Goal: Task Accomplishment & Management: Manage account settings

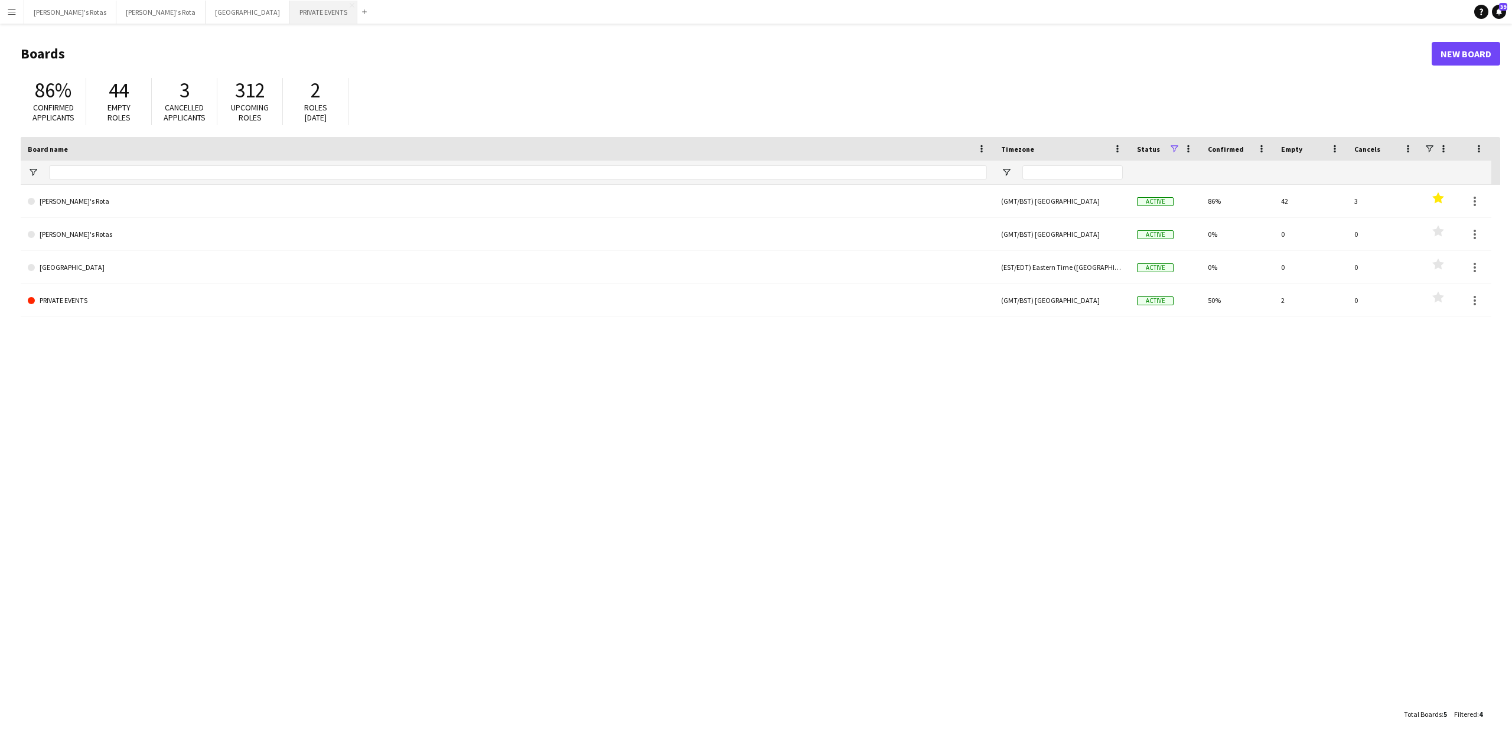
click at [290, 9] on button "PRIVATE EVENTS Close" at bounding box center [323, 12] width 67 height 23
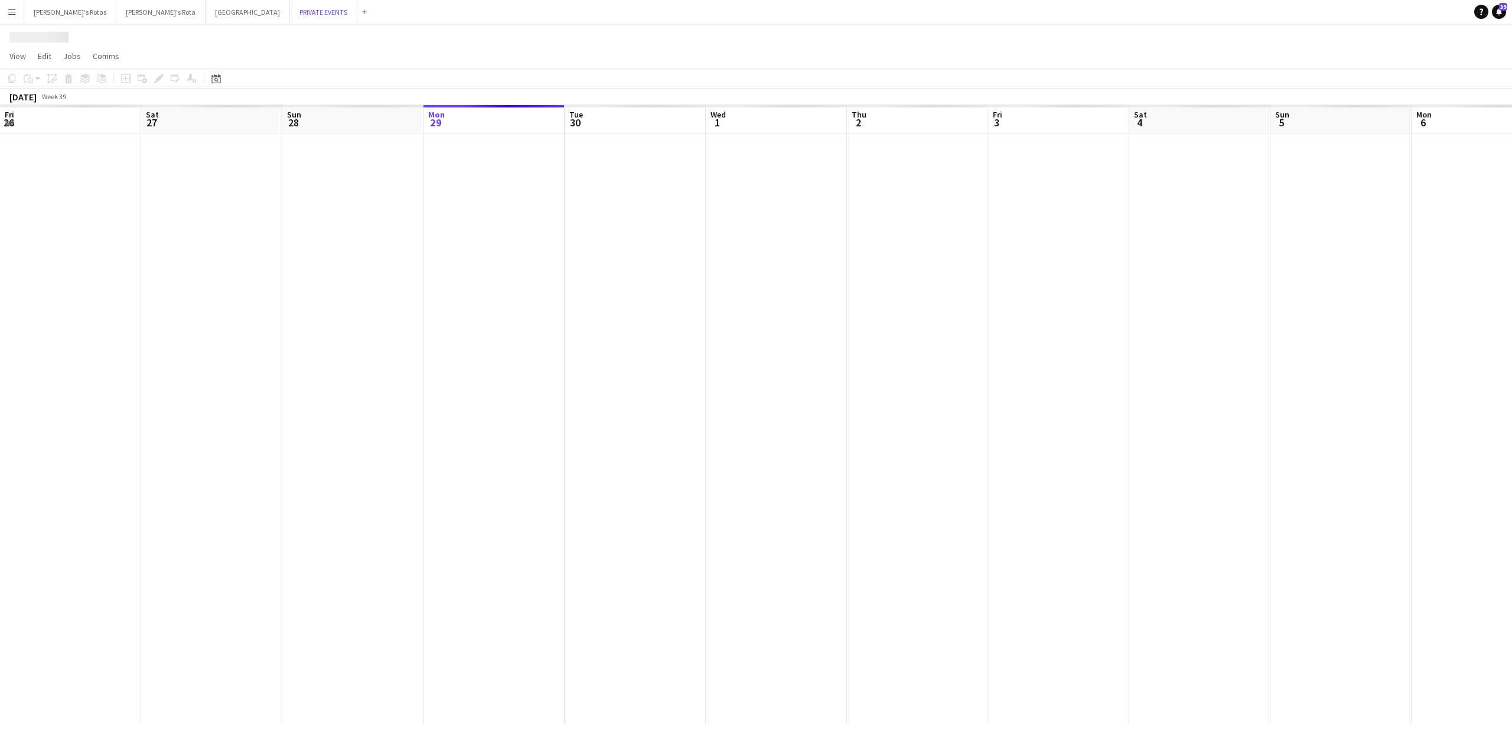
scroll to position [0, 282]
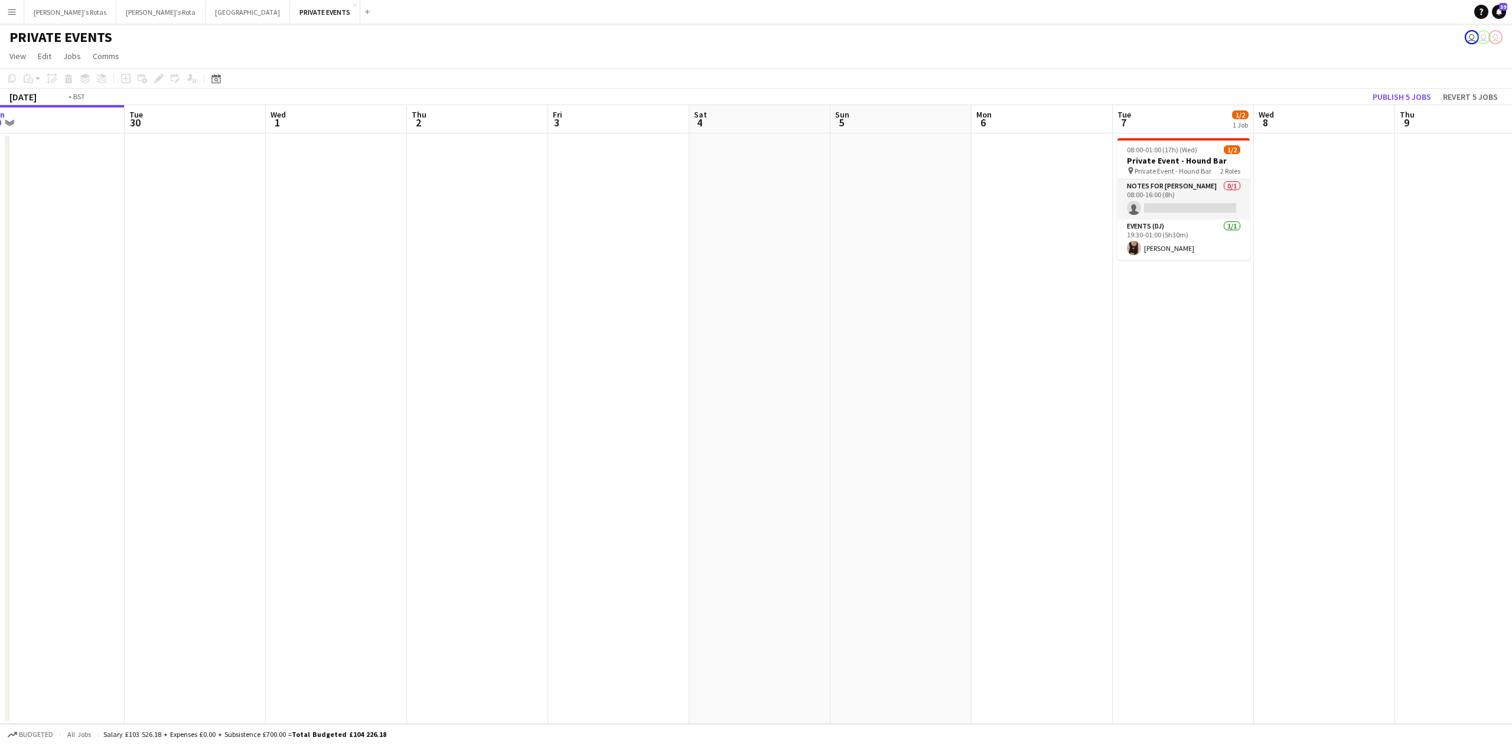
drag, startPoint x: 504, startPoint y: 279, endPoint x: 89, endPoint y: 278, distance: 415.3
click at [79, 278] on app-calendar-viewport "Fri 26 Sat 27 2/4 2 Jobs Sun 28 Mon 29 Tue 30 Wed 1 Thu 2 Fri 3 Sat 4 Sun 5 Mon…" at bounding box center [756, 414] width 1512 height 619
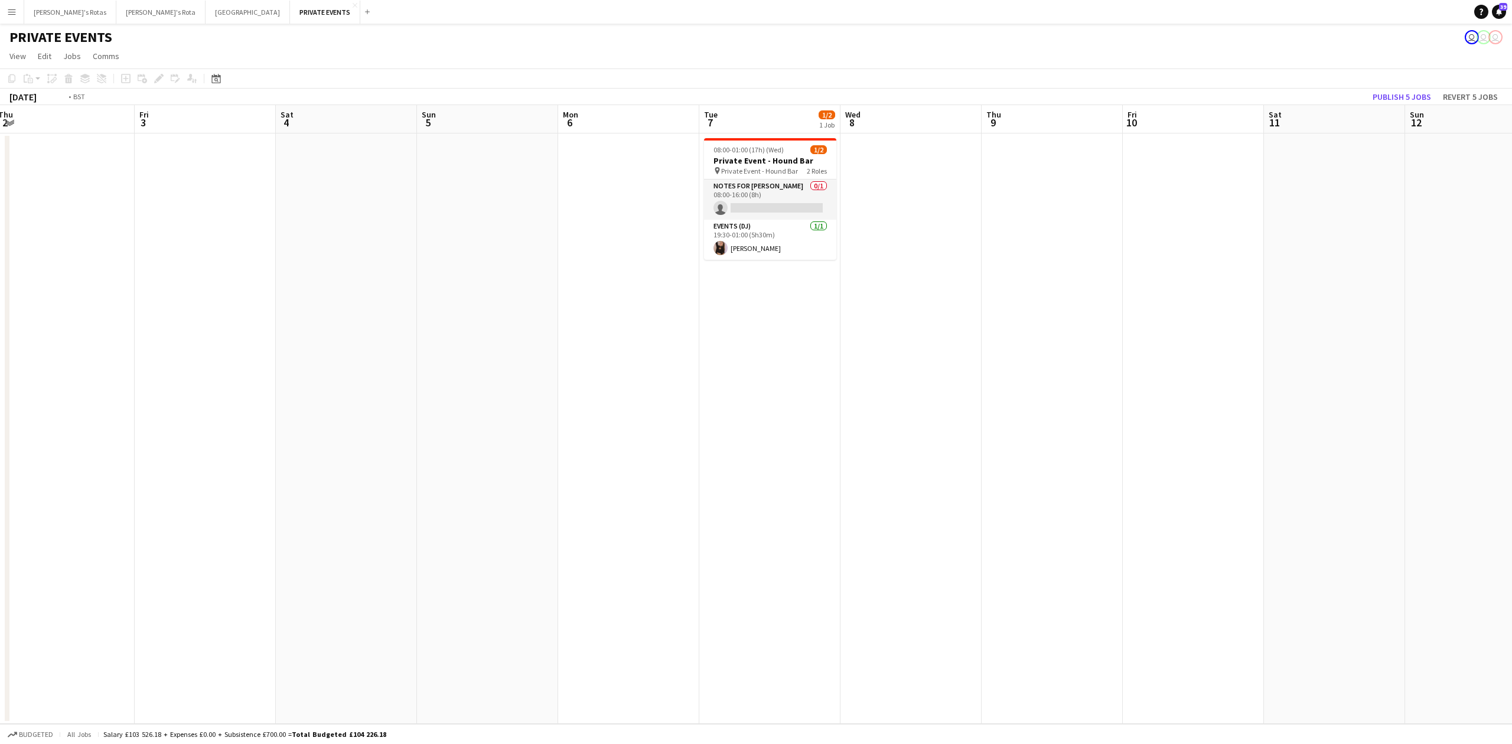
drag, startPoint x: 811, startPoint y: 305, endPoint x: 175, endPoint y: 306, distance: 636.3
click at [175, 306] on app-calendar-viewport "Mon 29 Tue 30 Wed 1 Thu 2 Fri 3 Sat 4 Sun 5 Mon 6 Tue 7 1/2 1 Job Wed 8 Thu 9 F…" at bounding box center [756, 414] width 1512 height 619
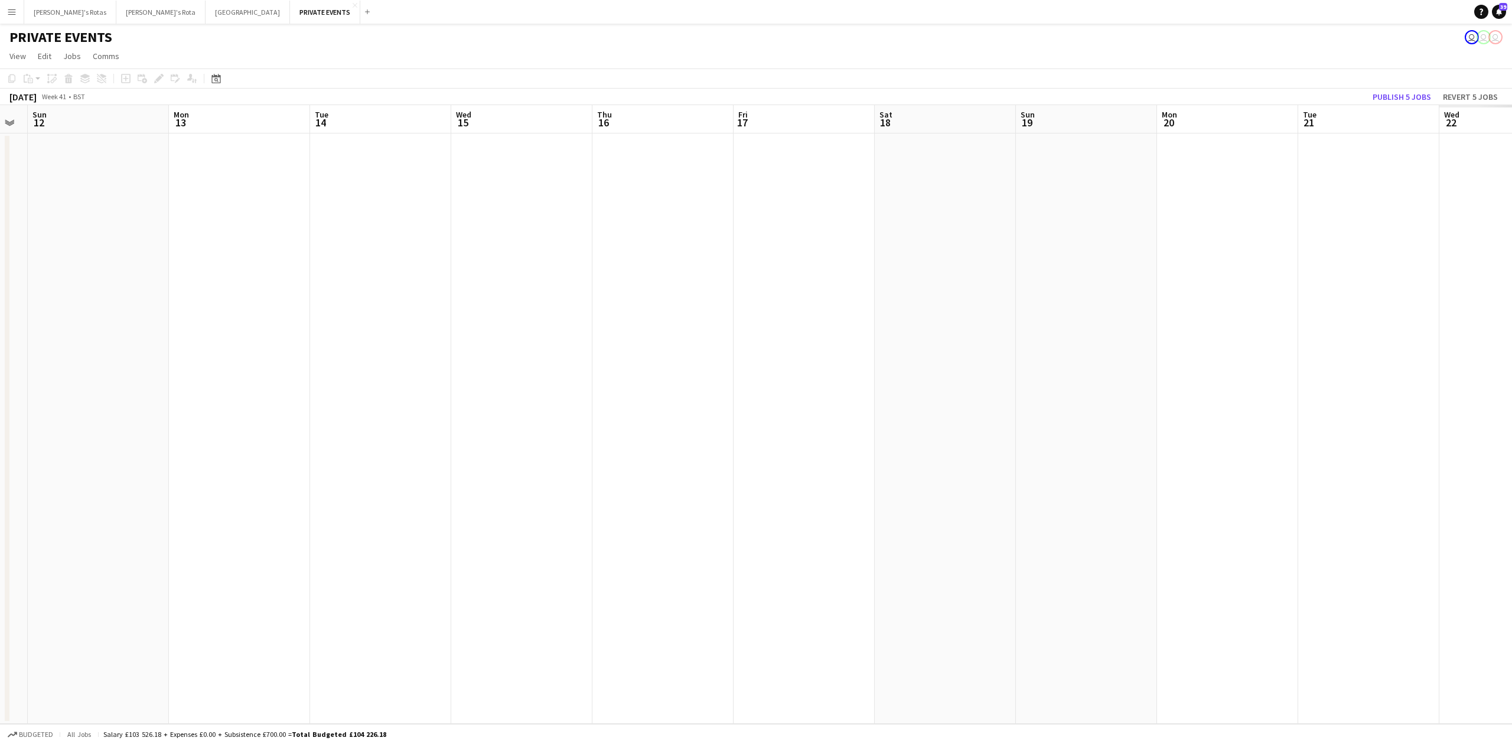
drag, startPoint x: 1050, startPoint y: 317, endPoint x: 308, endPoint y: 334, distance: 742.8
click at [308, 334] on app-calendar-viewport "Wed 8 Thu 9 Fri 10 Sat 11 Sun 12 Mon 13 Tue 14 Wed 15 Thu 16 Fri 17 Sat 18 Sun …" at bounding box center [756, 414] width 1512 height 619
drag, startPoint x: 902, startPoint y: 323, endPoint x: 173, endPoint y: 334, distance: 728.5
click at [173, 334] on app-calendar-viewport "Fri 10 Sat 11 Sun 12 Mon 13 Tue 14 Wed 15 Thu 16 Fri 17 Sat 18 Sun 19 Mon 20 Tu…" at bounding box center [756, 414] width 1512 height 619
drag, startPoint x: 234, startPoint y: 321, endPoint x: 542, endPoint y: 336, distance: 308.1
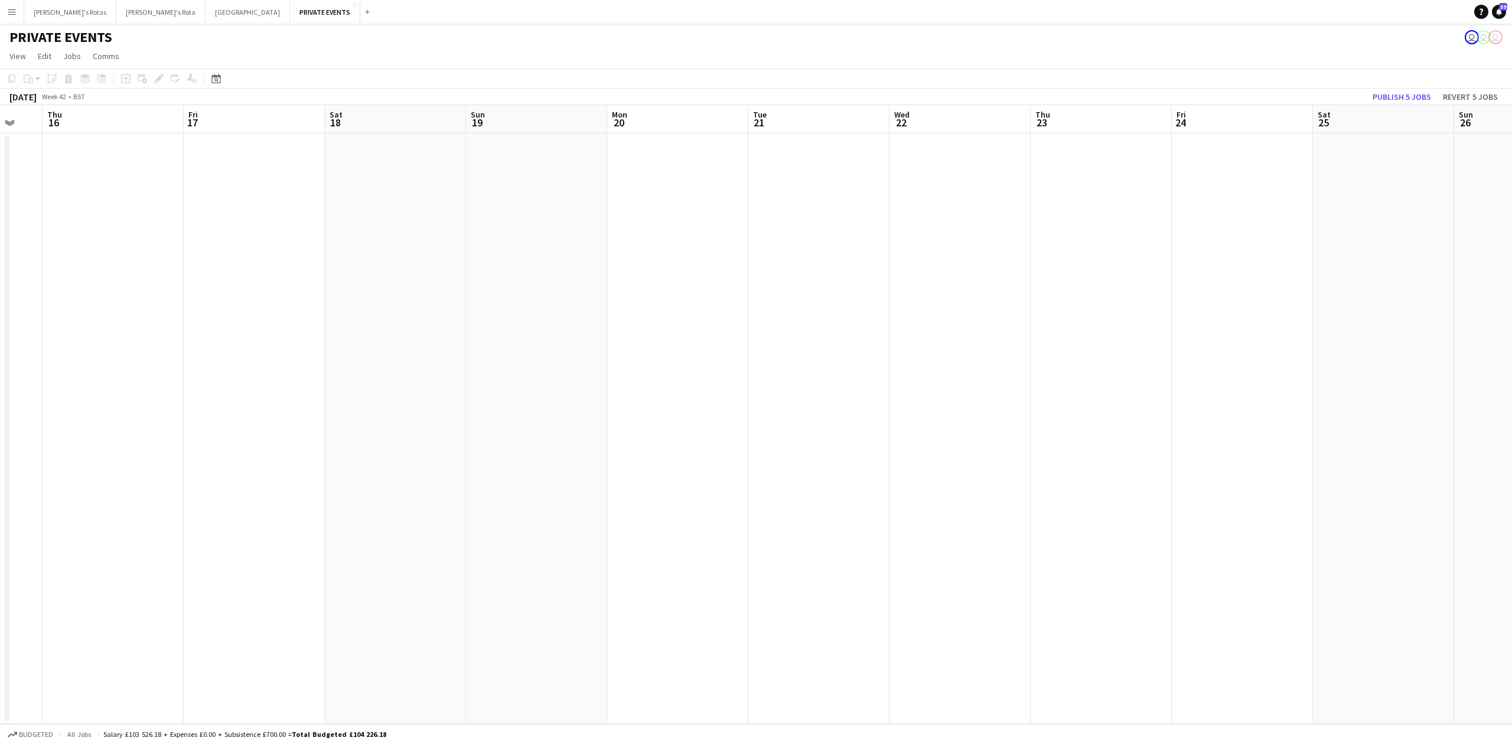
click at [581, 358] on app-calendar-viewport "Tue 14 Wed 15 Thu 16 Fri 17 Sat 18 Sun 19 Mon 20 Tue 21 Wed 22 Thu 23 Fri 24 Sa…" at bounding box center [756, 414] width 1512 height 619
drag, startPoint x: 248, startPoint y: 225, endPoint x: 749, endPoint y: 298, distance: 506.3
click at [749, 298] on app-calendar-viewport "Mon 13 Tue 14 Wed 15 Thu 16 Fri 17 Sat 18 Sun 19 Mon 20 Tue 21 Wed 22 Thu 23 Fr…" at bounding box center [756, 414] width 1512 height 619
drag, startPoint x: 593, startPoint y: 376, endPoint x: 748, endPoint y: 374, distance: 154.8
click at [748, 374] on app-calendar-viewport "Tue 7 1/2 1 Job Wed 8 Thu 9 Fri 10 Sat 11 Sun 12 Mon 13 Tue 14 Wed 15 Thu 16 Fr…" at bounding box center [756, 414] width 1512 height 619
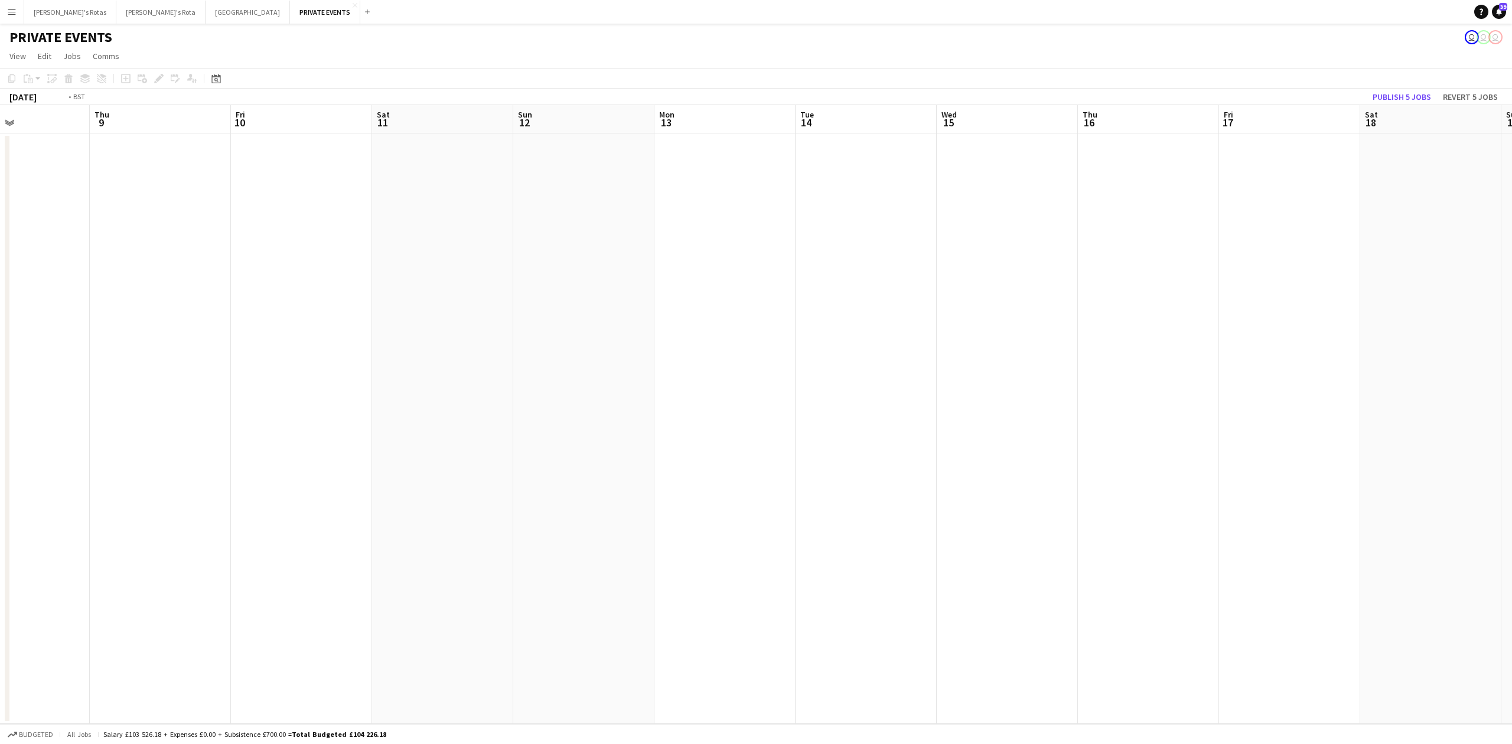
drag, startPoint x: 327, startPoint y: 346, endPoint x: 704, endPoint y: 338, distance: 377.6
click at [750, 357] on app-calendar-viewport "Mon 6 Tue 7 1/2 1 Job Wed 8 Thu 9 Fri 10 Sat 11 Sun 12 Mon 13 Tue 14 Wed 15 Thu…" at bounding box center [756, 414] width 1512 height 619
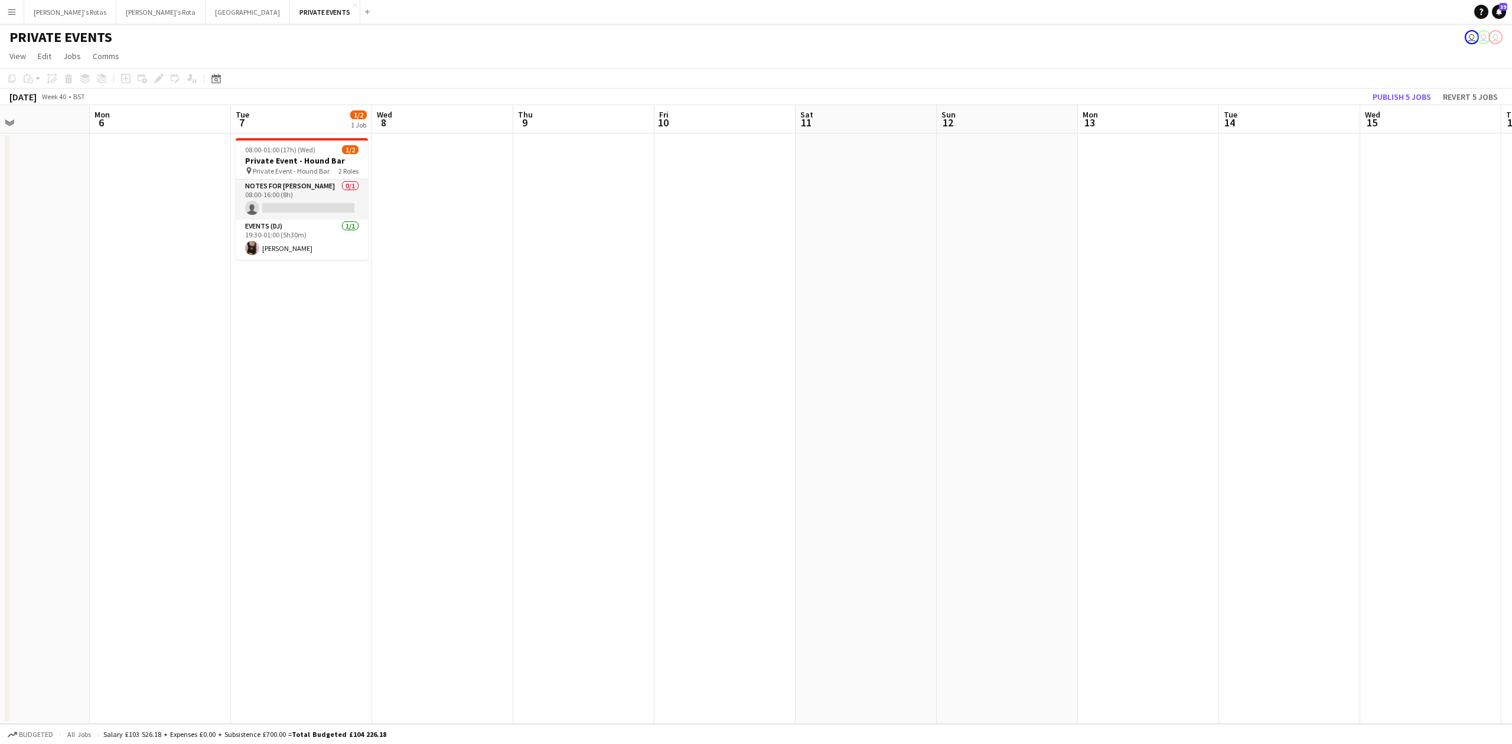
scroll to position [0, 329]
click at [693, 173] on app-date-cell at bounding box center [729, 429] width 141 height 591
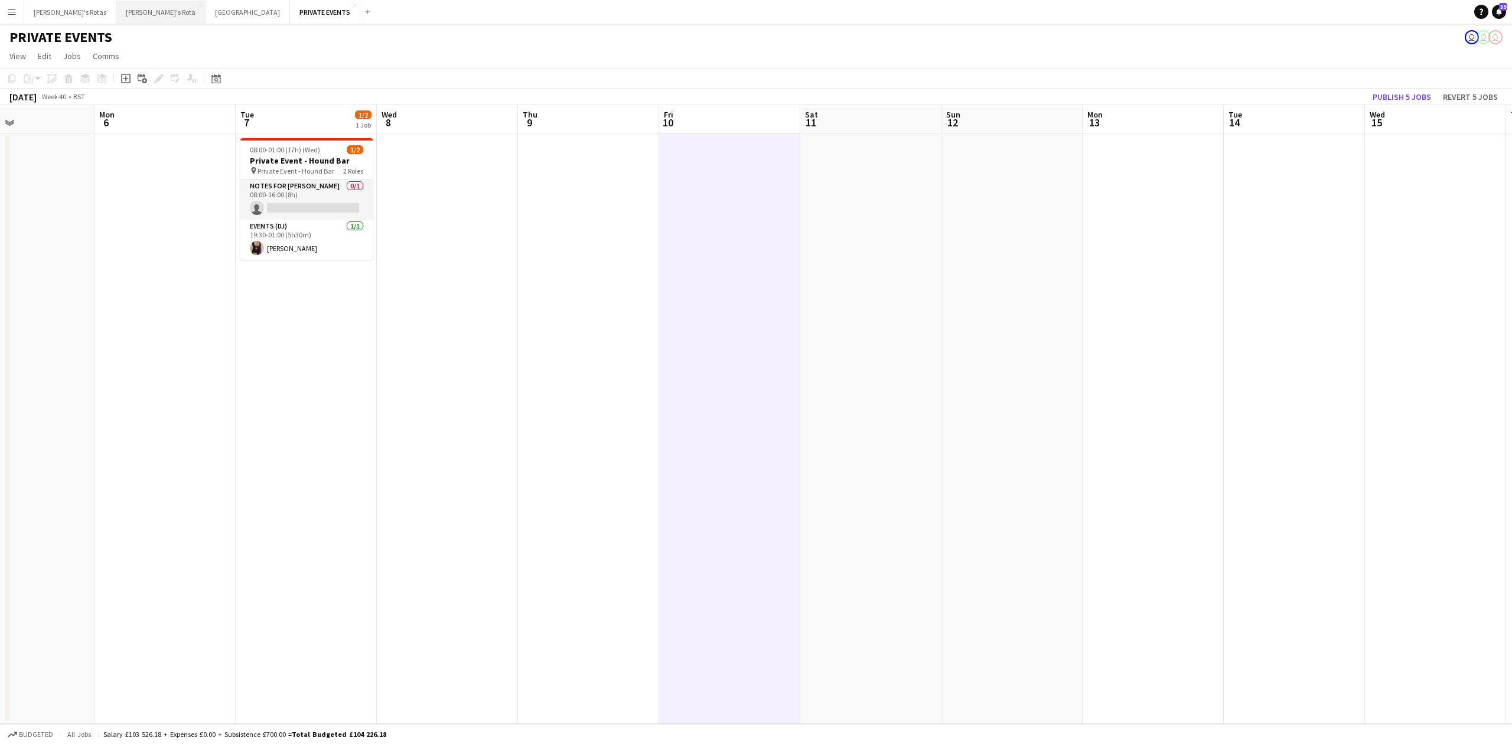
click at [116, 8] on button "[PERSON_NAME]'s Rota Close" at bounding box center [160, 12] width 89 height 23
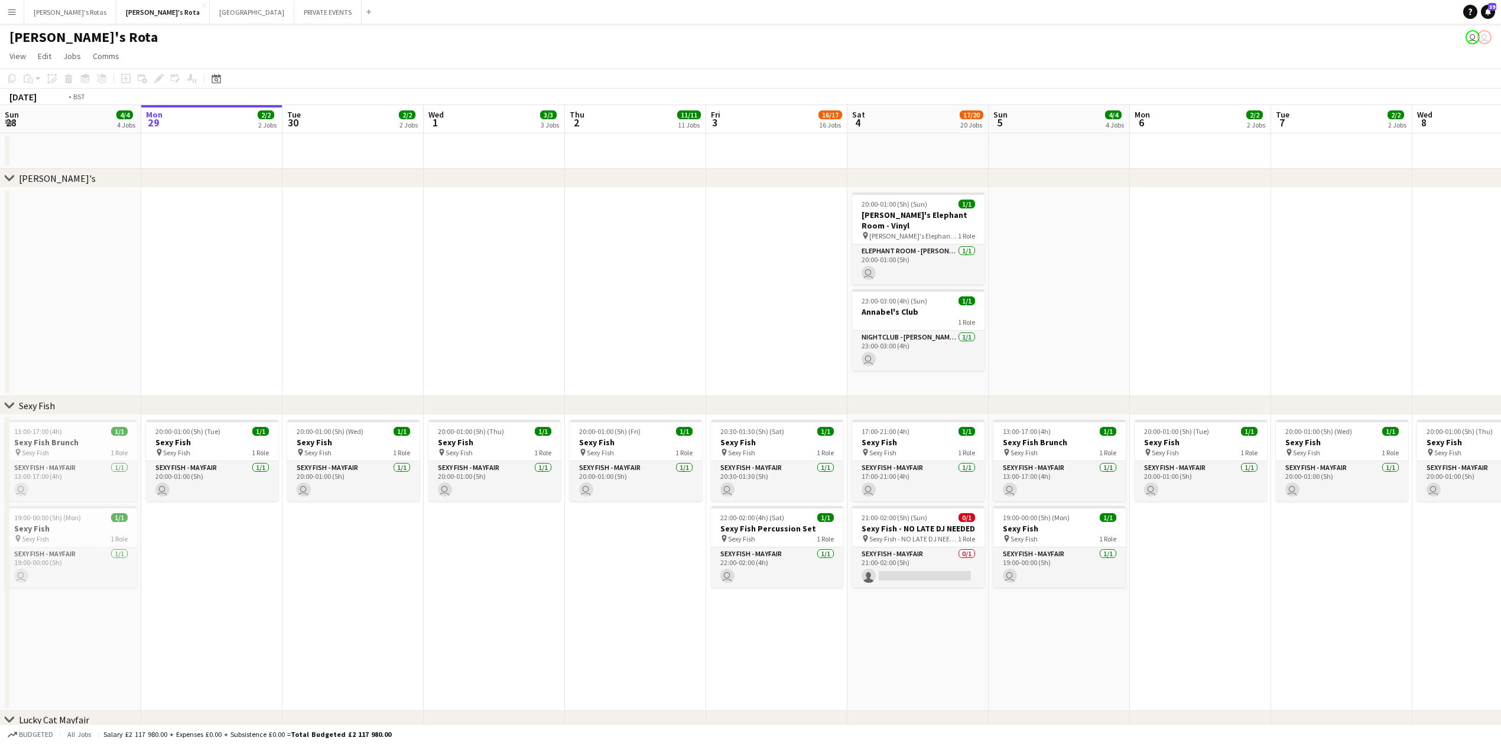
drag, startPoint x: 686, startPoint y: 238, endPoint x: 175, endPoint y: 249, distance: 510.6
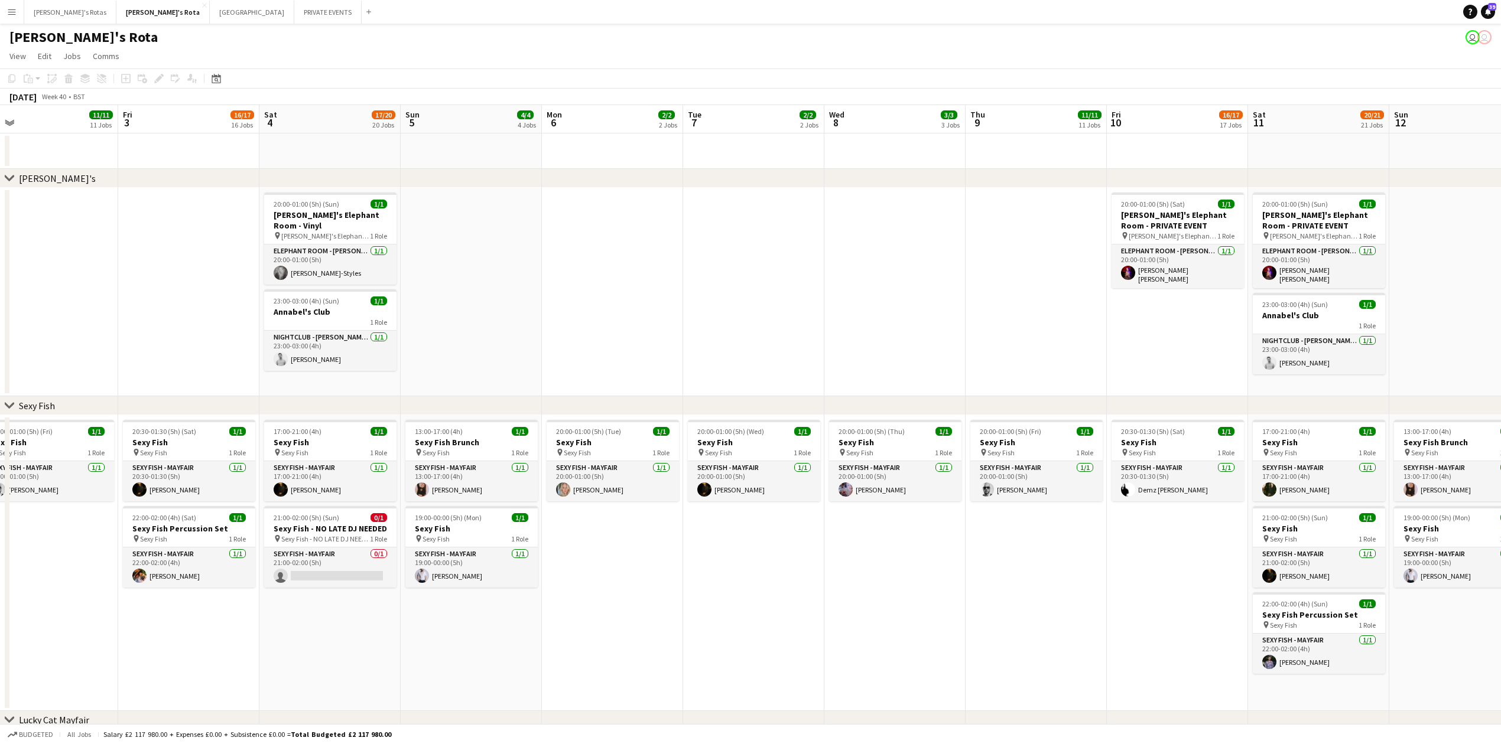
drag, startPoint x: 530, startPoint y: 260, endPoint x: 52, endPoint y: 272, distance: 478.1
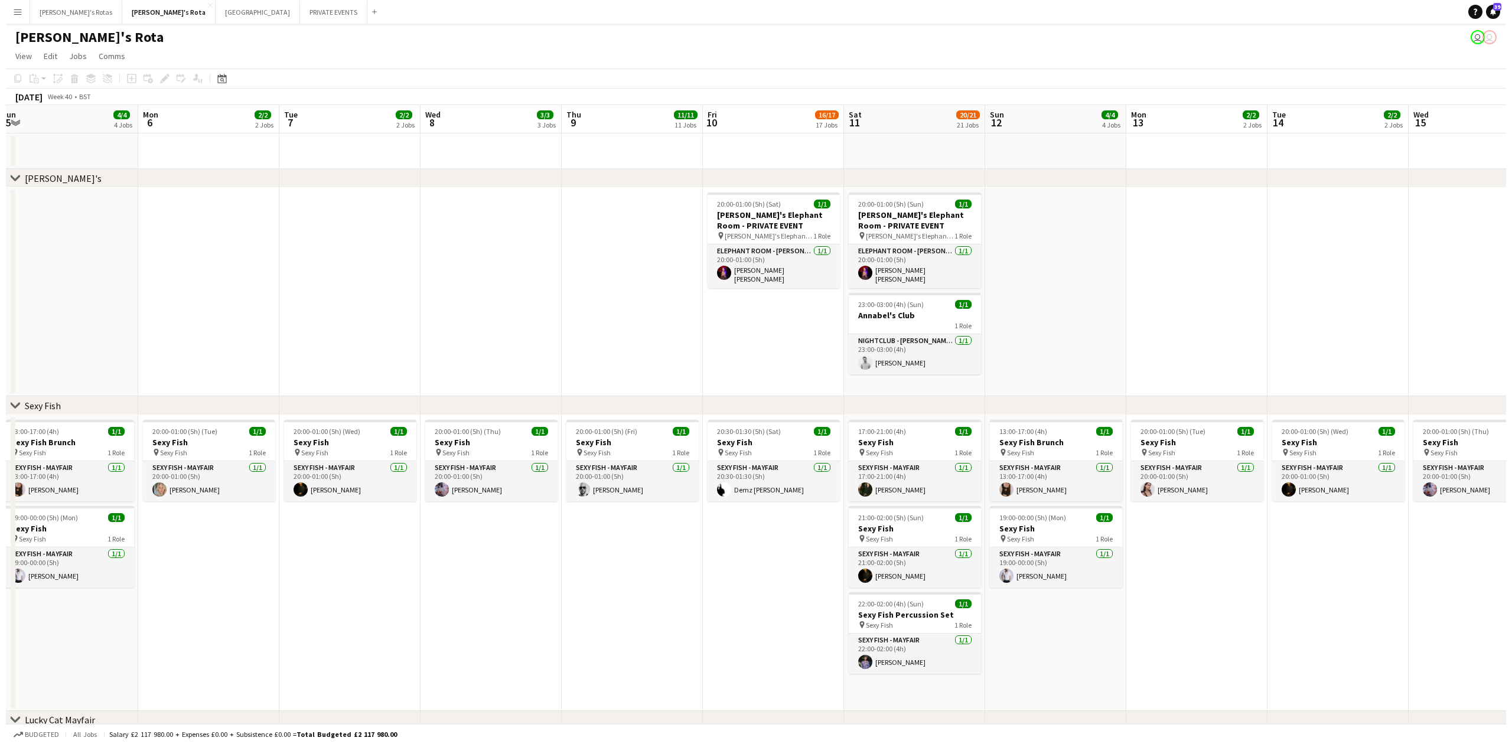
scroll to position [0, 388]
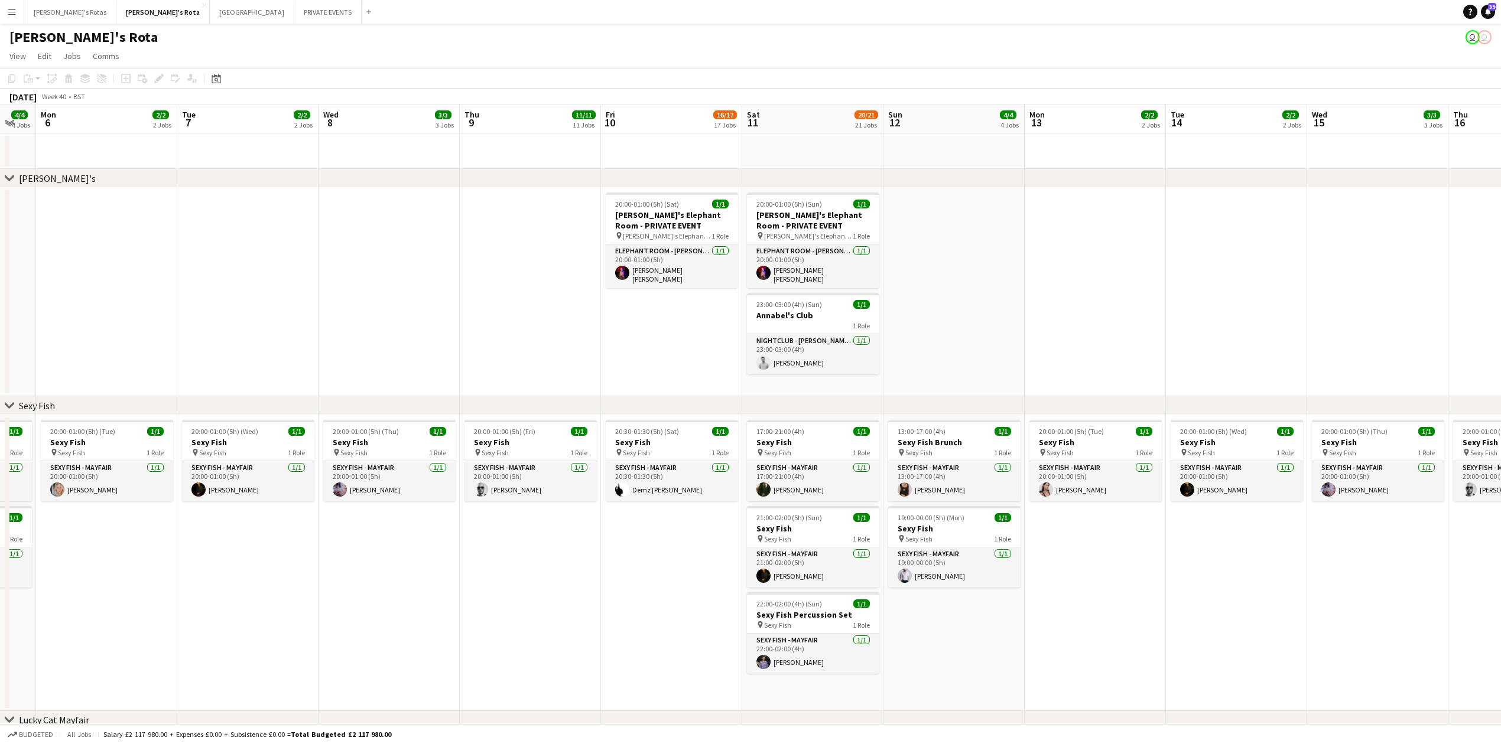
drag, startPoint x: 532, startPoint y: 275, endPoint x: 435, endPoint y: 277, distance: 96.3
click at [672, 217] on h3 "[PERSON_NAME]'s Elephant Room - PRIVATE EVENT" at bounding box center [672, 220] width 132 height 21
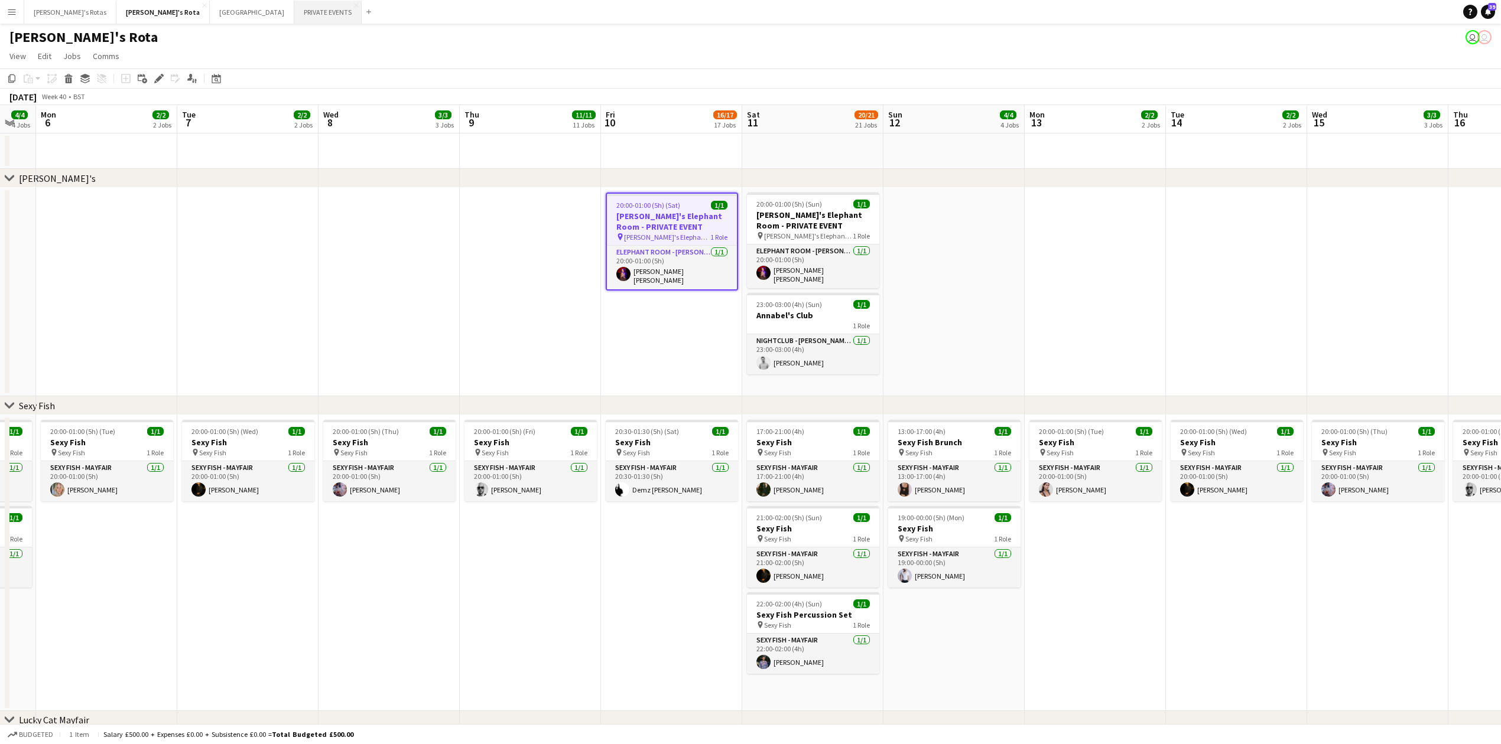
click at [294, 6] on button "PRIVATE EVENTS Close" at bounding box center [327, 12] width 67 height 23
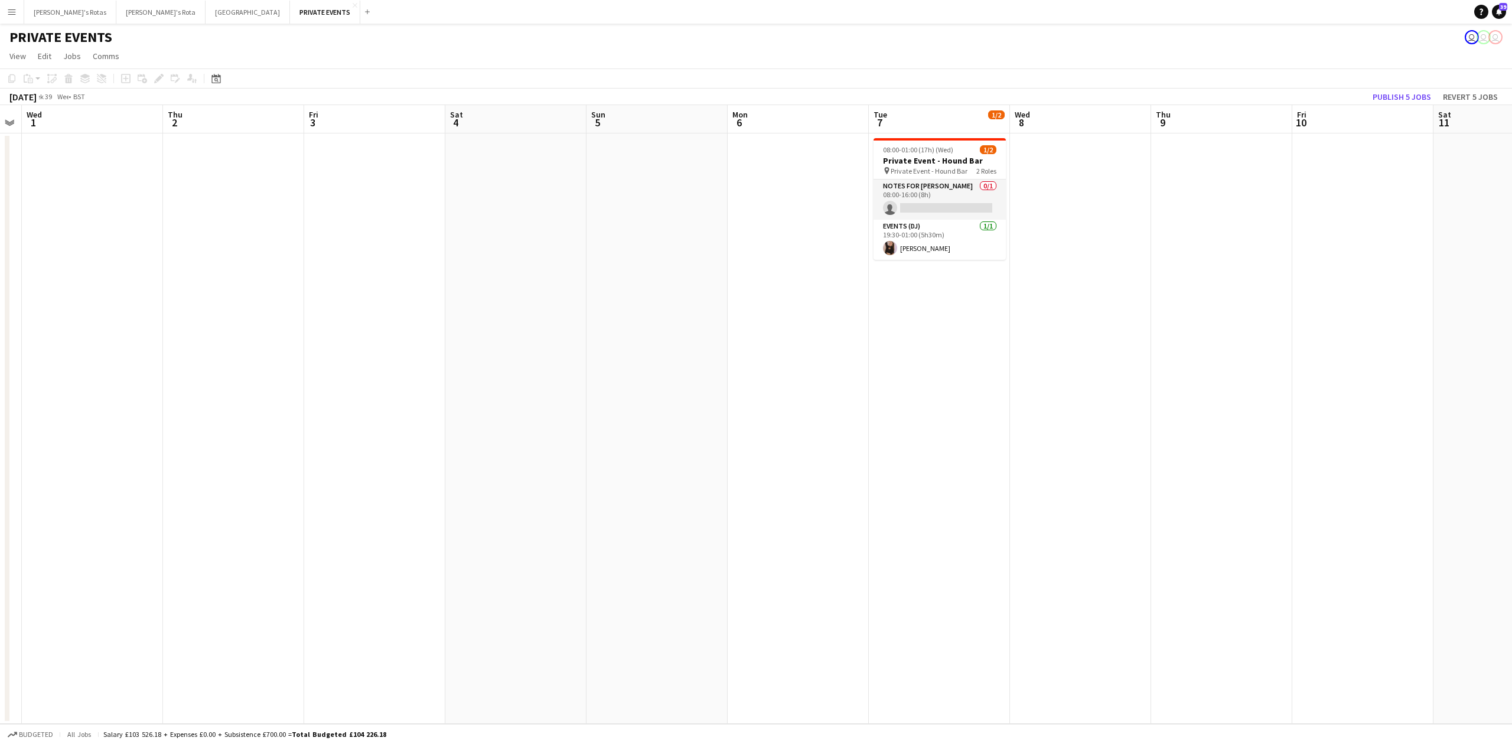
drag, startPoint x: 939, startPoint y: 294, endPoint x: 167, endPoint y: 365, distance: 775.4
click at [0, 336] on app-calendar-viewport "Sun 28 Mon 29 Tue 30 Wed 1 Thu 2 Fri 3 Sat 4 Sun 5 Mon 6 Tue 7 1/2 1 Job Wed 8 …" at bounding box center [756, 414] width 1512 height 619
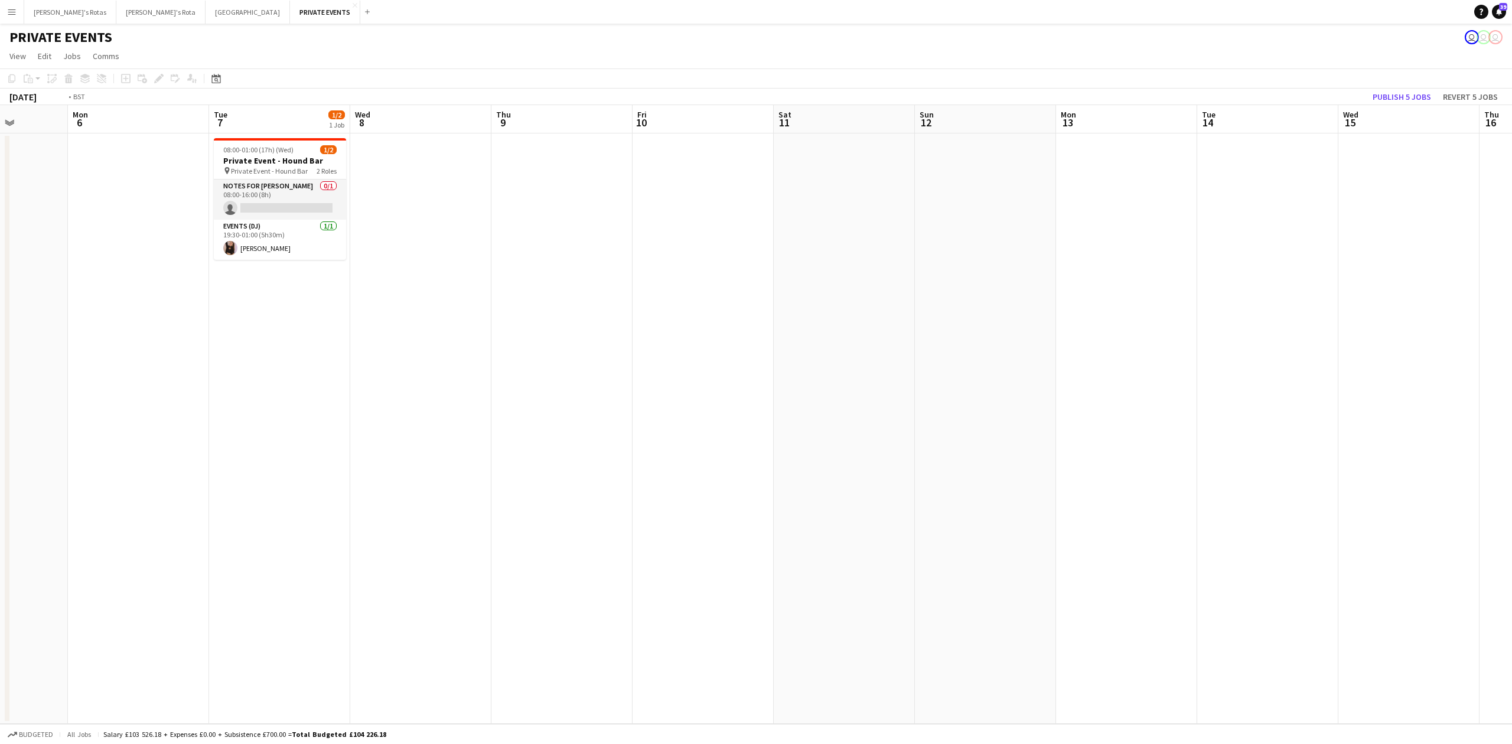
scroll to position [0, 324]
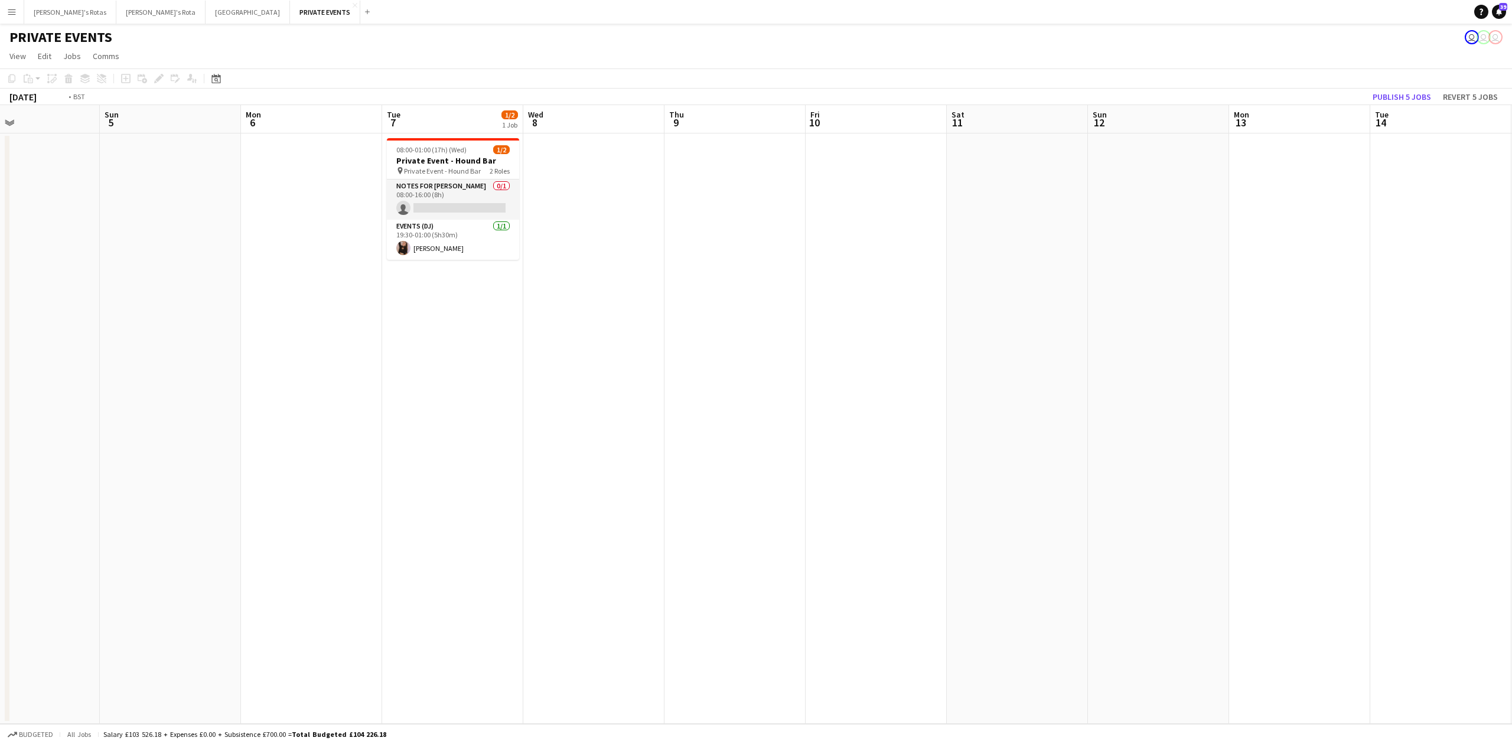
drag, startPoint x: 652, startPoint y: 392, endPoint x: 452, endPoint y: 362, distance: 202.5
click at [443, 389] on app-calendar-viewport "Thu 2 Fri 3 Sat 4 Sun 5 Mon 6 Tue 7 1/2 1 Job Wed 8 Thu 9 Fri 10 Sat 11 Sun 12 …" at bounding box center [756, 414] width 1512 height 619
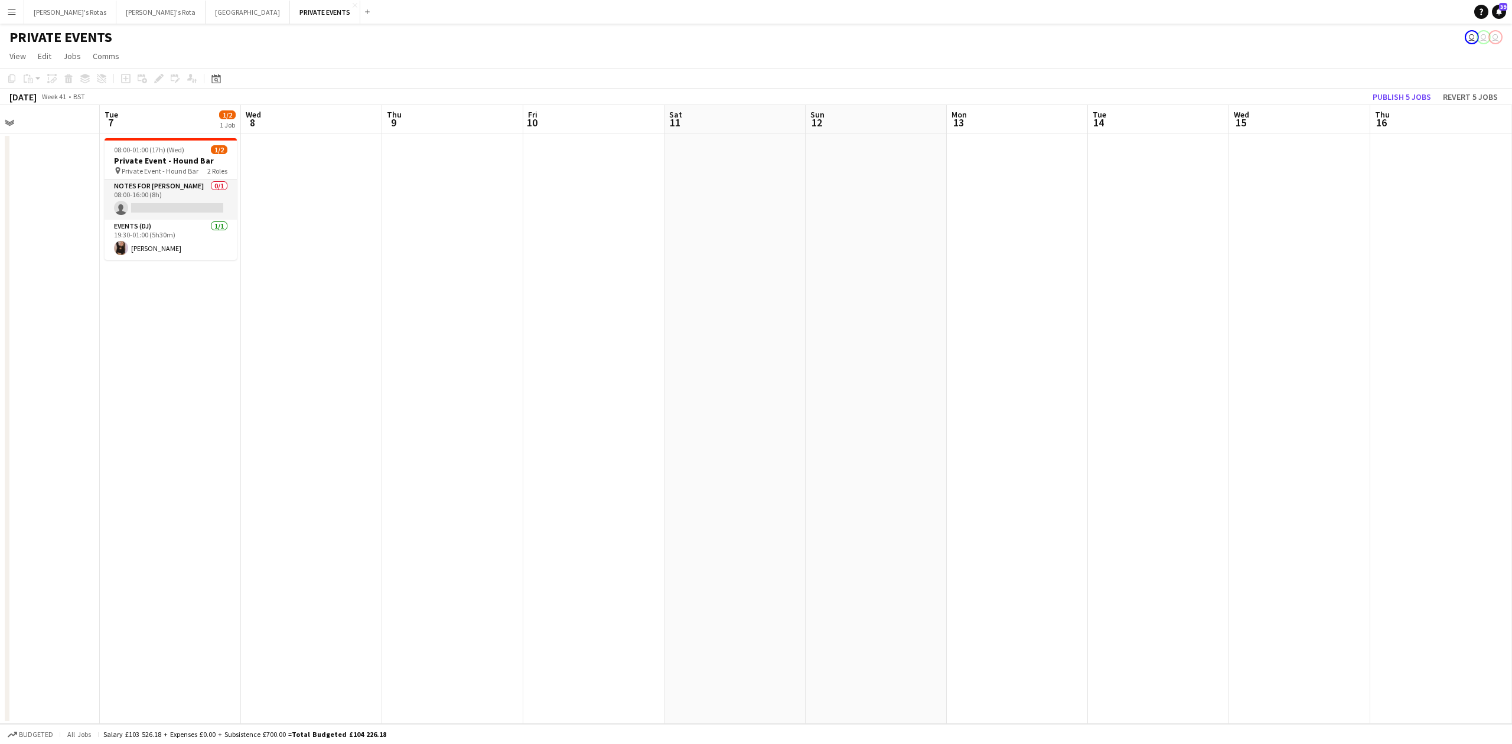
click at [575, 221] on app-date-cell at bounding box center [593, 429] width 141 height 591
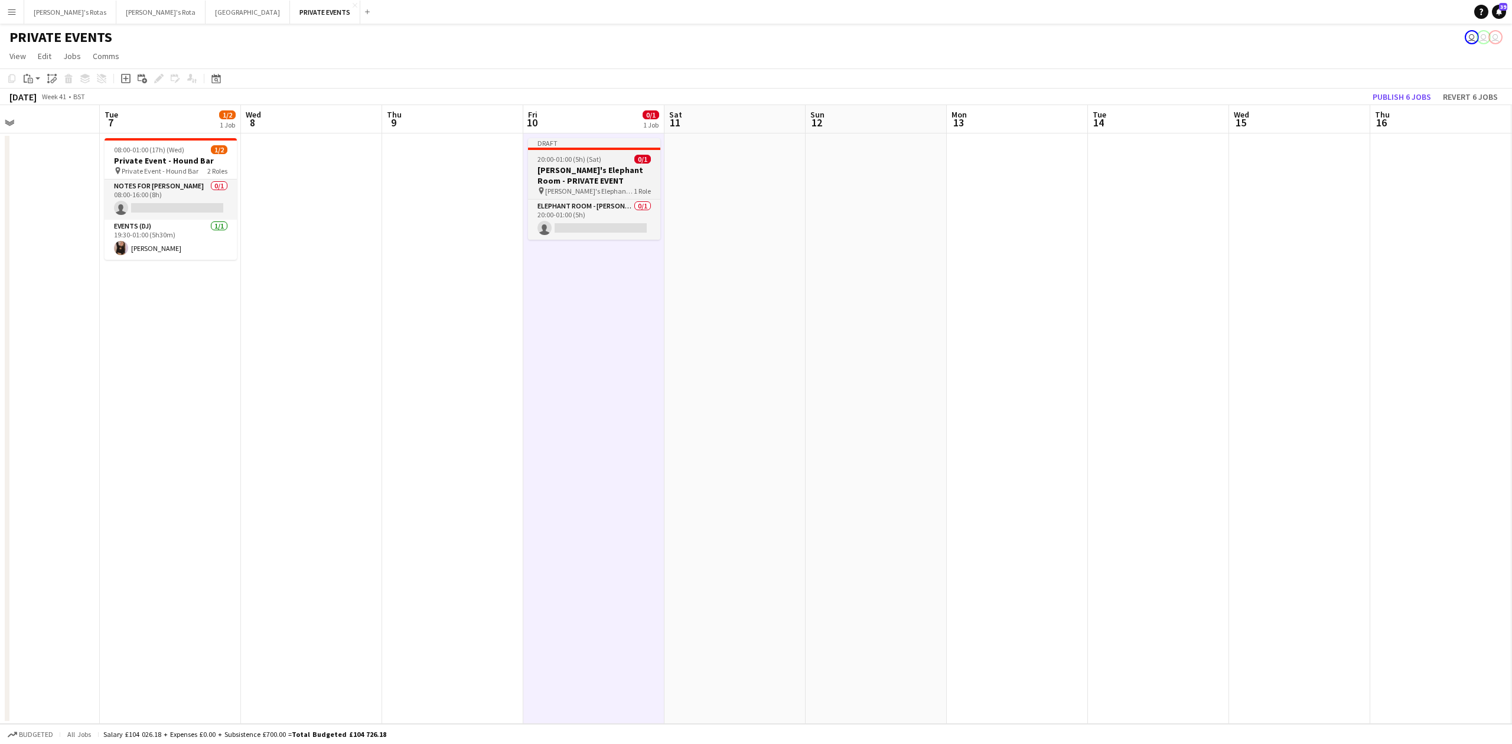
click at [589, 183] on h3 "[PERSON_NAME]'s Elephant Room - PRIVATE EVENT" at bounding box center [594, 175] width 132 height 21
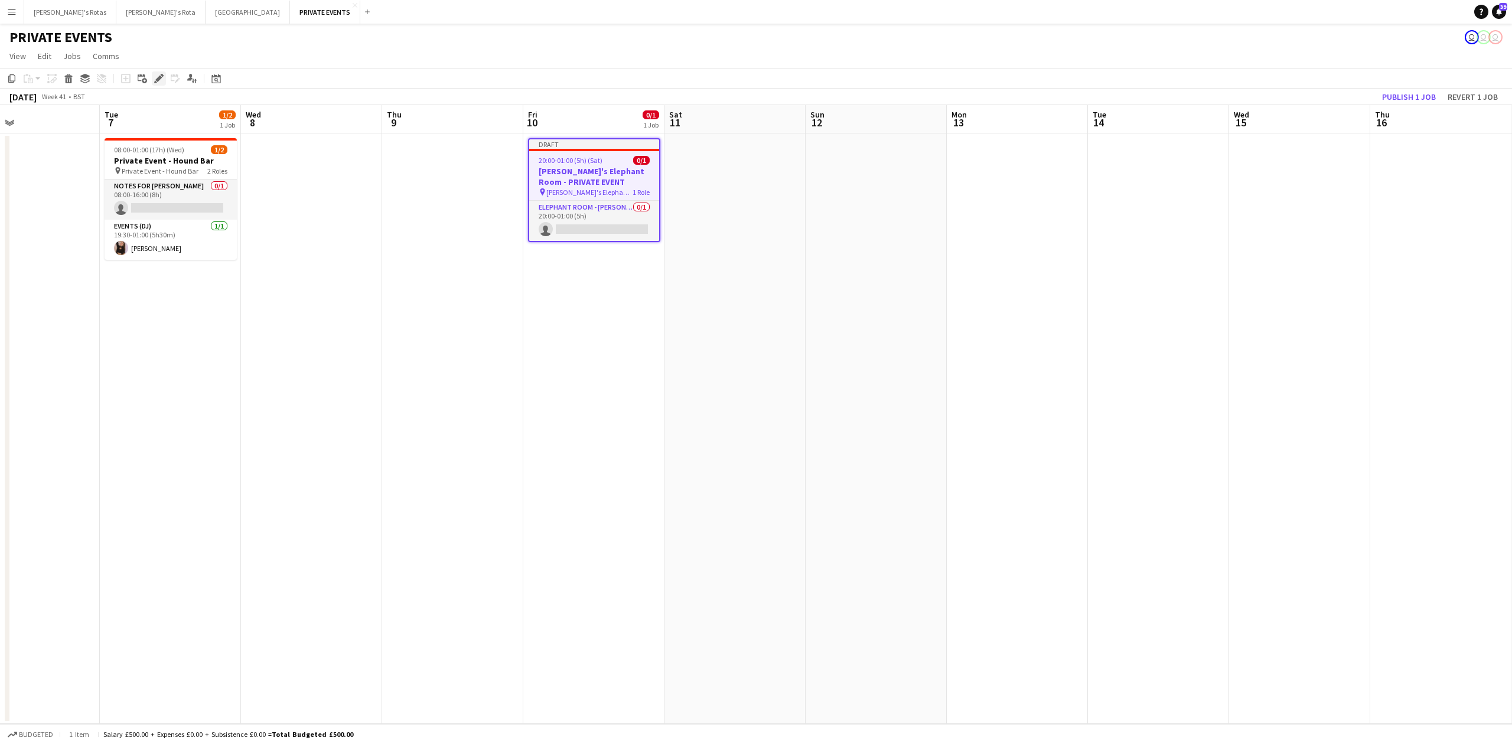
click at [160, 79] on icon at bounding box center [158, 79] width 6 height 6
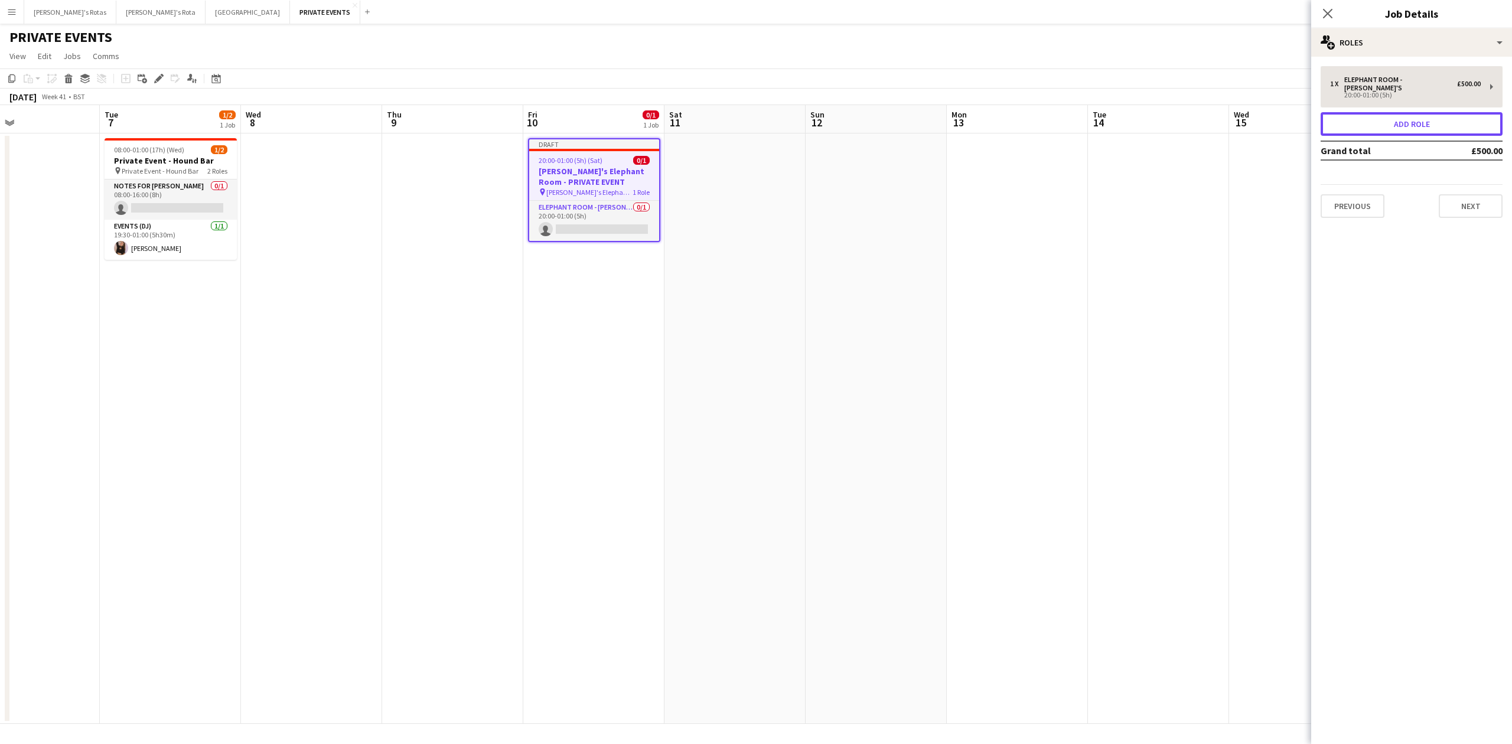
click at [1413, 123] on button "Add role" at bounding box center [1412, 124] width 182 height 24
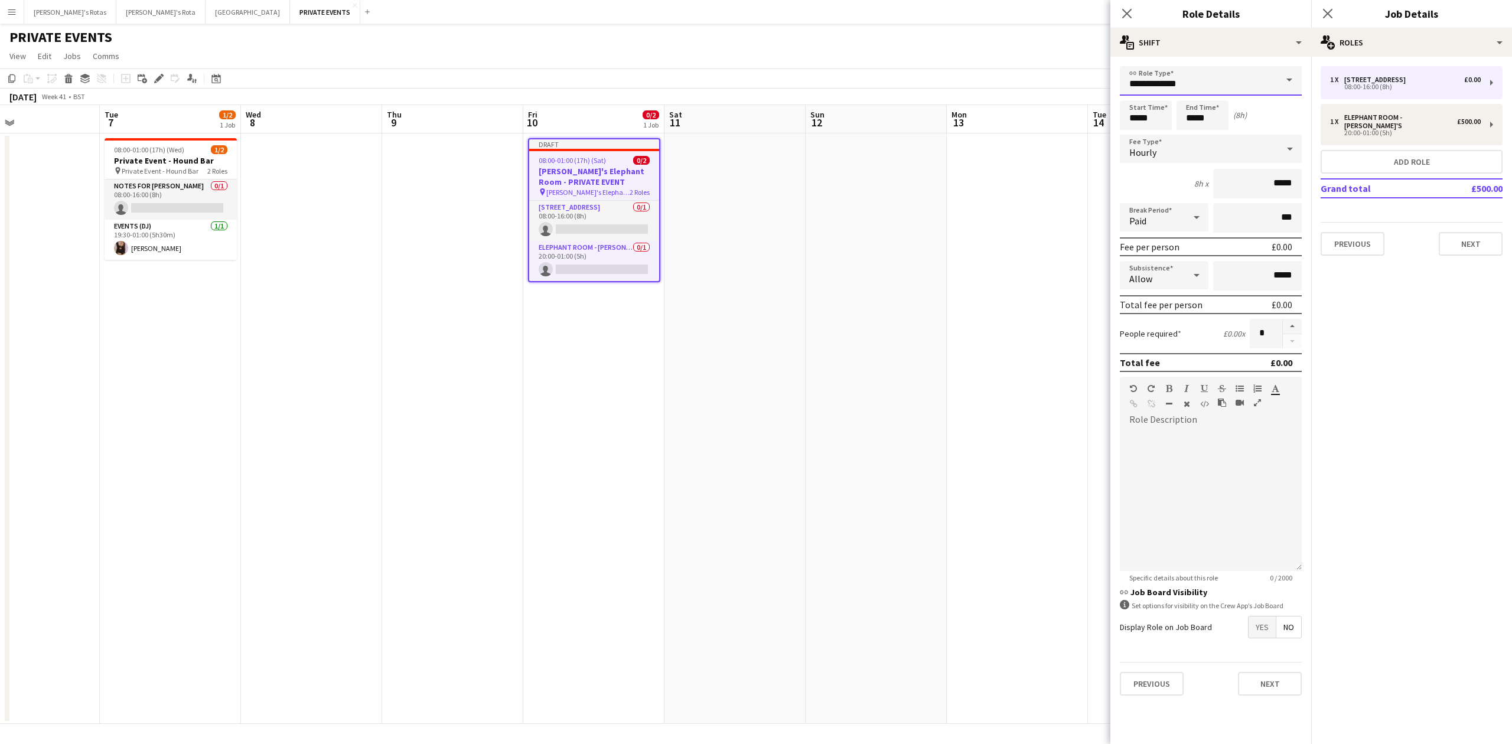
click at [1189, 87] on input "**********" at bounding box center [1211, 81] width 182 height 30
click at [1178, 116] on span "Notes for [PERSON_NAME]" at bounding box center [1211, 111] width 163 height 11
type input "**********"
click at [1170, 459] on div at bounding box center [1211, 501] width 182 height 142
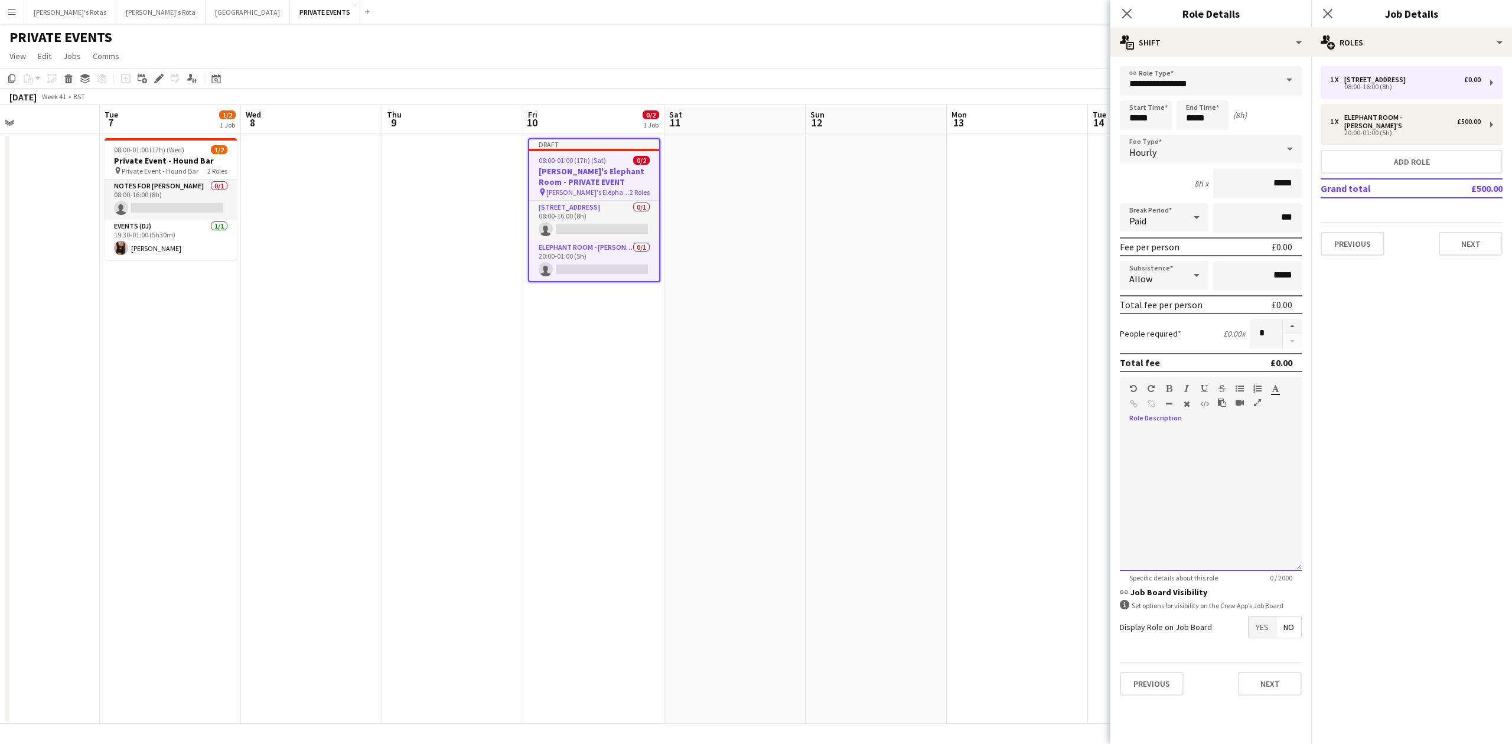
paste div
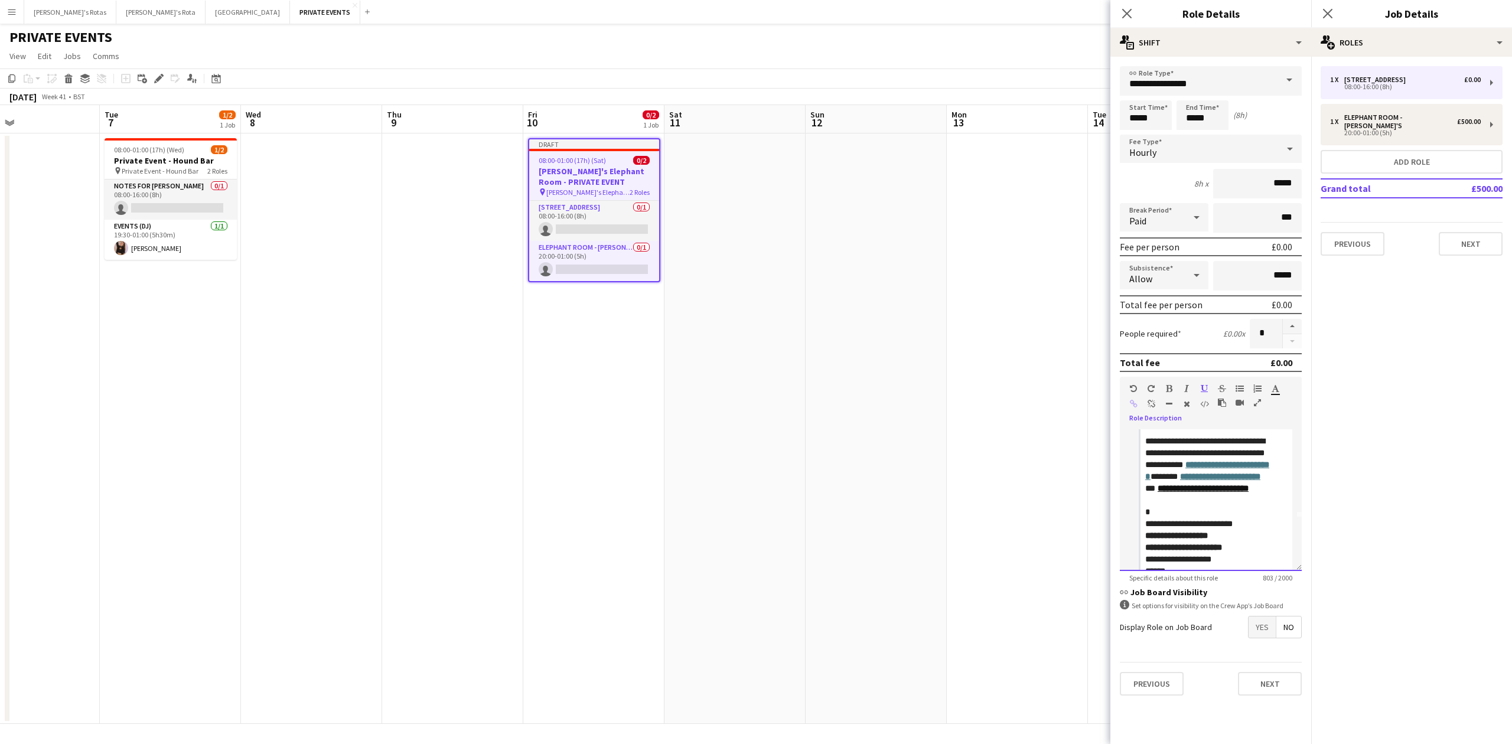
scroll to position [0, 0]
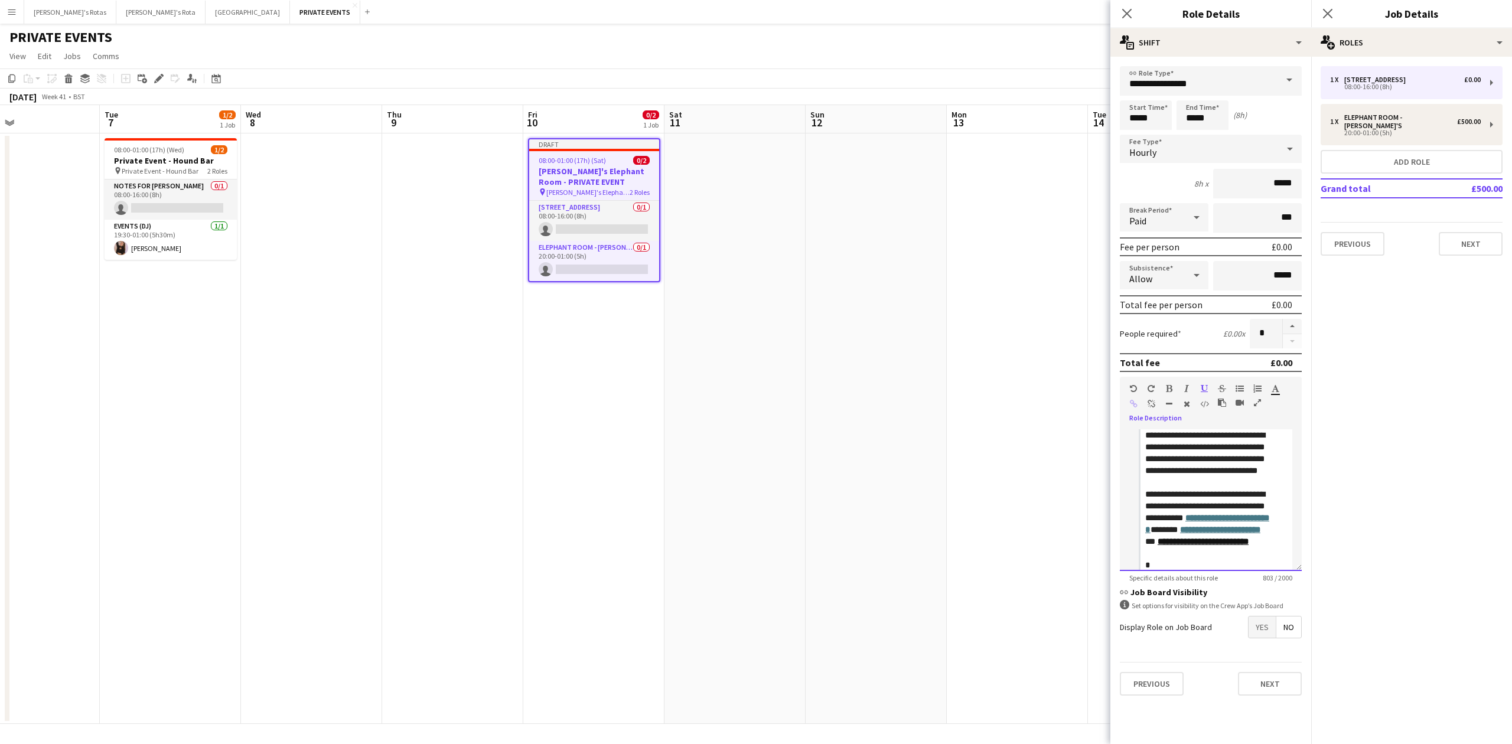
drag, startPoint x: 1142, startPoint y: 440, endPoint x: 1159, endPoint y: 447, distance: 18.8
click at [1143, 440] on blockquote "**********" at bounding box center [1216, 650] width 154 height 441
click at [1143, 434] on blockquote "**********" at bounding box center [1216, 650] width 154 height 441
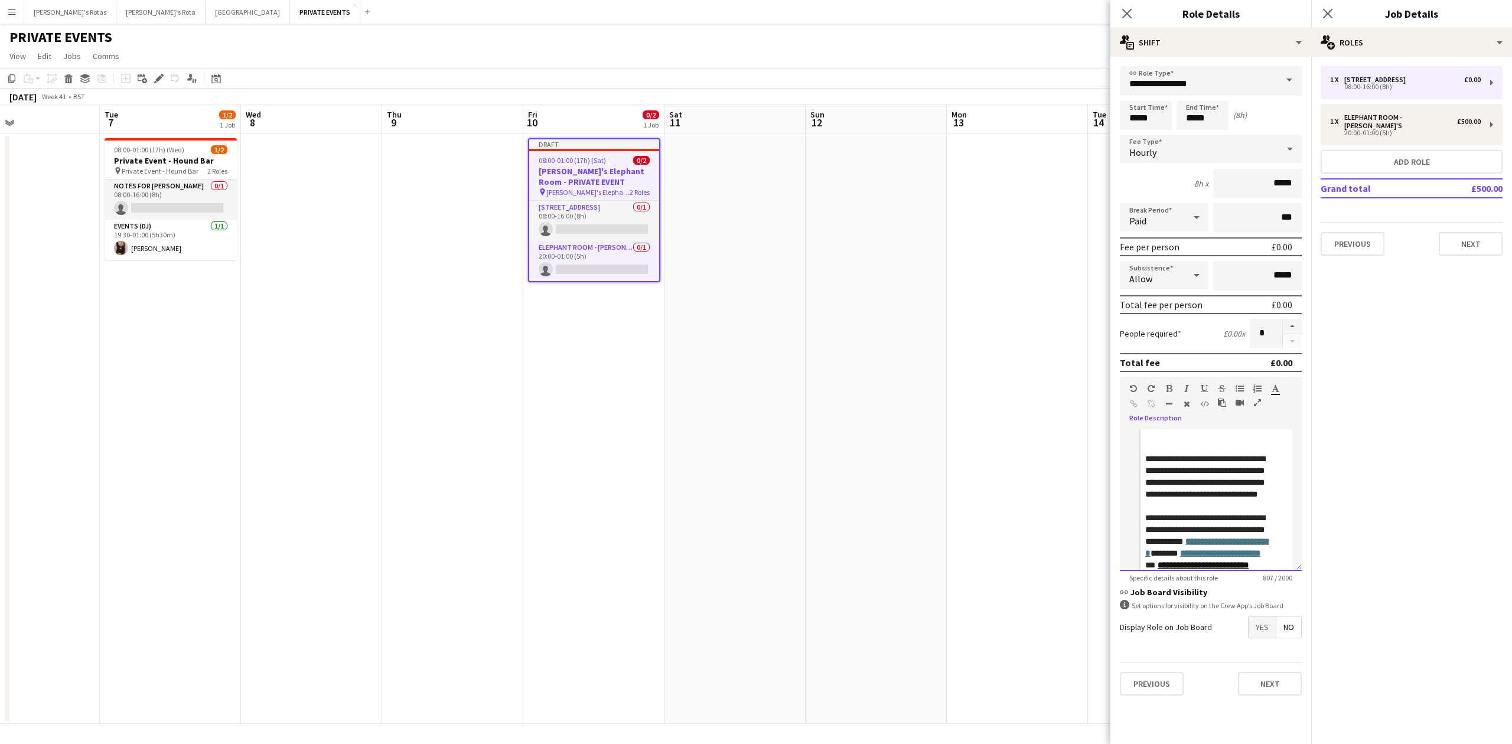
click at [1154, 431] on div at bounding box center [1219, 436] width 147 height 12
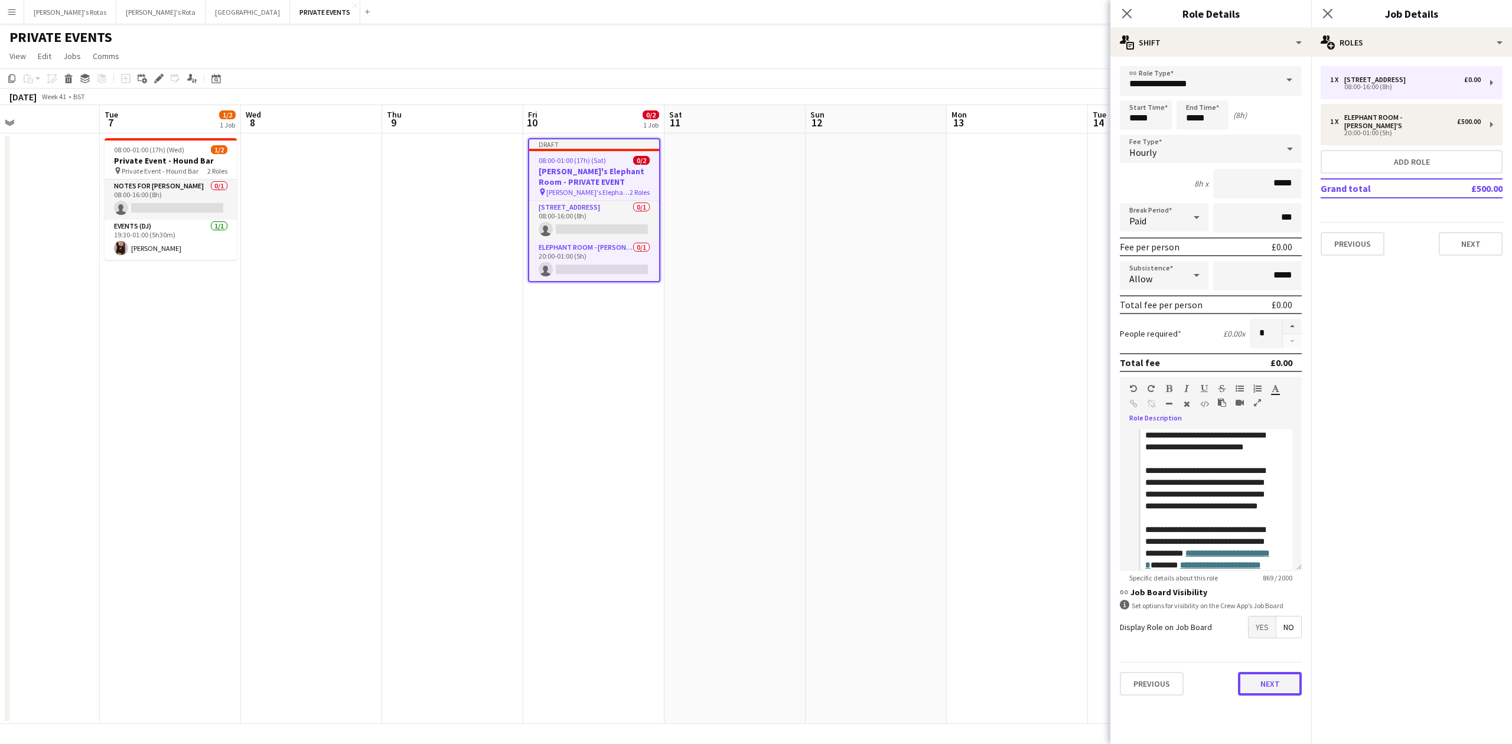
click at [1273, 672] on button "Next" at bounding box center [1270, 684] width 64 height 24
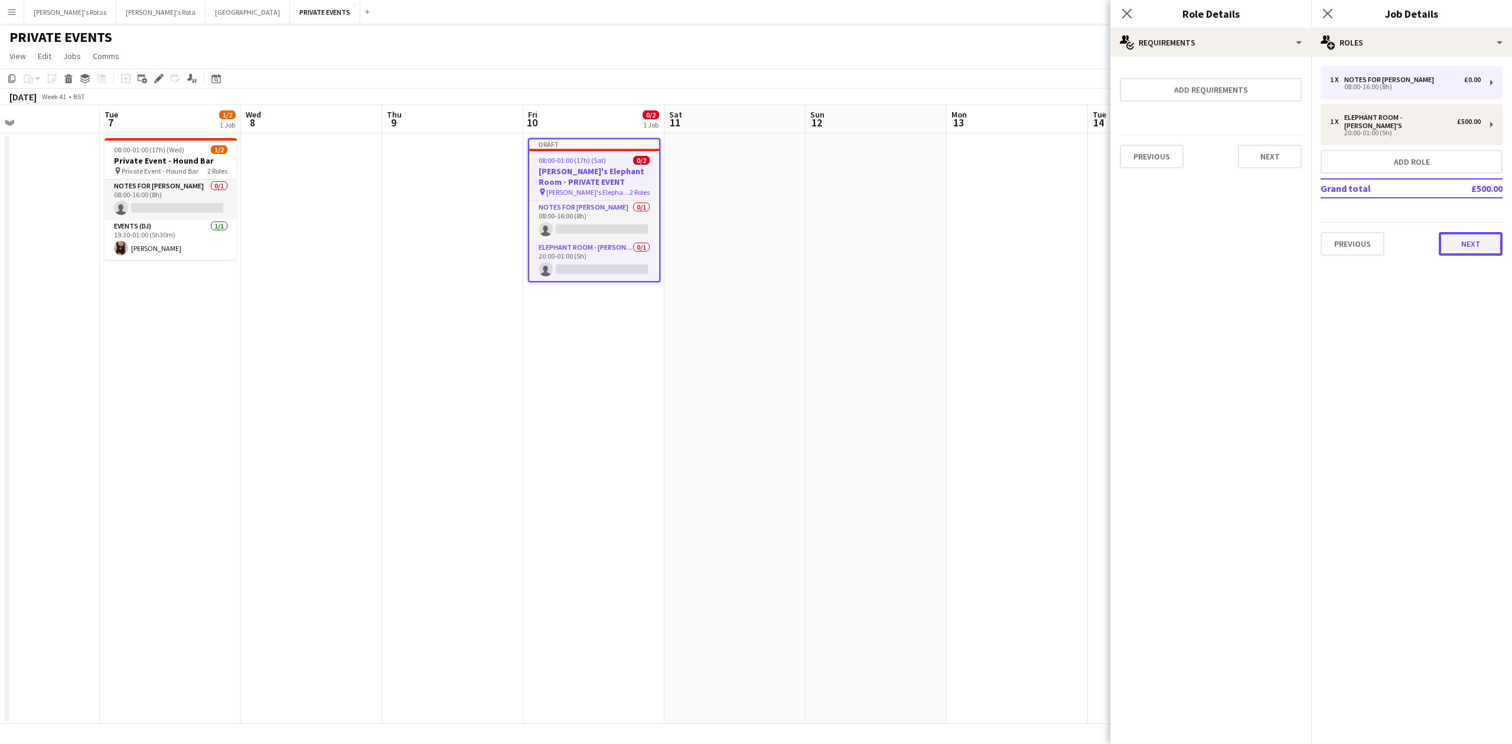
click at [1480, 235] on button "Next" at bounding box center [1471, 244] width 64 height 24
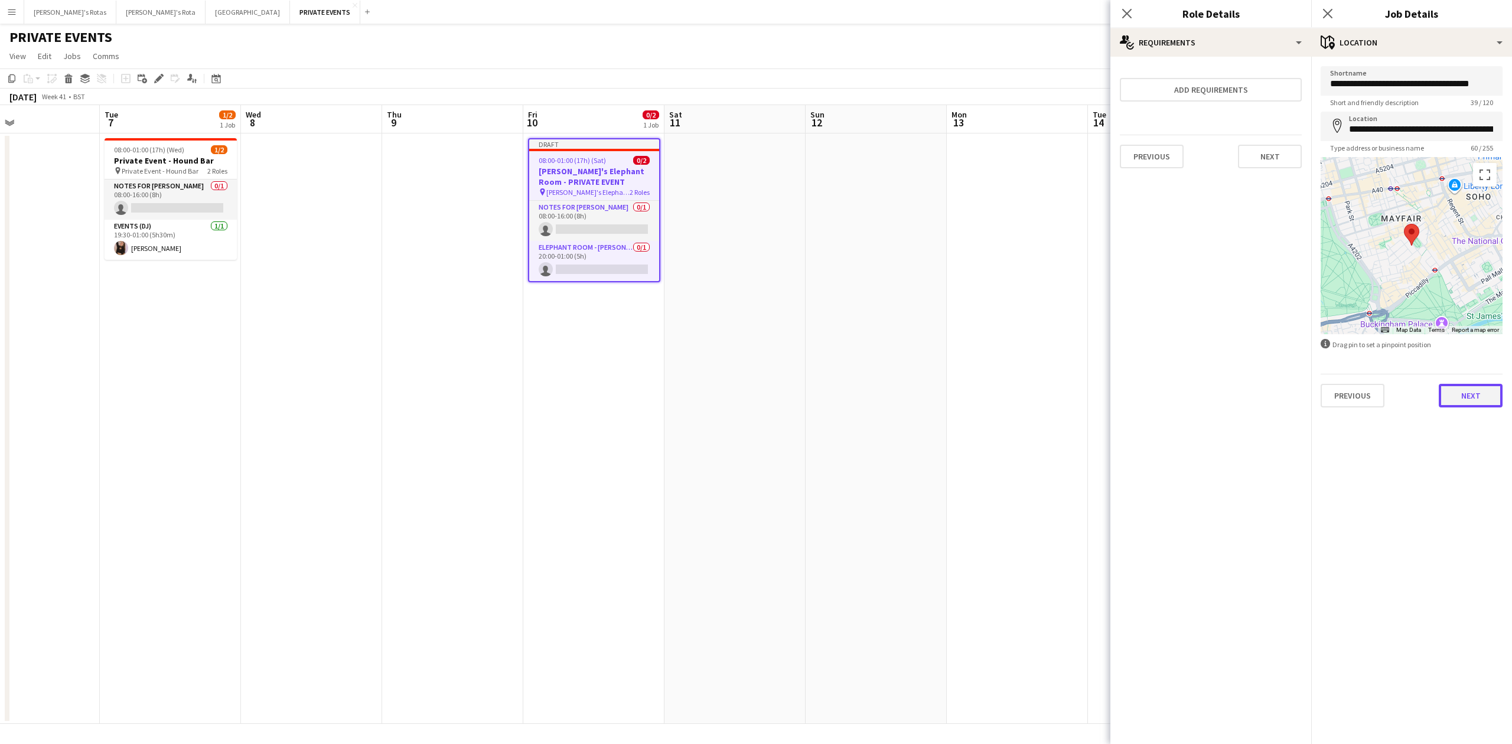
click at [1473, 395] on button "Next" at bounding box center [1471, 396] width 64 height 24
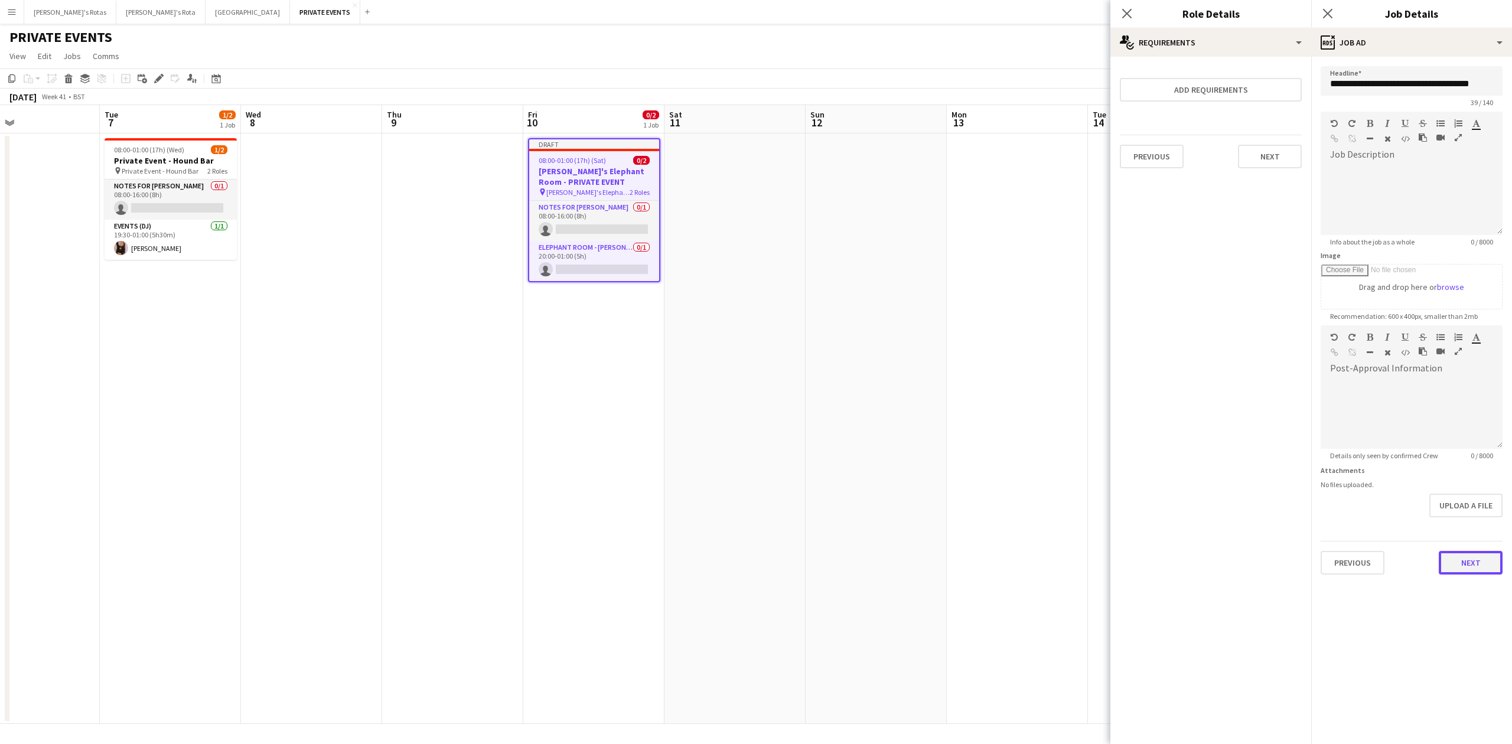
click at [1473, 567] on button "Next" at bounding box center [1471, 563] width 64 height 24
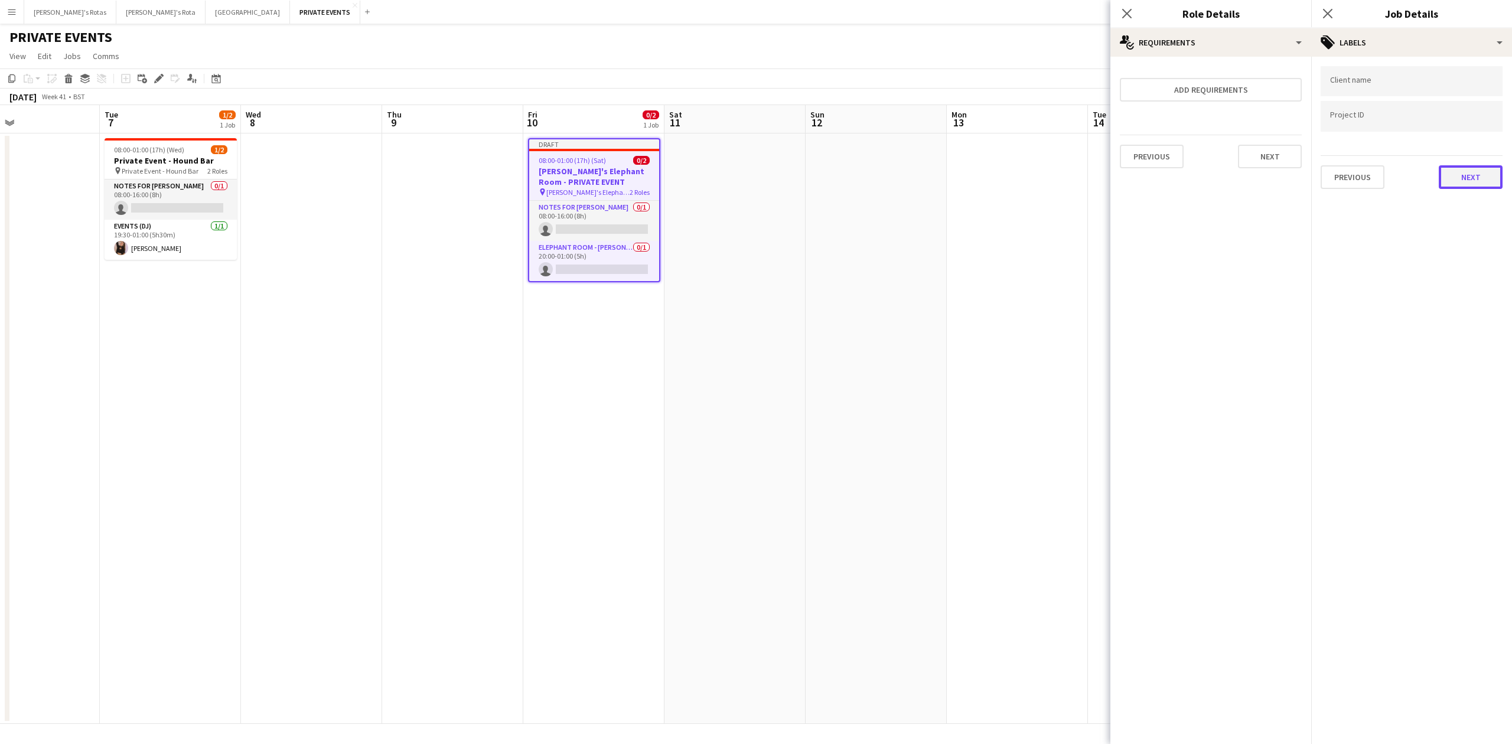
click at [1461, 177] on button "Next" at bounding box center [1471, 177] width 64 height 24
click at [1477, 123] on button "Next" at bounding box center [1471, 122] width 64 height 24
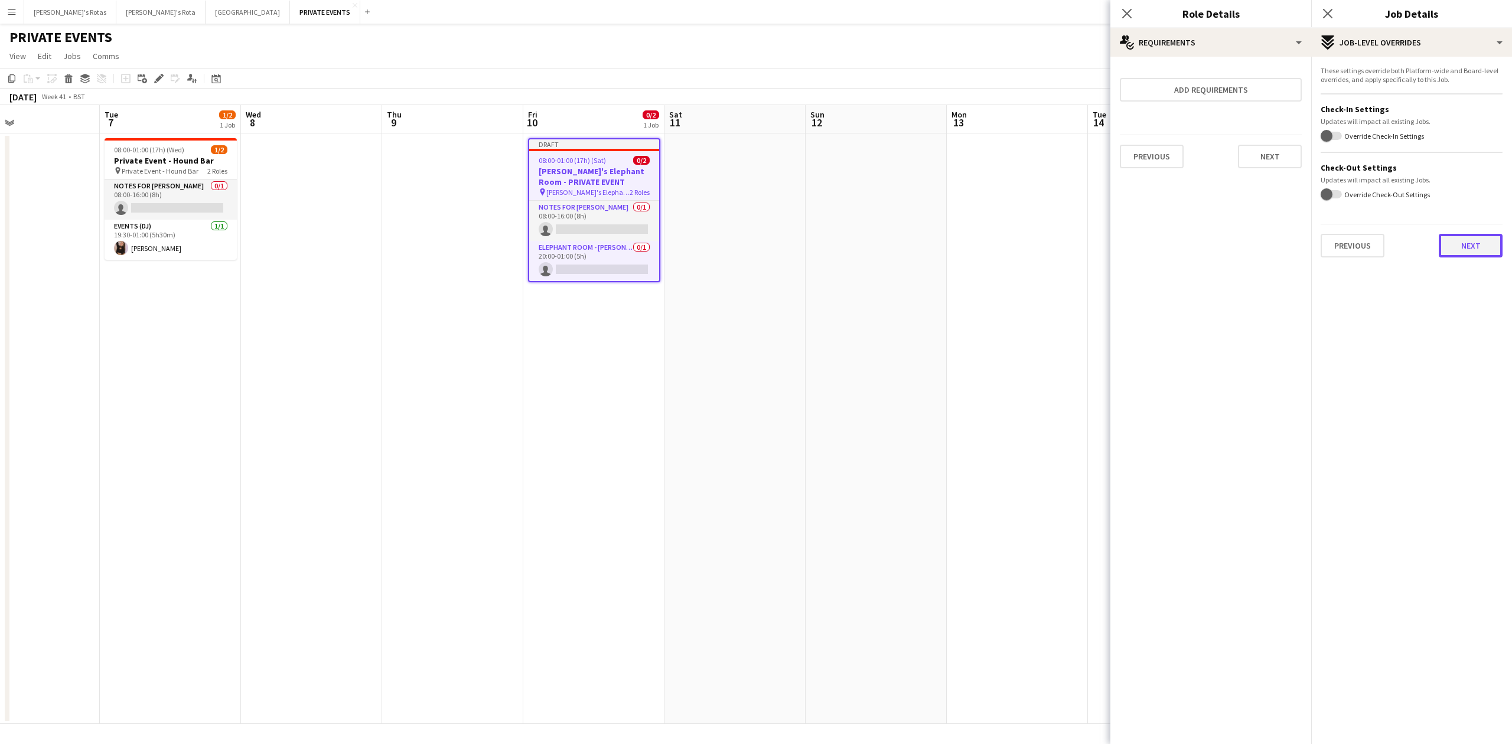
click at [1480, 246] on button "Next" at bounding box center [1471, 246] width 64 height 24
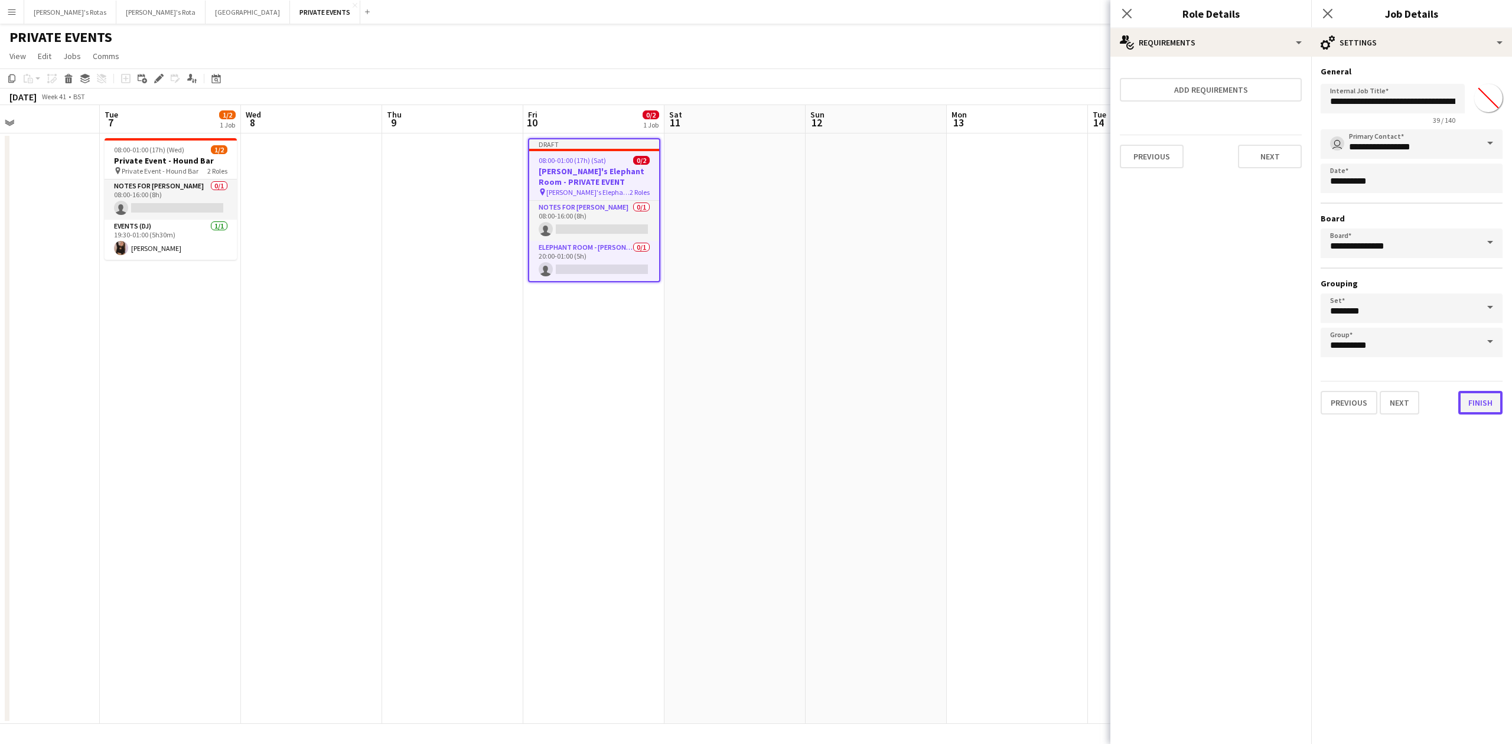
click at [1479, 402] on button "Finish" at bounding box center [1481, 403] width 44 height 24
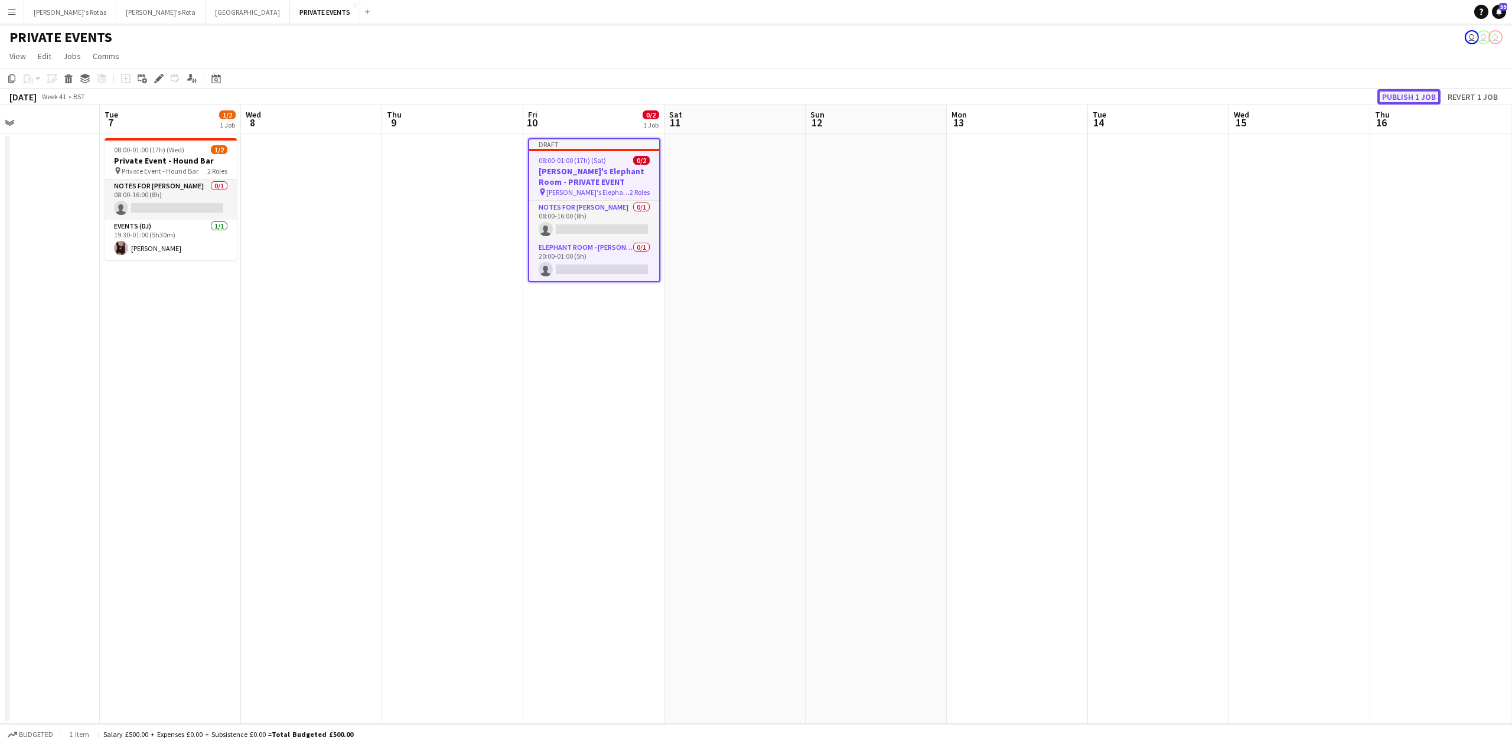
click at [1395, 103] on button "Publish 1 job" at bounding box center [1409, 96] width 63 height 15
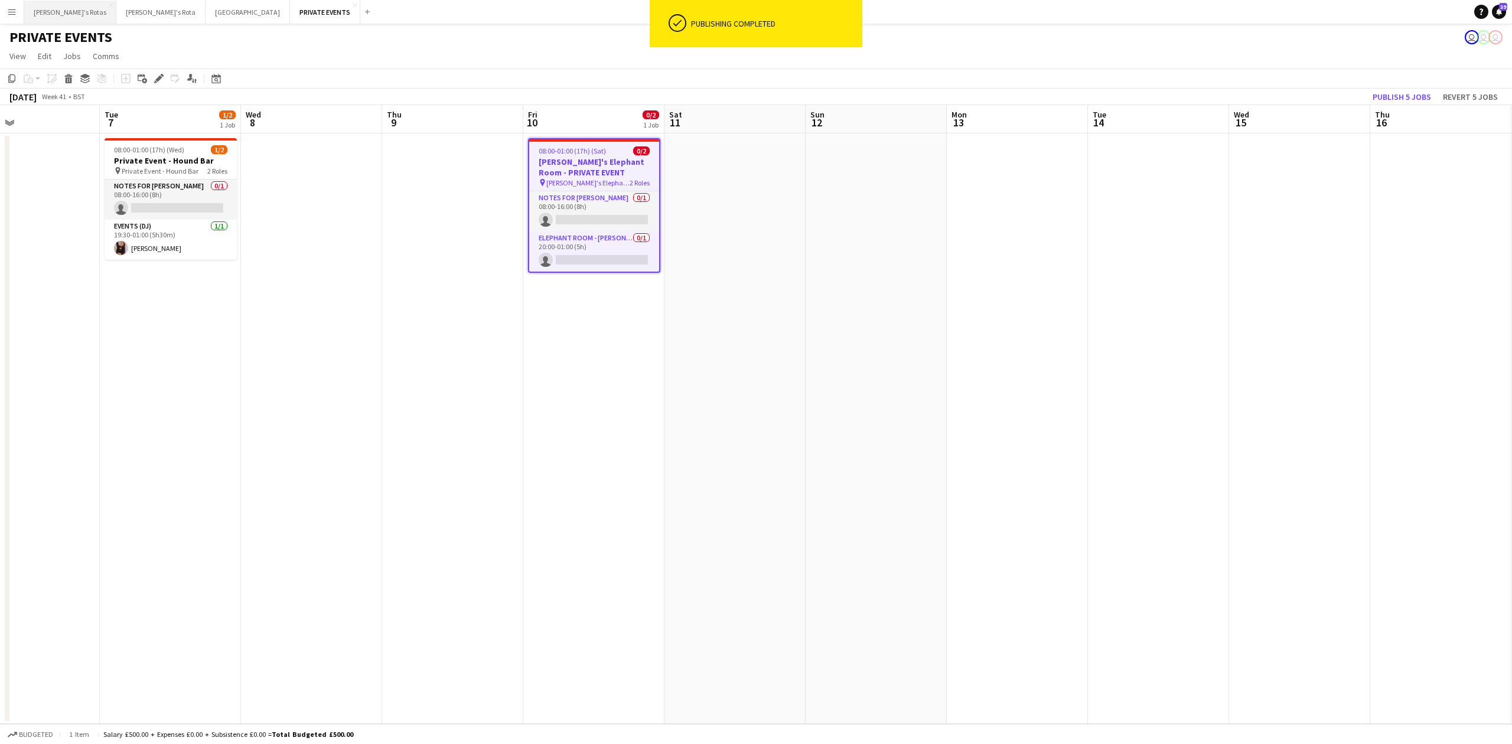
click at [58, 8] on button "[PERSON_NAME]'s Rotas Close" at bounding box center [70, 12] width 92 height 23
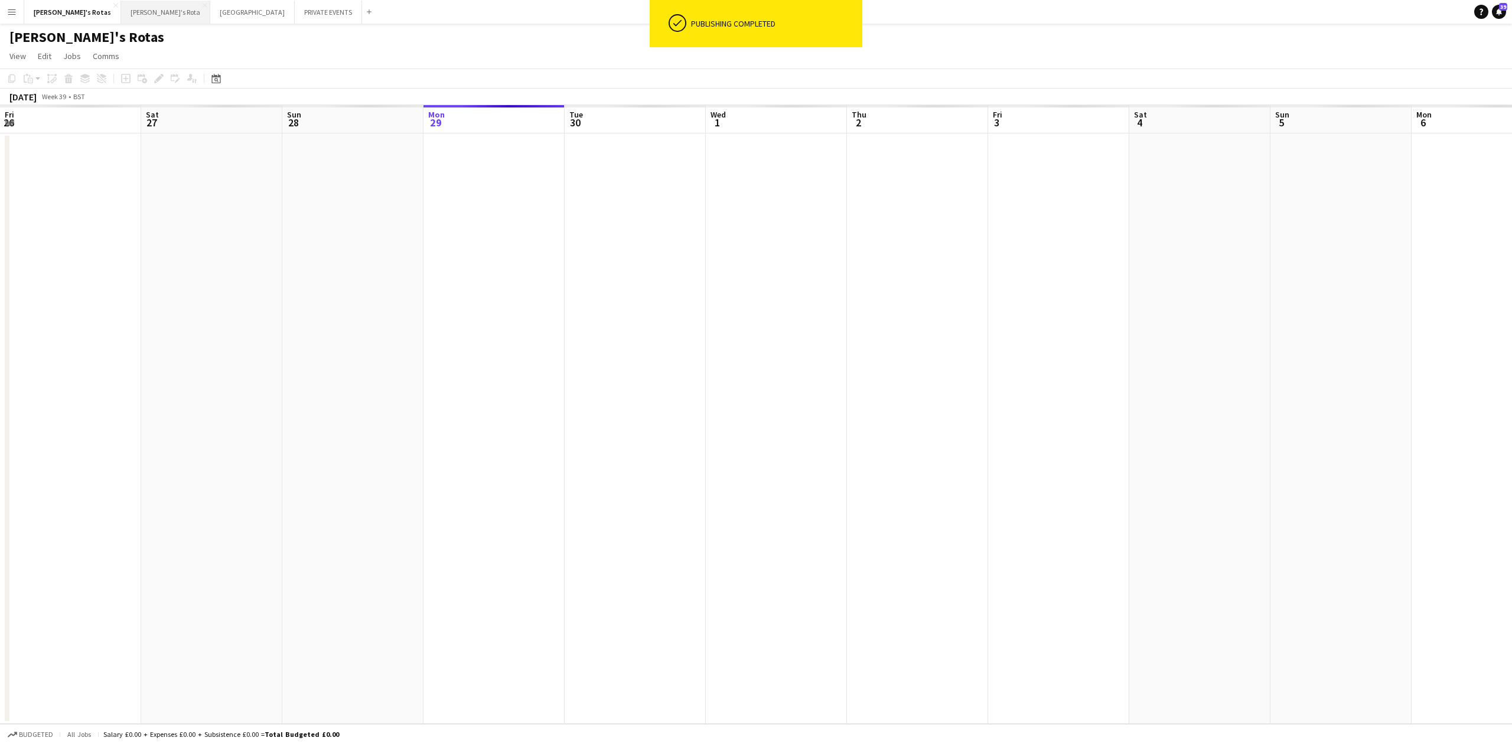
scroll to position [0, 282]
click at [121, 11] on button "[PERSON_NAME]'s Rota Close" at bounding box center [165, 12] width 89 height 23
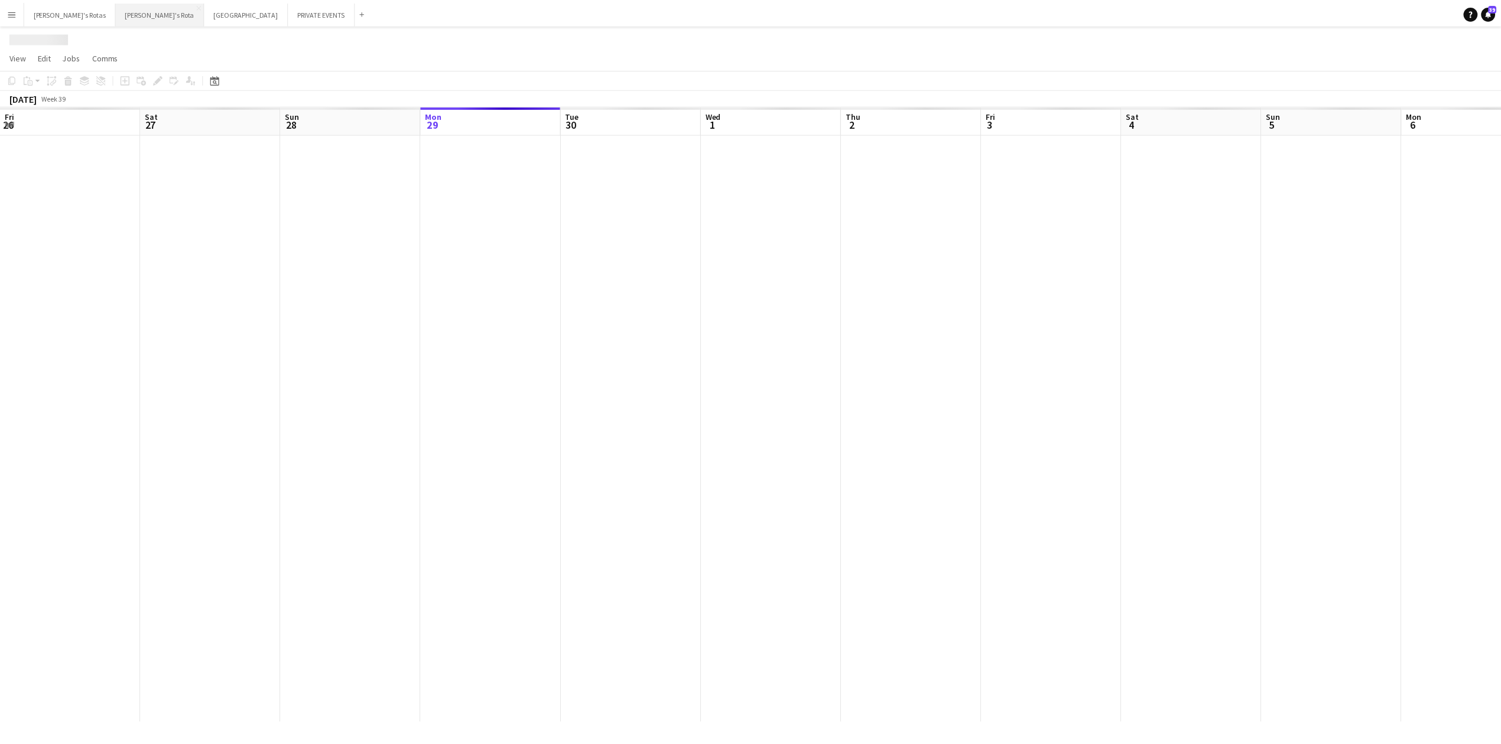
scroll to position [0, 282]
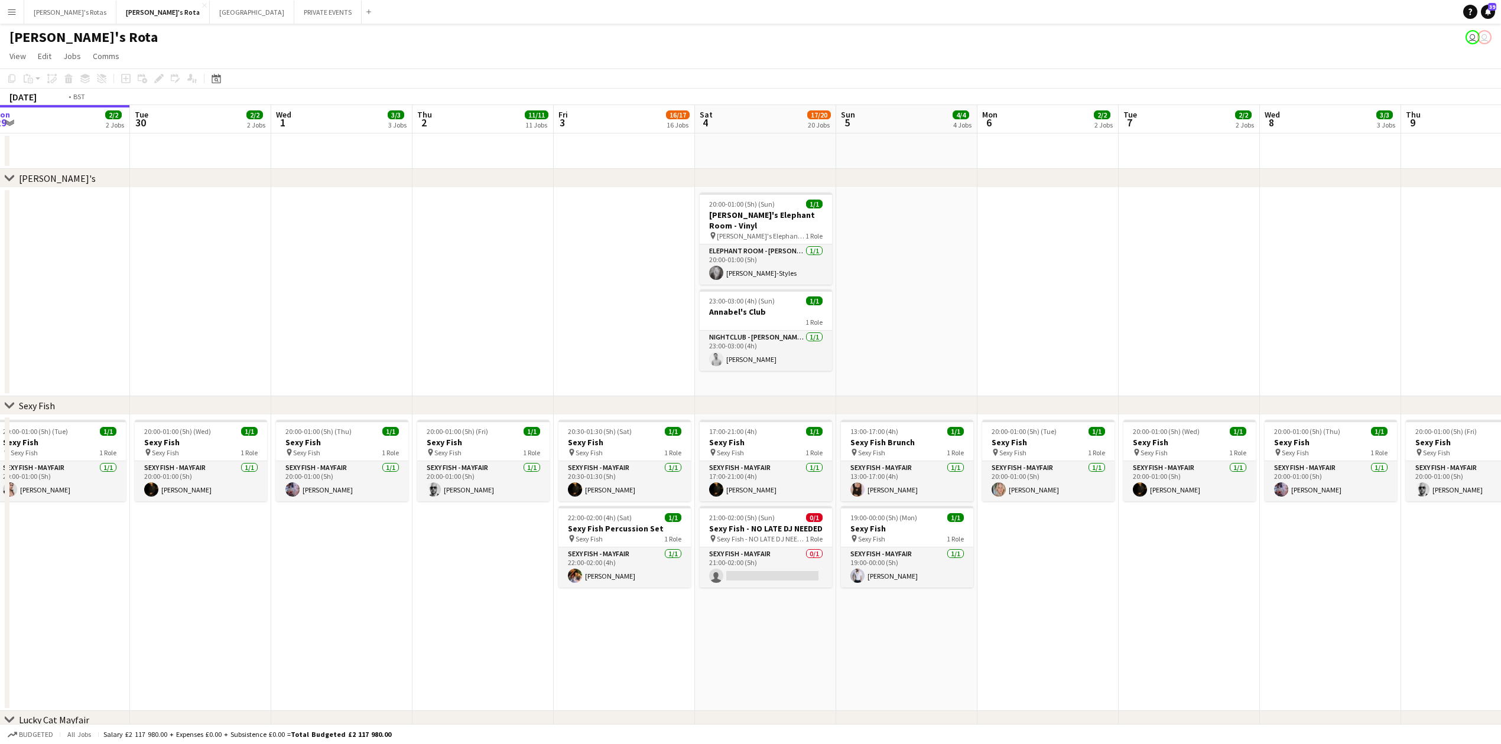
drag, startPoint x: 717, startPoint y: 279, endPoint x: 132, endPoint y: 281, distance: 584.3
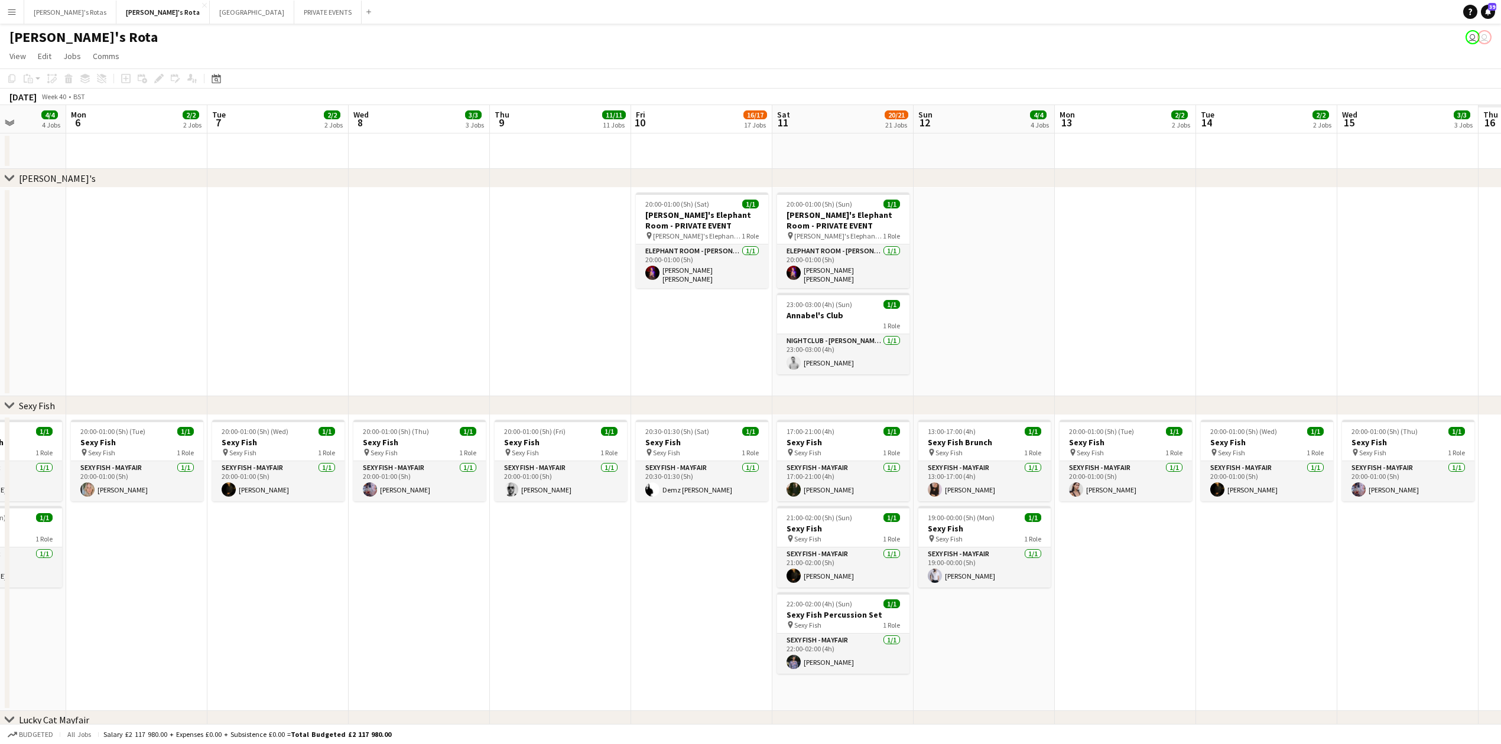
drag, startPoint x: 627, startPoint y: 279, endPoint x: 525, endPoint y: 279, distance: 102.2
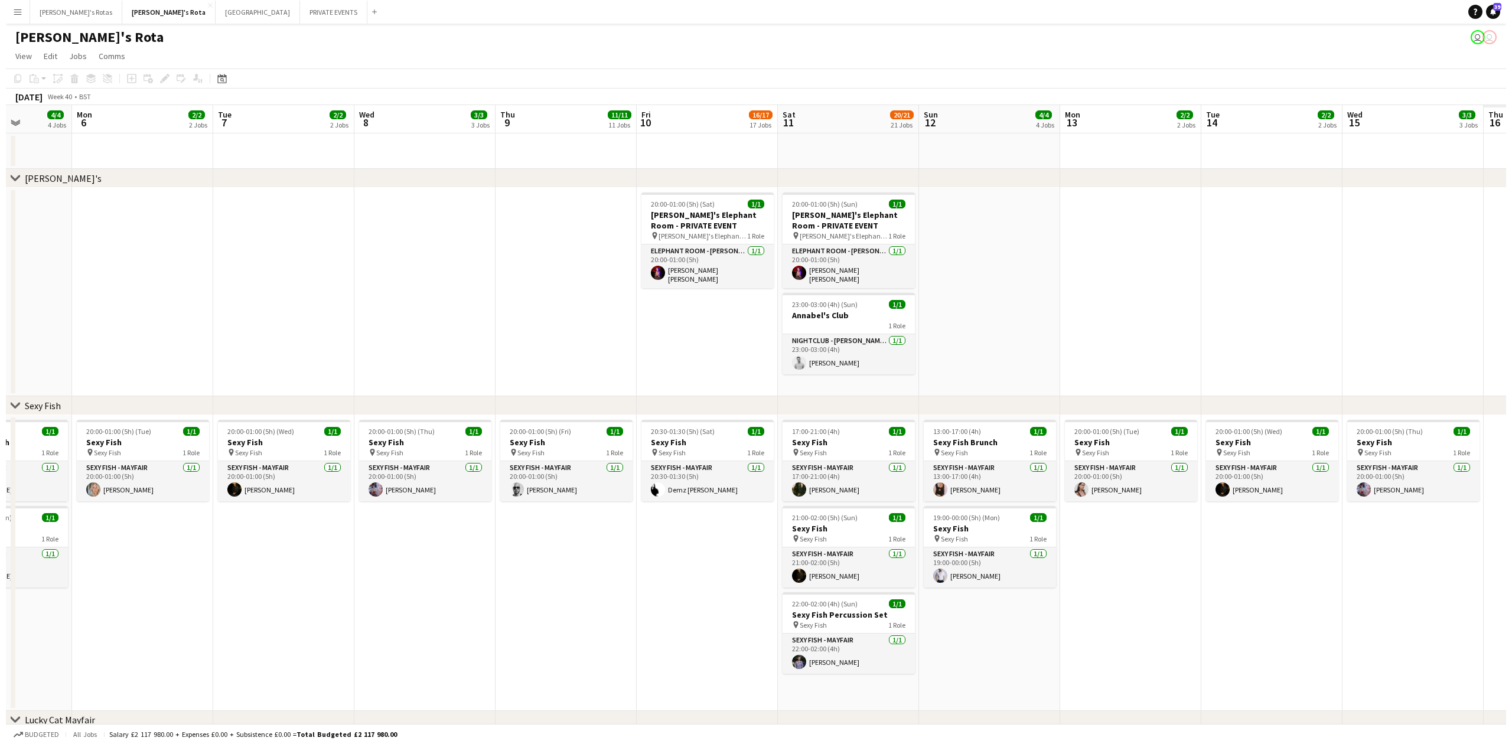
scroll to position [0, 461]
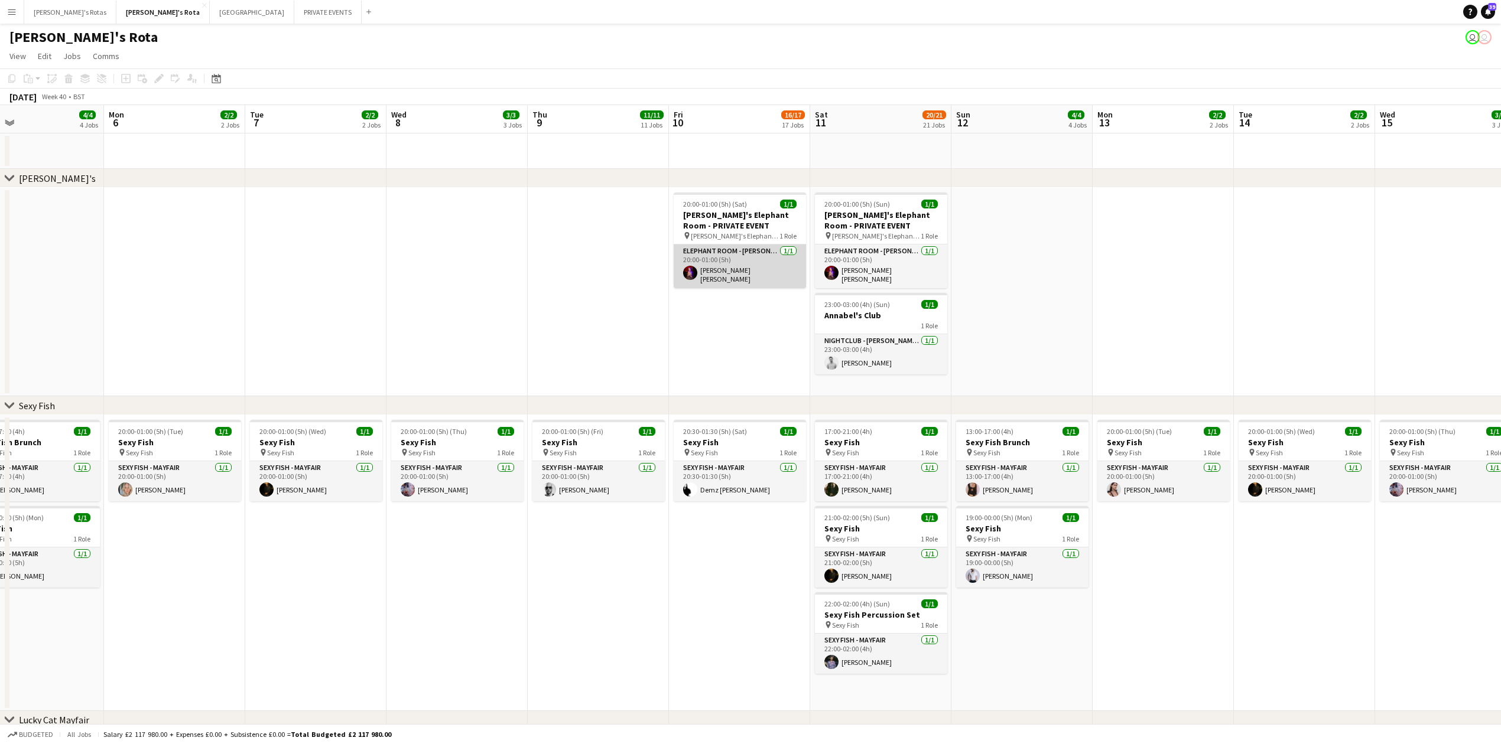
click at [728, 263] on app-card-role "ELEPHANT ROOM - [PERSON_NAME]'S [DATE] 20:00-01:00 (5h) [PERSON_NAME] [PERSON_N…" at bounding box center [740, 267] width 132 height 44
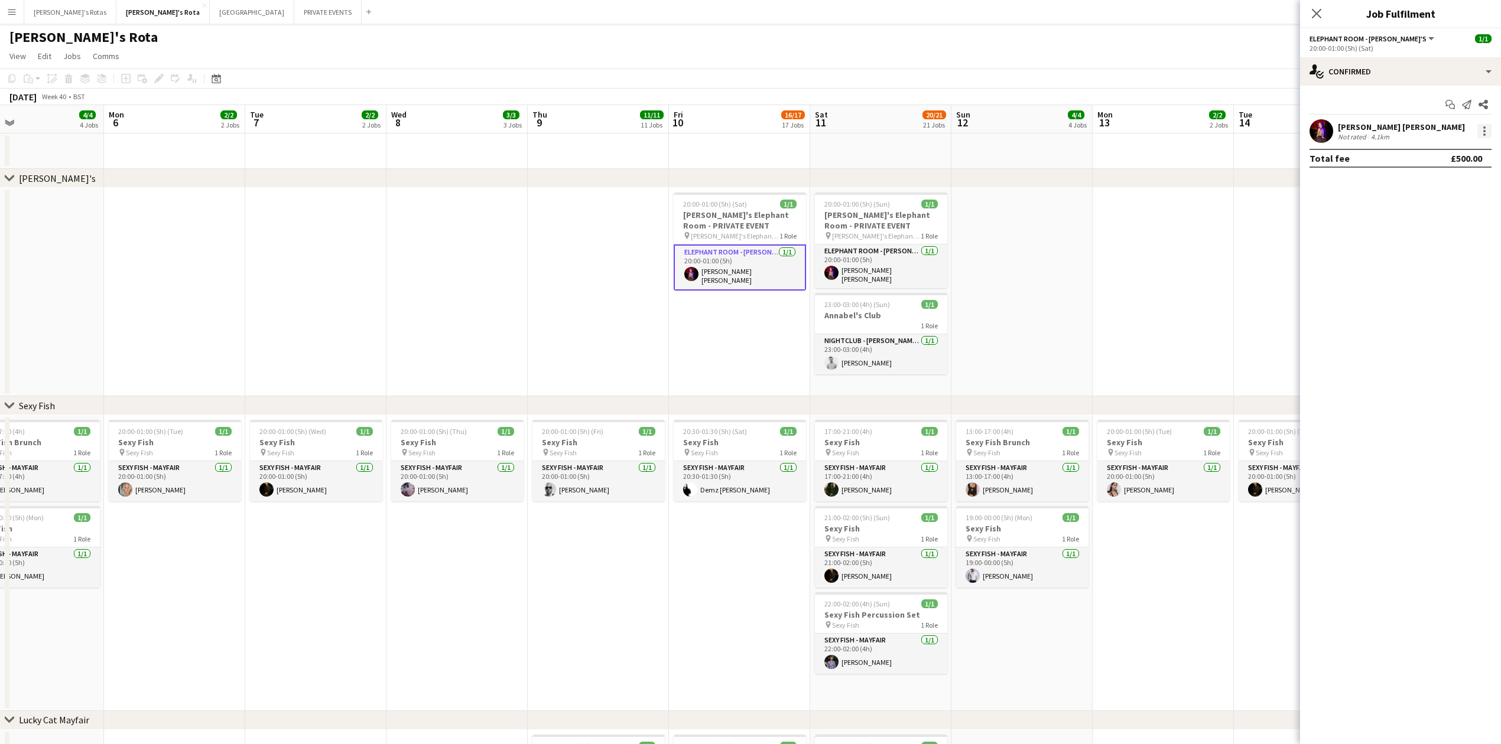
click at [1488, 133] on div at bounding box center [1484, 131] width 14 height 14
drag, startPoint x: 1464, startPoint y: 261, endPoint x: 1385, endPoint y: 152, distance: 134.0
click at [1460, 256] on button "Remove" at bounding box center [1445, 267] width 92 height 28
click at [1317, 15] on icon at bounding box center [1315, 13] width 11 height 11
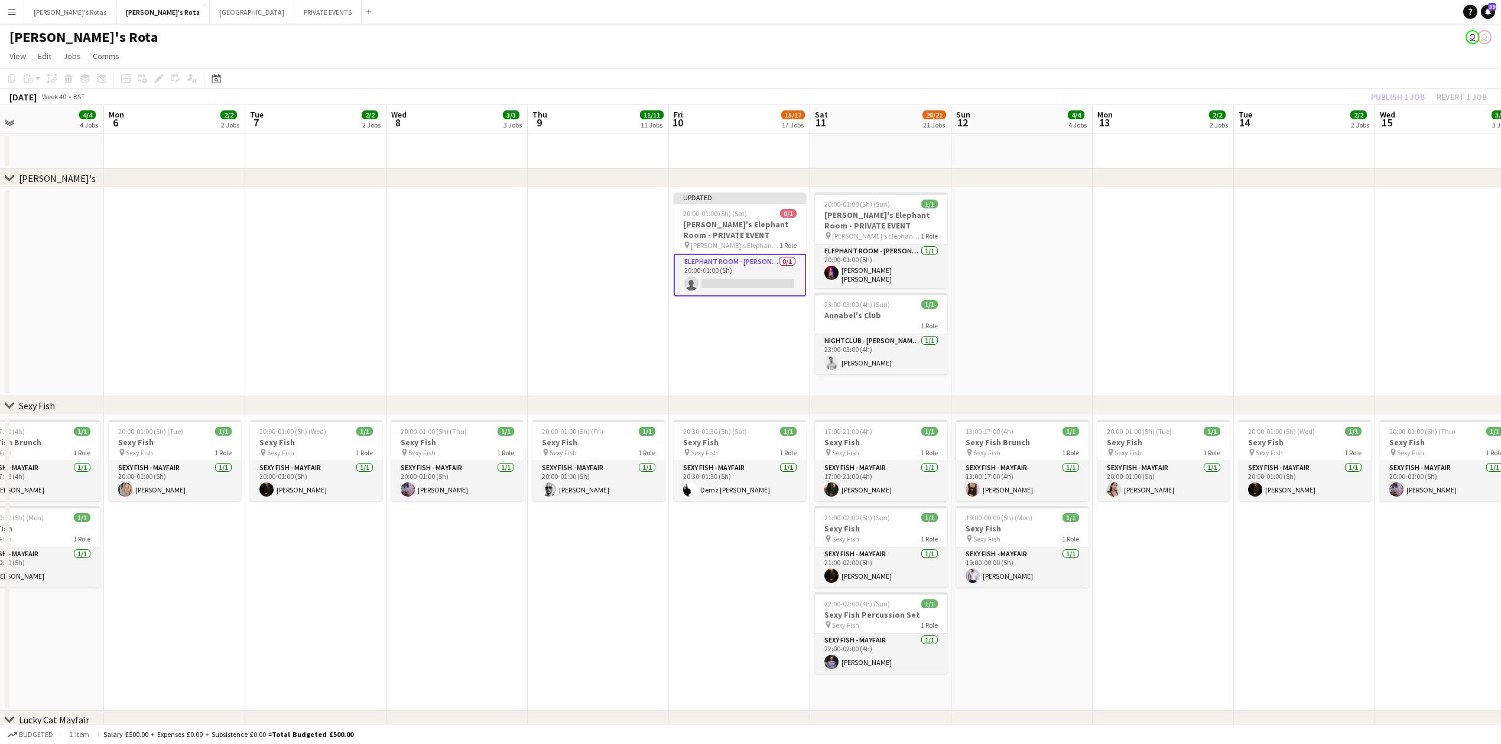
click at [1390, 95] on div "Publish 1 job Revert 1 job" at bounding box center [1428, 96] width 144 height 15
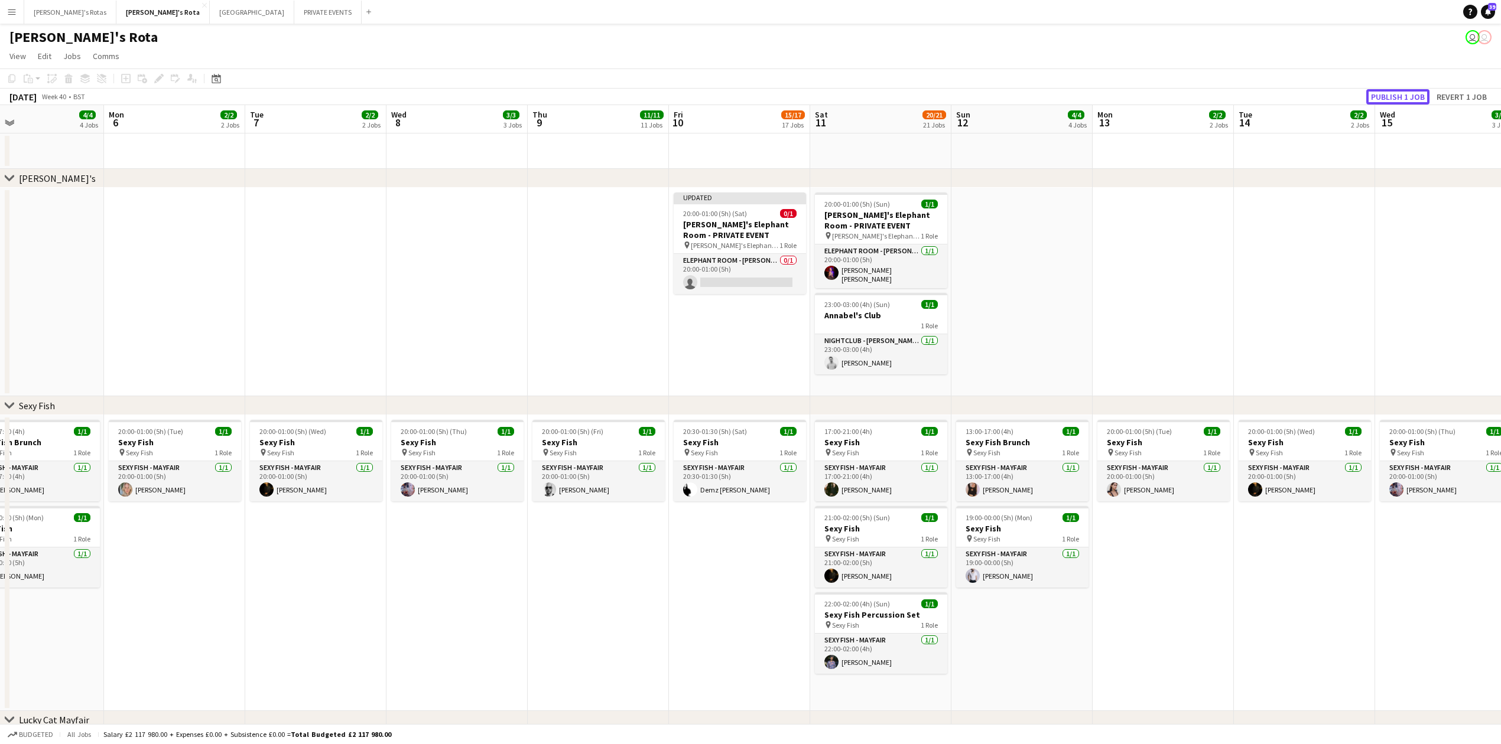
drag, startPoint x: 1403, startPoint y: 92, endPoint x: 1394, endPoint y: 97, distance: 9.8
click at [1400, 93] on button "Publish 1 job" at bounding box center [1397, 96] width 63 height 15
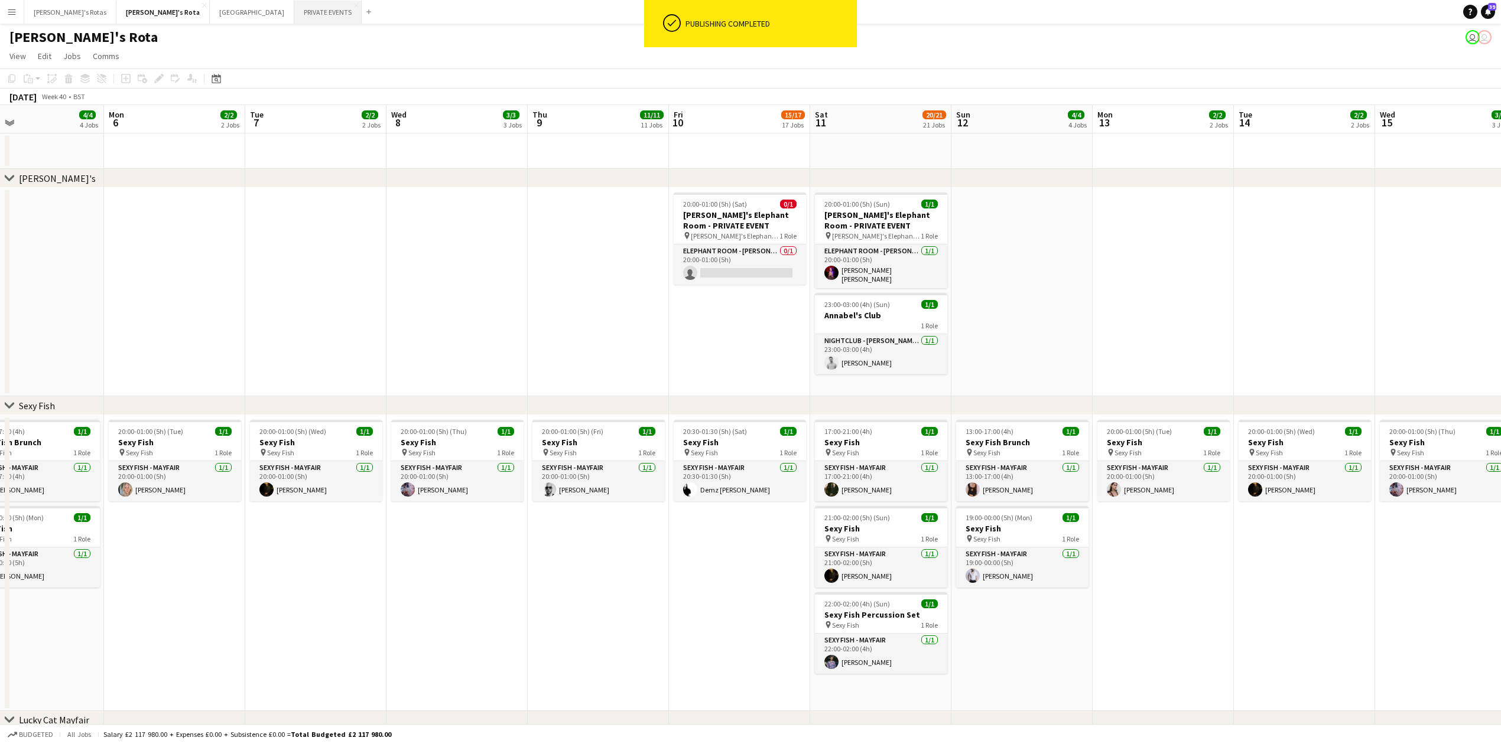
click at [294, 12] on button "PRIVATE EVENTS Close" at bounding box center [327, 12] width 67 height 23
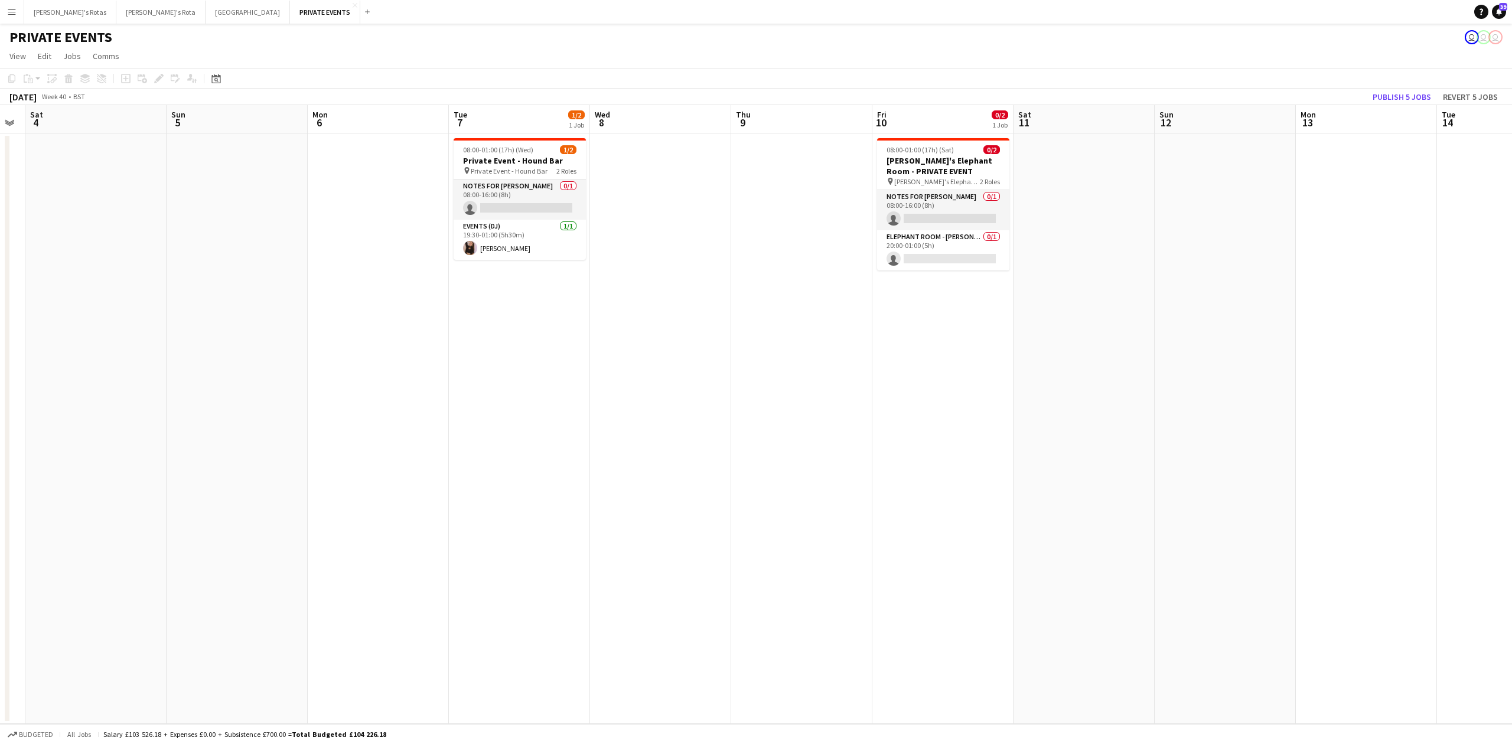
scroll to position [0, 476]
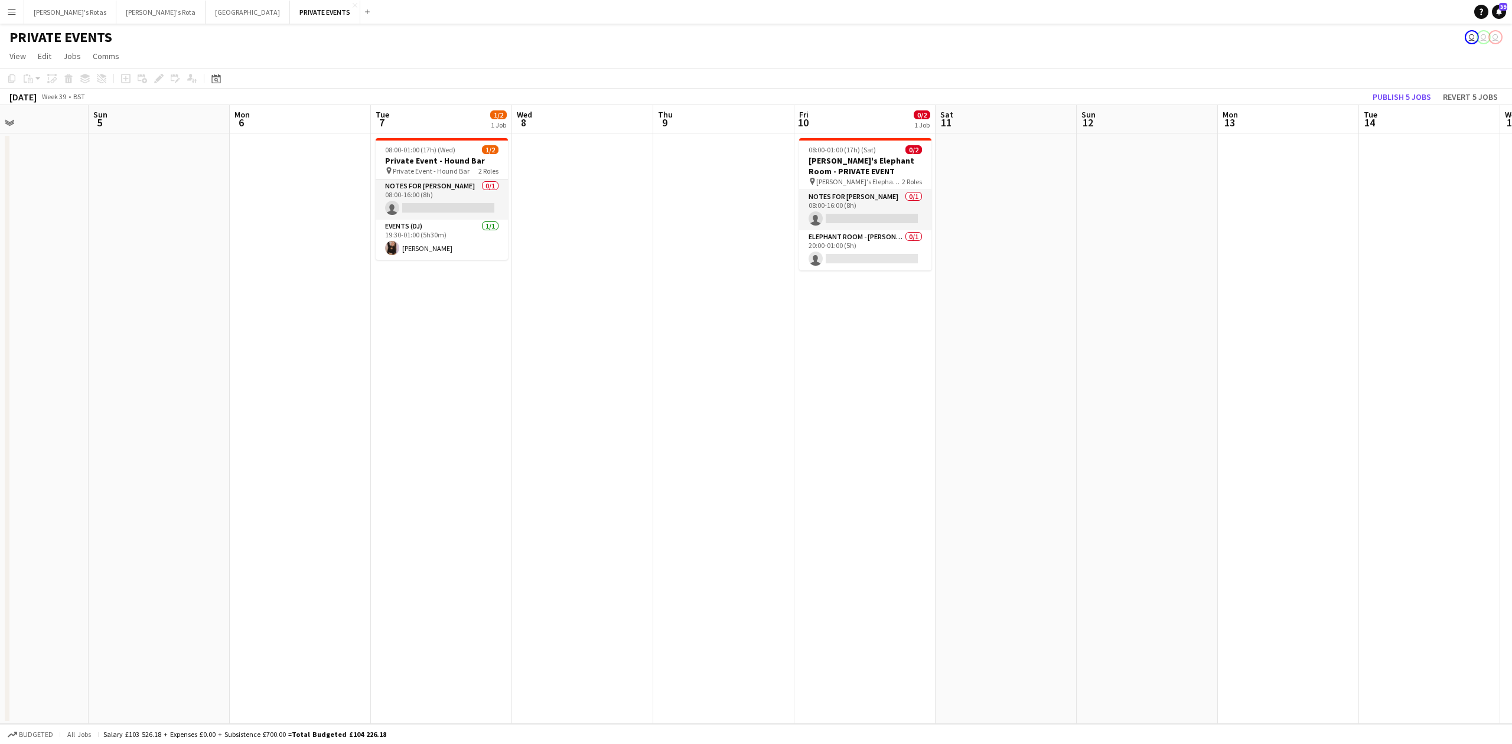
drag, startPoint x: 1328, startPoint y: 173, endPoint x: 428, endPoint y: 307, distance: 909.8
click at [428, 307] on app-calendar-viewport "Wed 1 Thu 2 Fri 3 Sat 4 Sun 5 Mon 6 Tue 7 1/2 1 Job Wed 8 Thu 9 Fri 10 0/2 1 Jo…" at bounding box center [756, 414] width 1512 height 619
click at [844, 249] on app-card-role "ELEPHANT ROOM - [PERSON_NAME]'S 0/1 20:00-01:00 (5h) single-neutral-actions" at bounding box center [865, 250] width 132 height 40
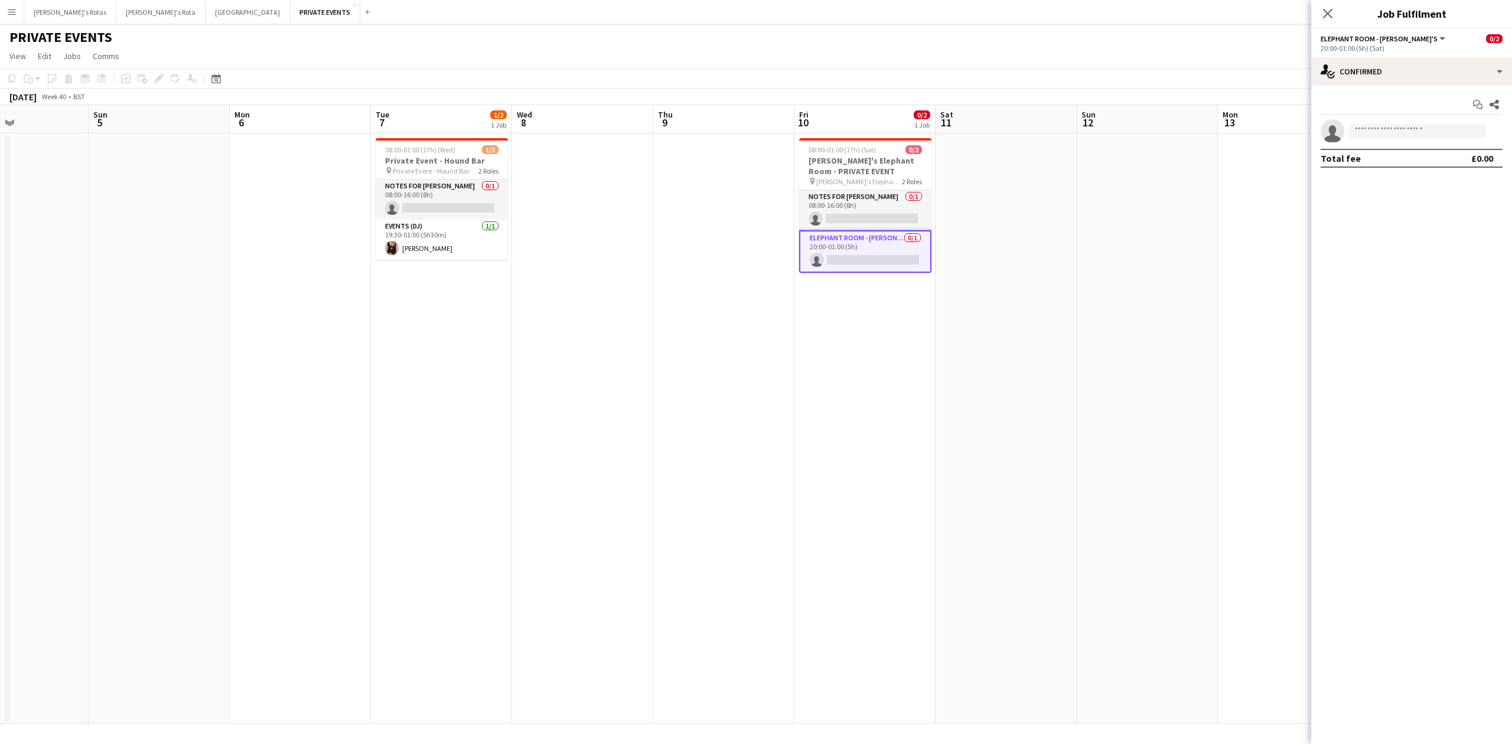
click at [1377, 123] on app-invite-slot "single-neutral-actions" at bounding box center [1412, 131] width 201 height 24
click at [1377, 139] on app-invite-slot "single-neutral-actions" at bounding box center [1412, 131] width 201 height 24
click at [1379, 129] on input at bounding box center [1417, 131] width 137 height 14
type input "*****"
click at [1381, 144] on span "[PERSON_NAME] [PERSON_NAME]" at bounding box center [1400, 149] width 82 height 10
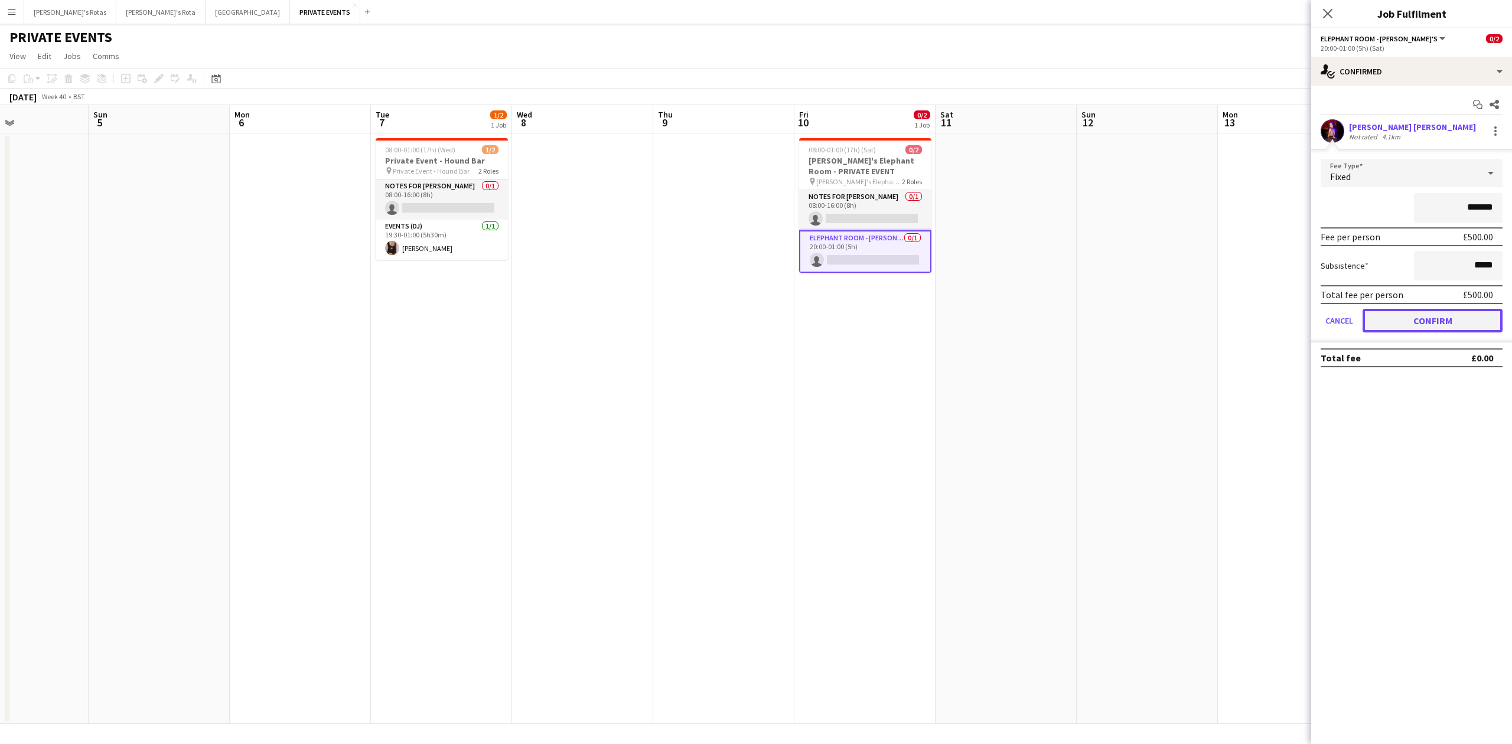
click at [1447, 312] on button "Confirm" at bounding box center [1433, 321] width 140 height 24
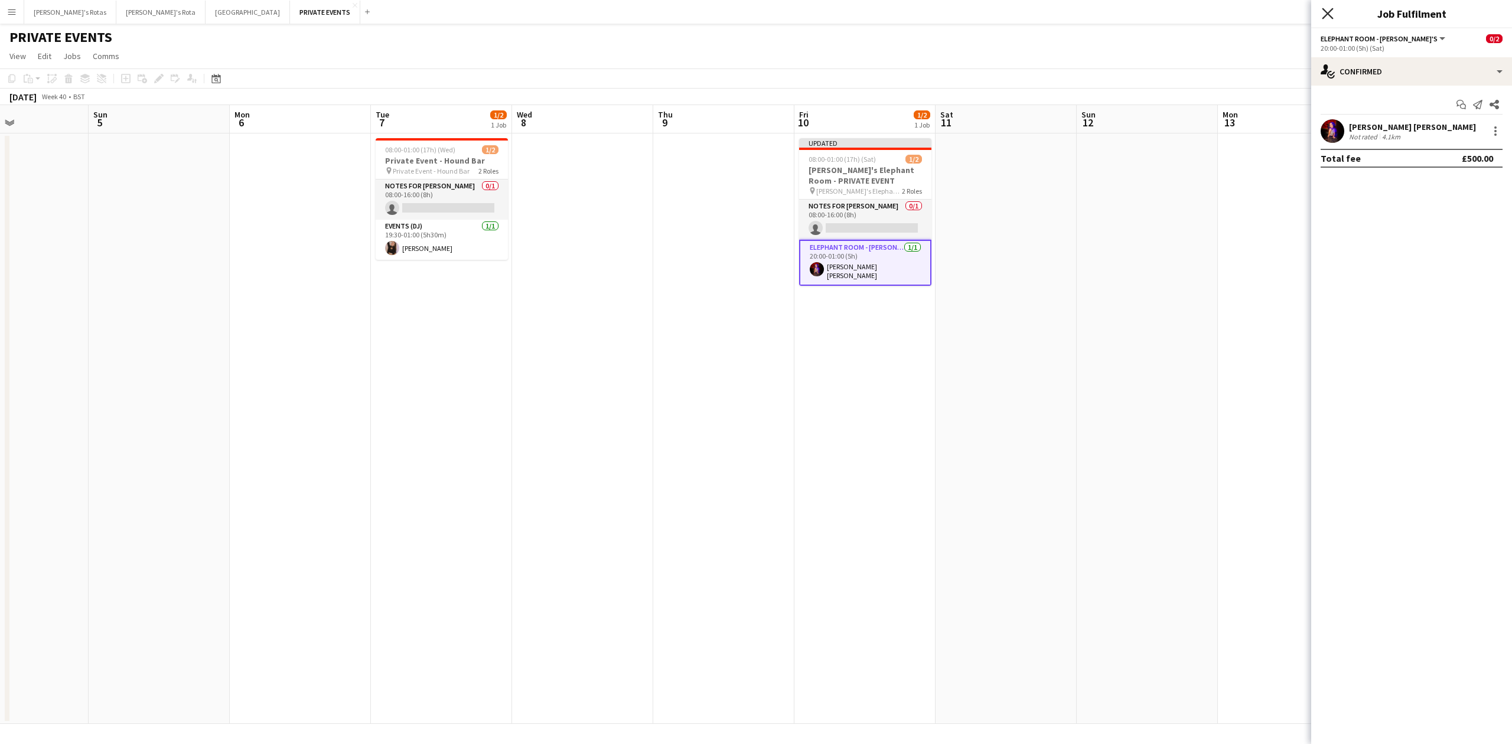
click at [1326, 10] on icon "Close pop-in" at bounding box center [1327, 13] width 11 height 11
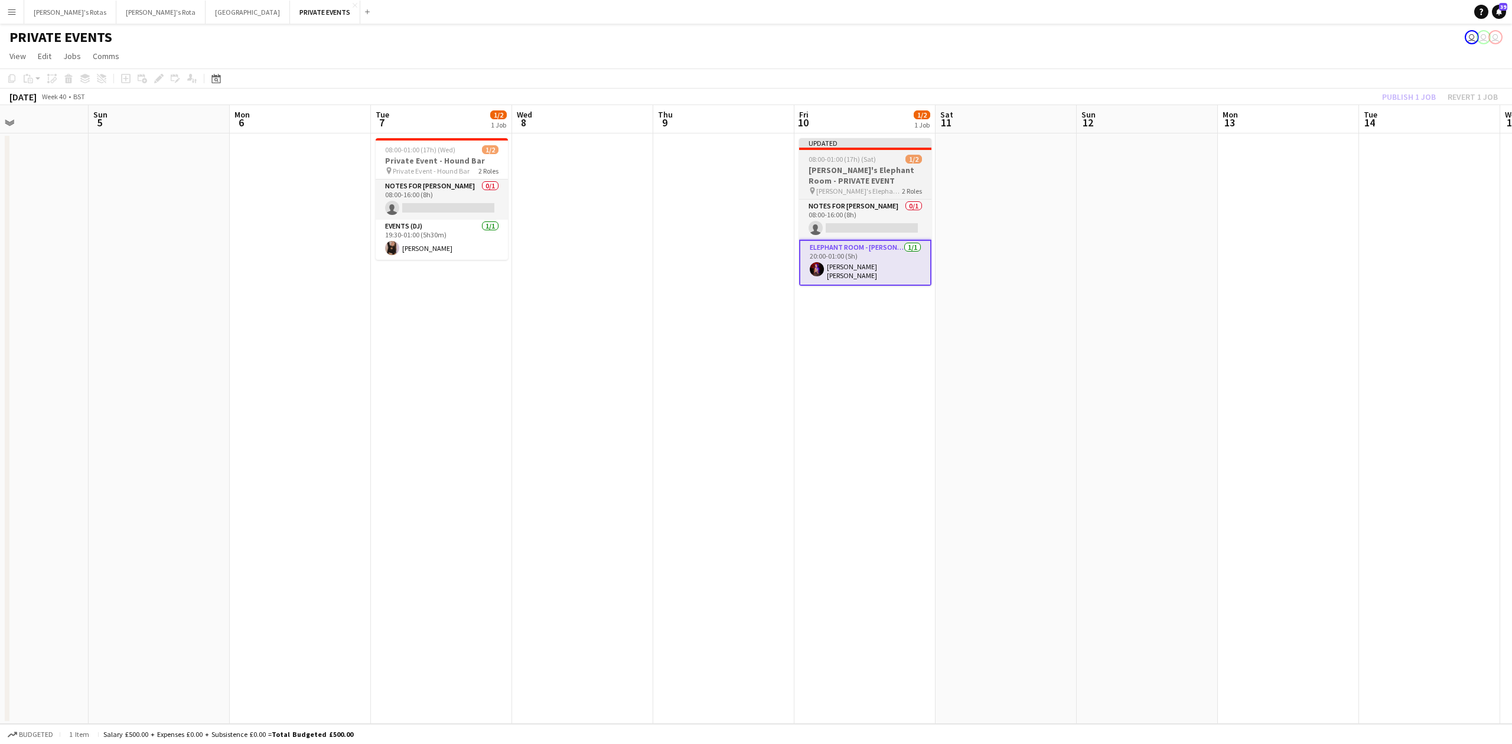
click at [889, 163] on div "08:00-01:00 (17h) (Sat) 1/2" at bounding box center [865, 159] width 132 height 9
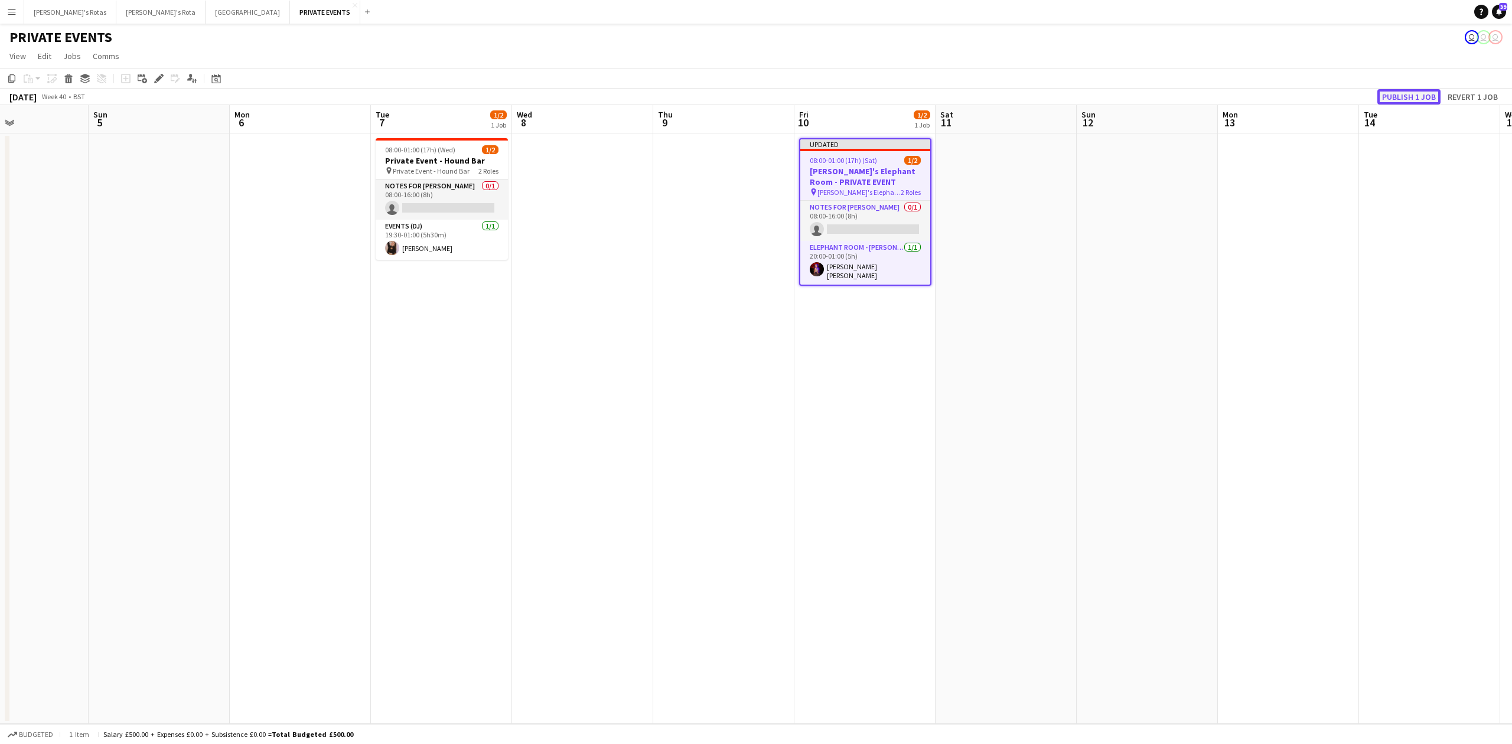
click at [1402, 97] on button "Publish 1 job" at bounding box center [1409, 96] width 63 height 15
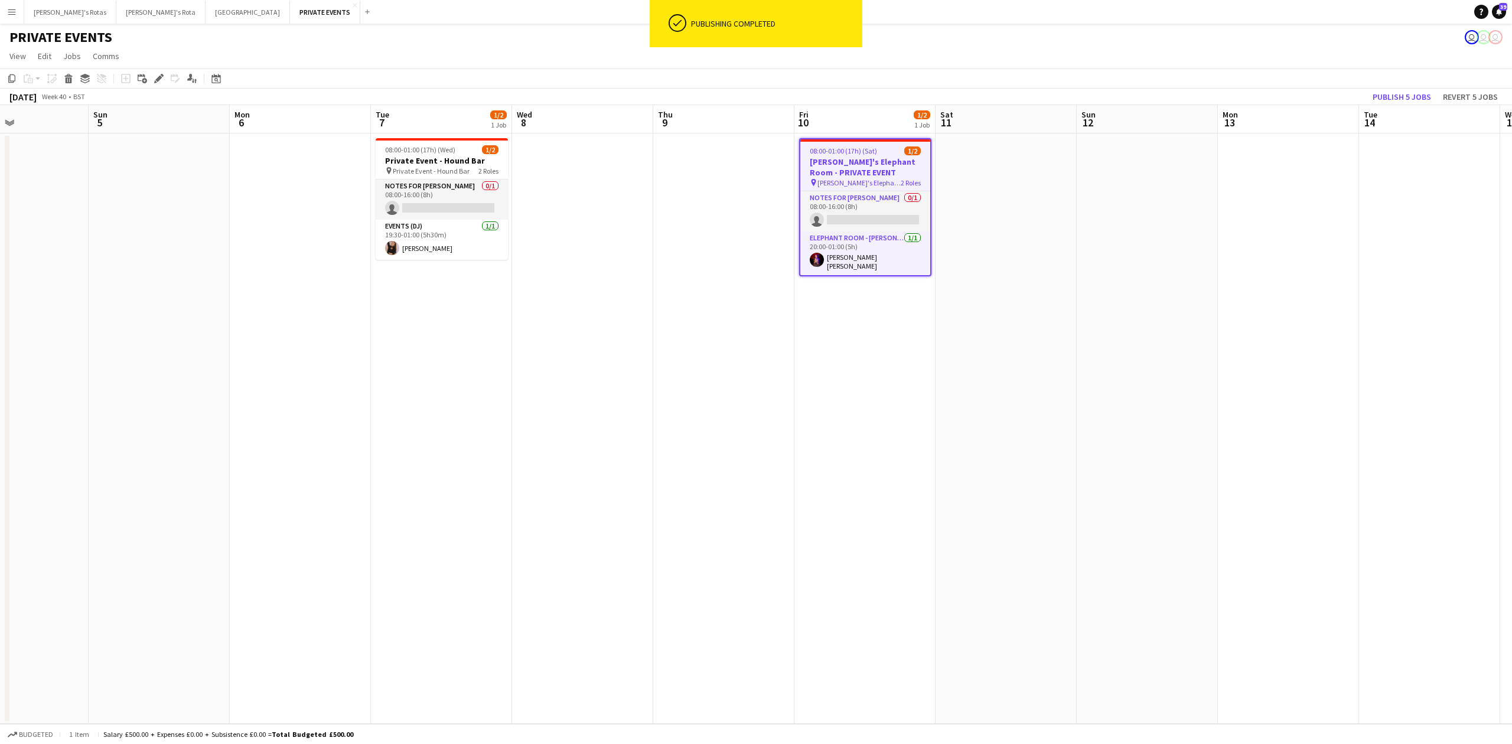
click at [795, 380] on app-date-cell "08:00-01:00 (17h) (Sat) 1/2 [PERSON_NAME]'s Elephant Room - PRIVATE EVENT pin […" at bounding box center [865, 429] width 141 height 591
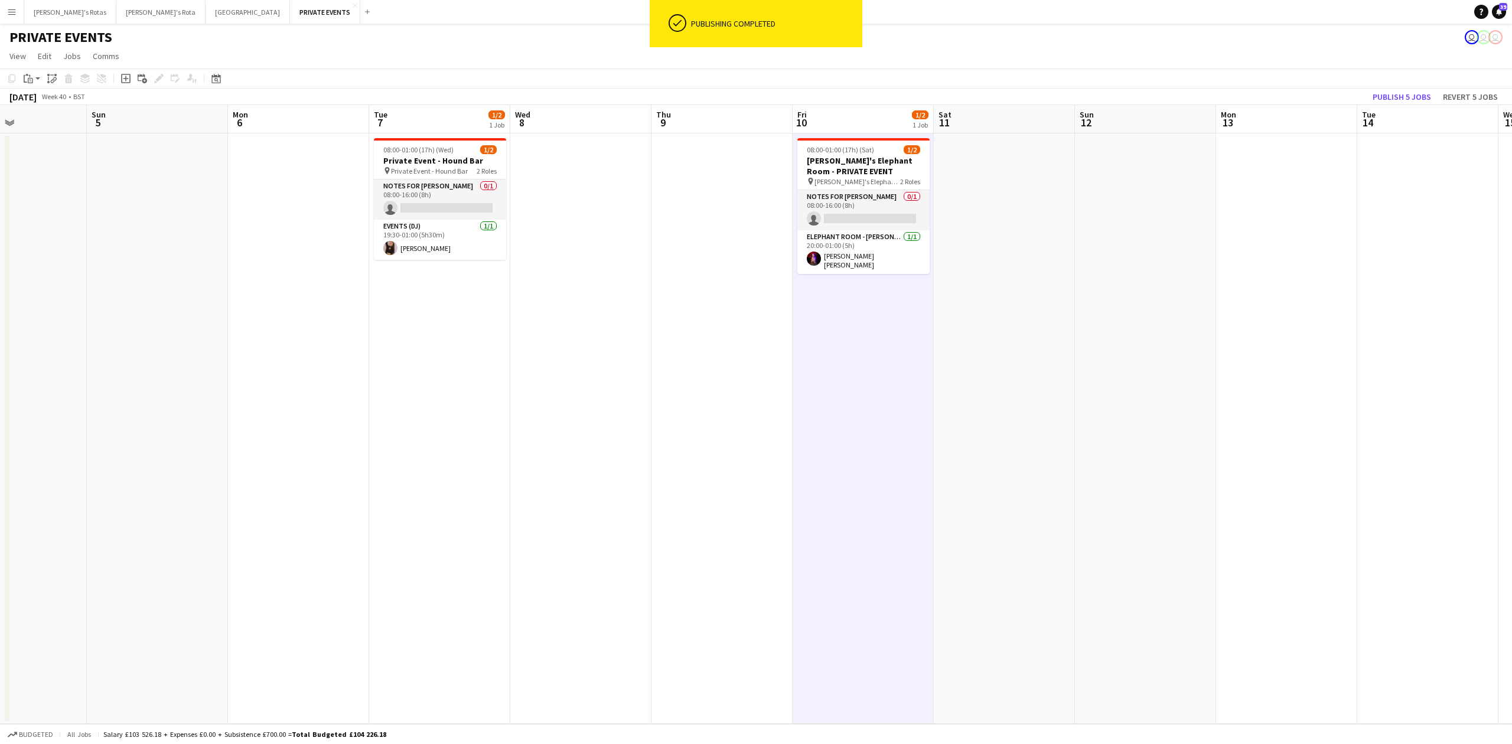
click at [851, 383] on app-calendar-viewport "Wed 1 Thu 2 Fri 3 Sat 4 Sun 5 Mon 6 Tue 7 1/2 1 Job Wed 8 Thu 9 Fri 10 1/2 1 Jo…" at bounding box center [756, 414] width 1512 height 619
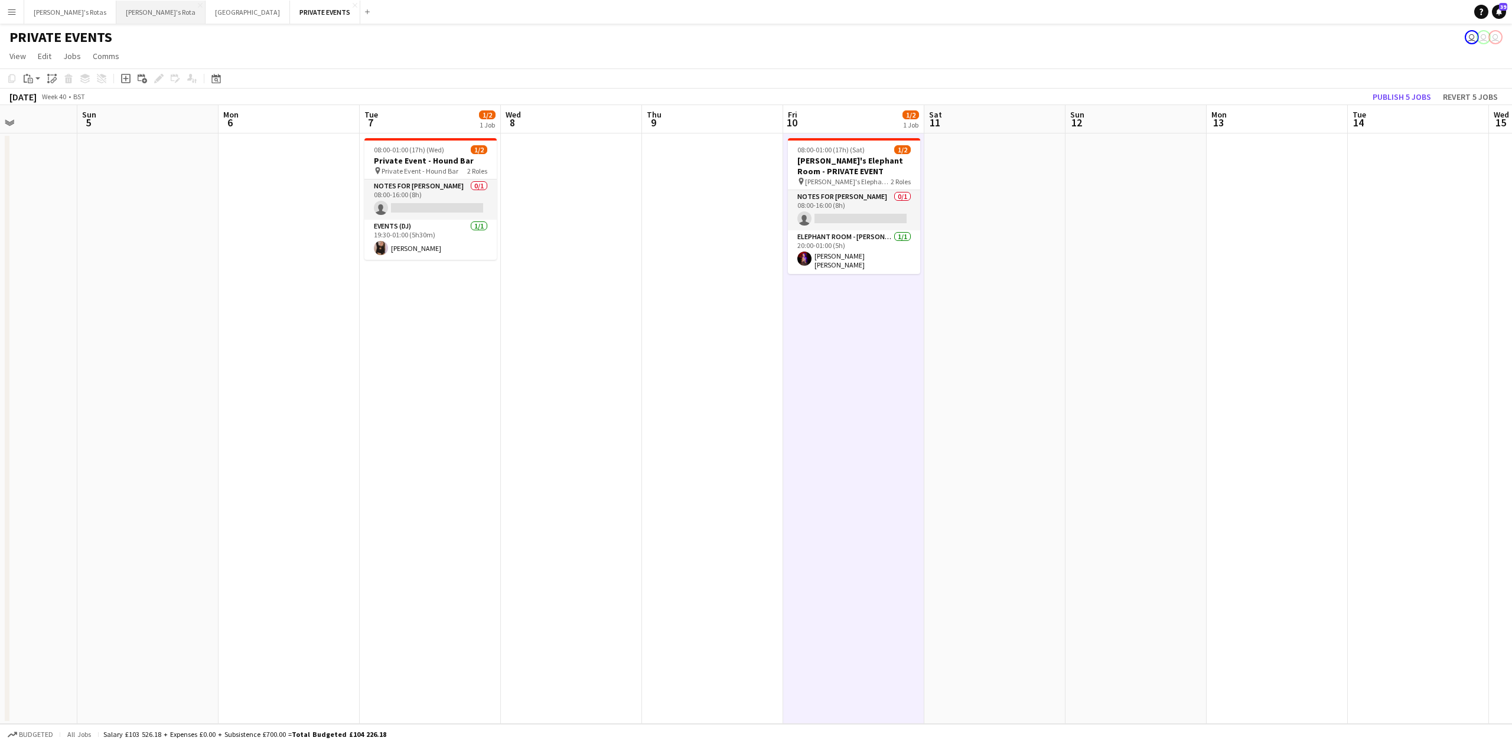
click at [116, 15] on button "[PERSON_NAME]'s Rota Close" at bounding box center [160, 12] width 89 height 23
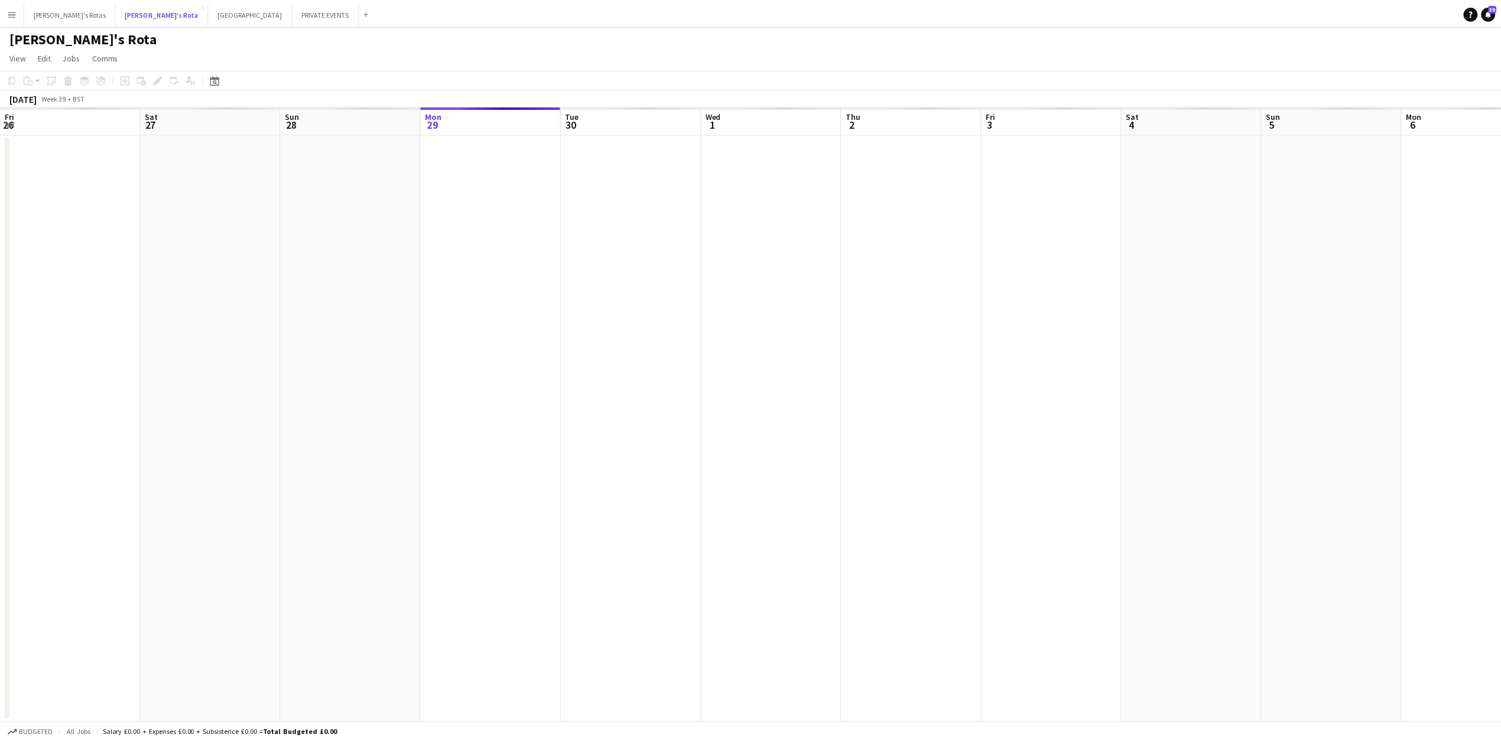
scroll to position [0, 282]
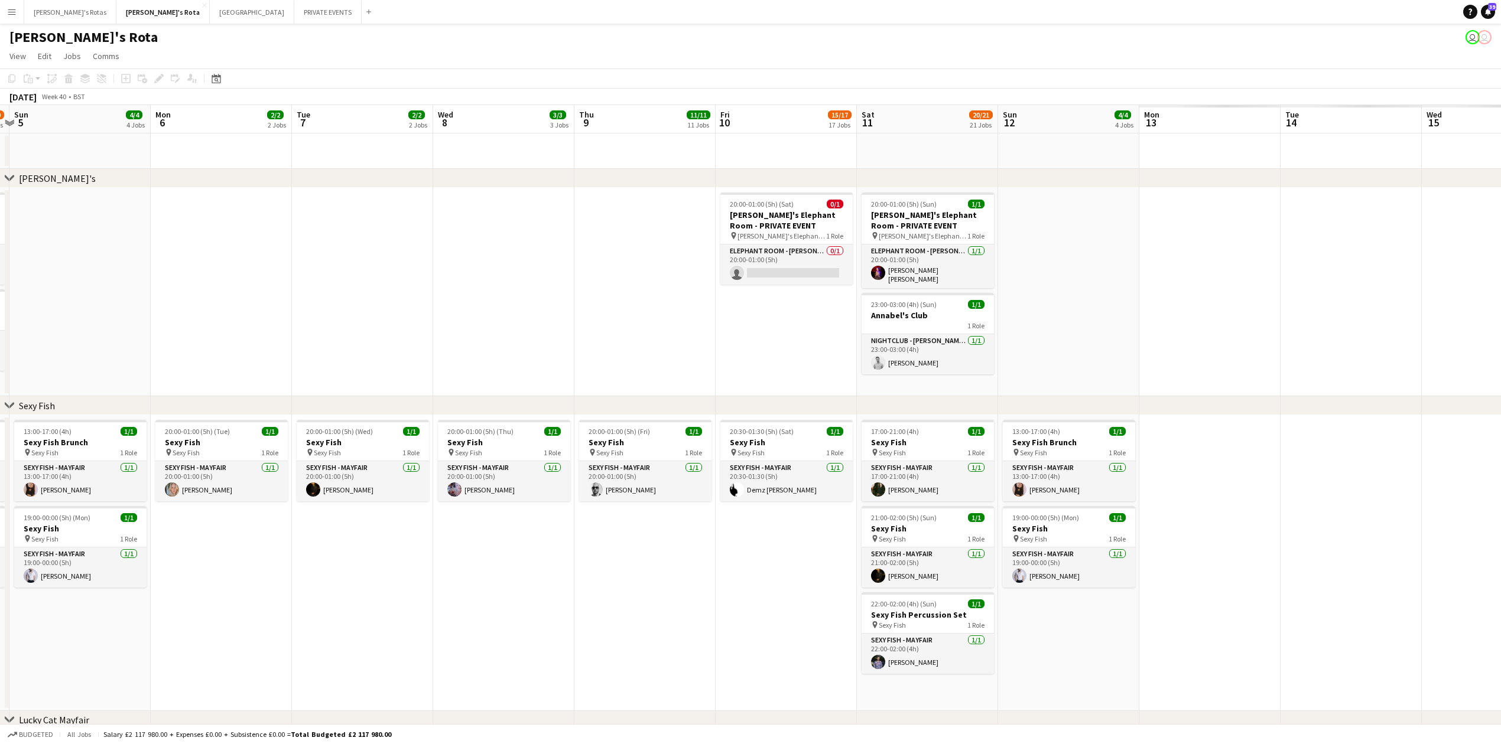
drag, startPoint x: 1173, startPoint y: 229, endPoint x: 201, endPoint y: 237, distance: 972.5
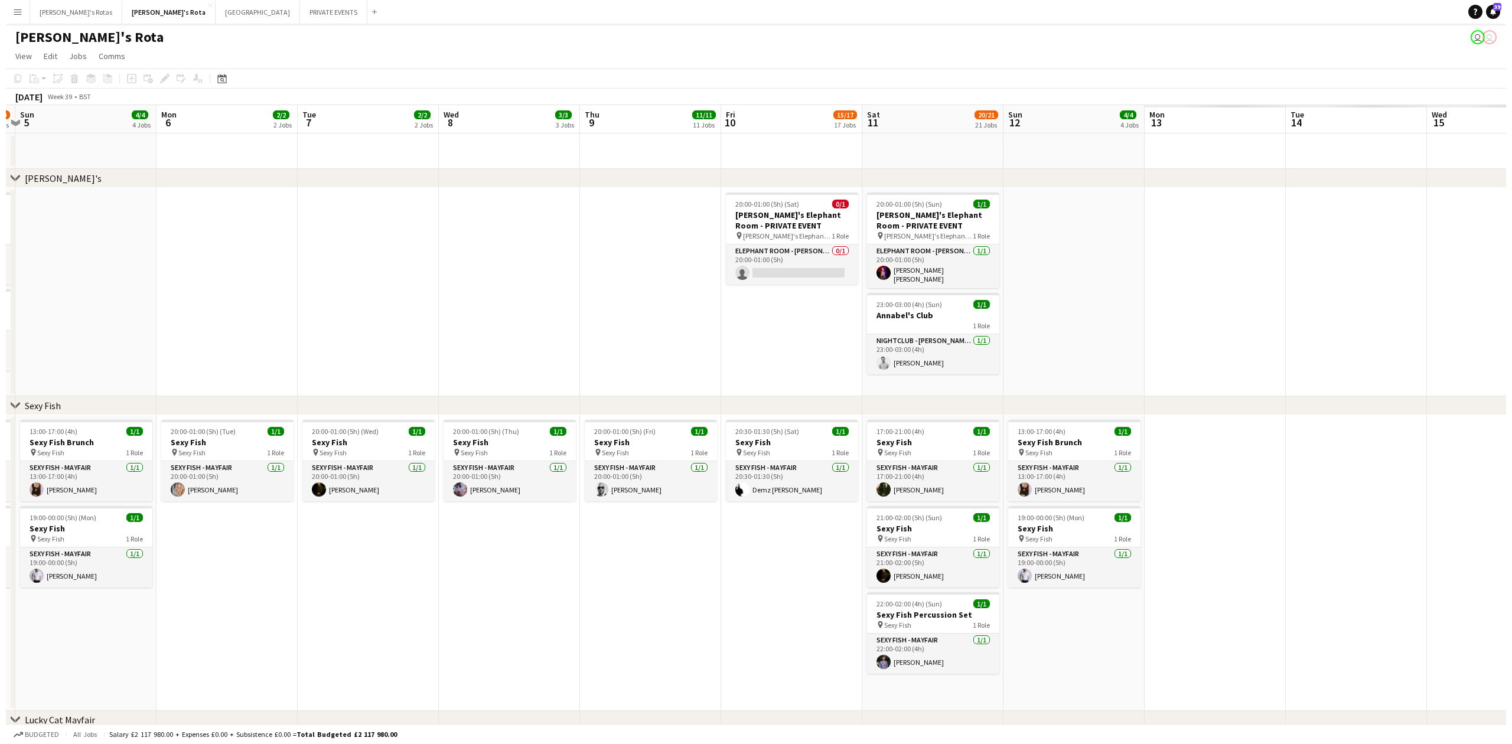
scroll to position [0, 415]
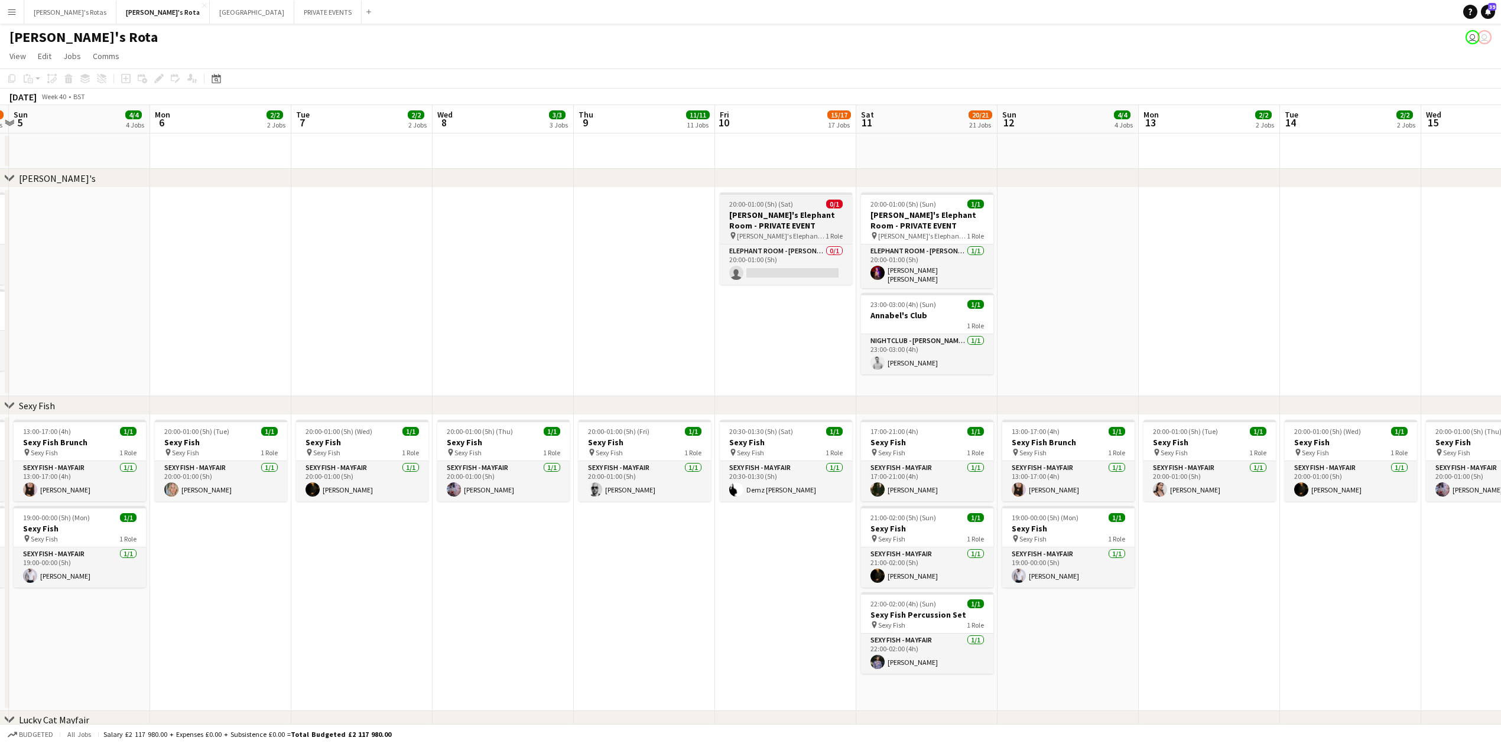
click at [752, 227] on h3 "[PERSON_NAME]'s Elephant Room - PRIVATE EVENT" at bounding box center [786, 220] width 132 height 21
drag, startPoint x: 1391, startPoint y: 95, endPoint x: 1301, endPoint y: 126, distance: 95.1
click at [1390, 95] on button "Publish 1 job" at bounding box center [1397, 96] width 63 height 15
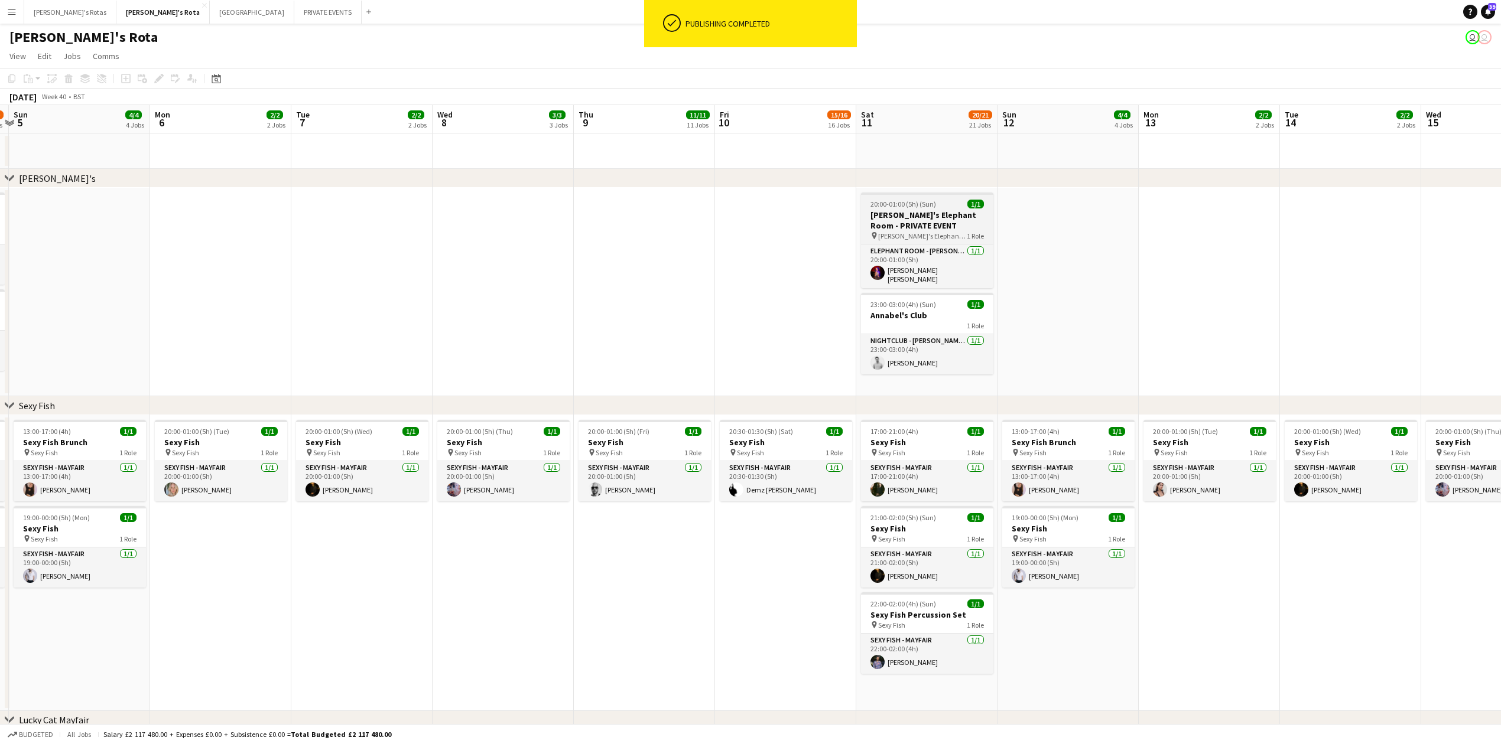
click at [917, 212] on h3 "[PERSON_NAME]'s Elephant Room - PRIVATE EVENT" at bounding box center [927, 220] width 132 height 21
click at [294, 11] on button "PRIVATE EVENTS Close" at bounding box center [327, 12] width 67 height 23
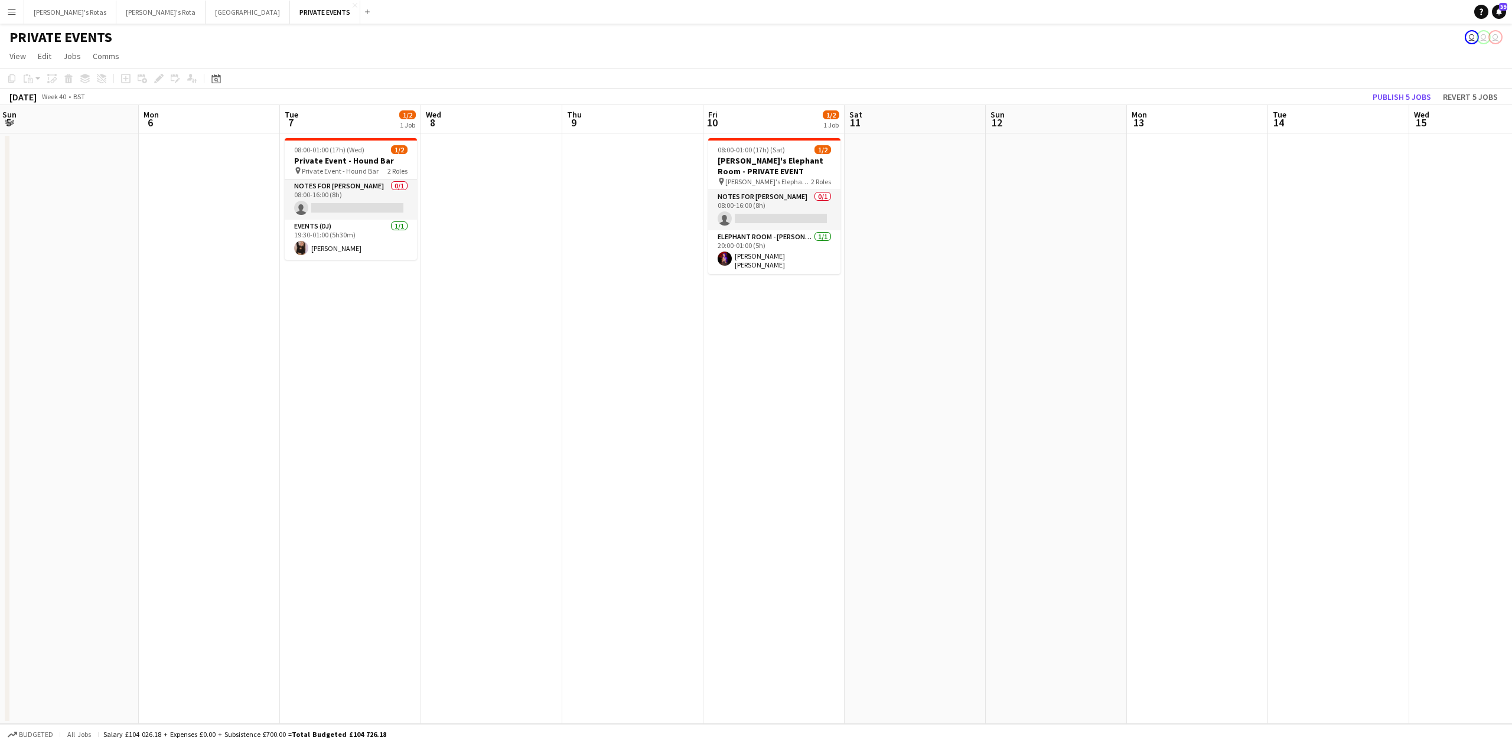
drag, startPoint x: 1128, startPoint y: 301, endPoint x: 118, endPoint y: 381, distance: 1012.9
click at [118, 381] on app-calendar-viewport "Thu 2 Fri 3 Sat 4 Sun 5 Mon 6 Tue 7 1/2 1 Job Wed 8 Thu 9 Fri 10 1/2 1 Job Sat …" at bounding box center [756, 414] width 1512 height 619
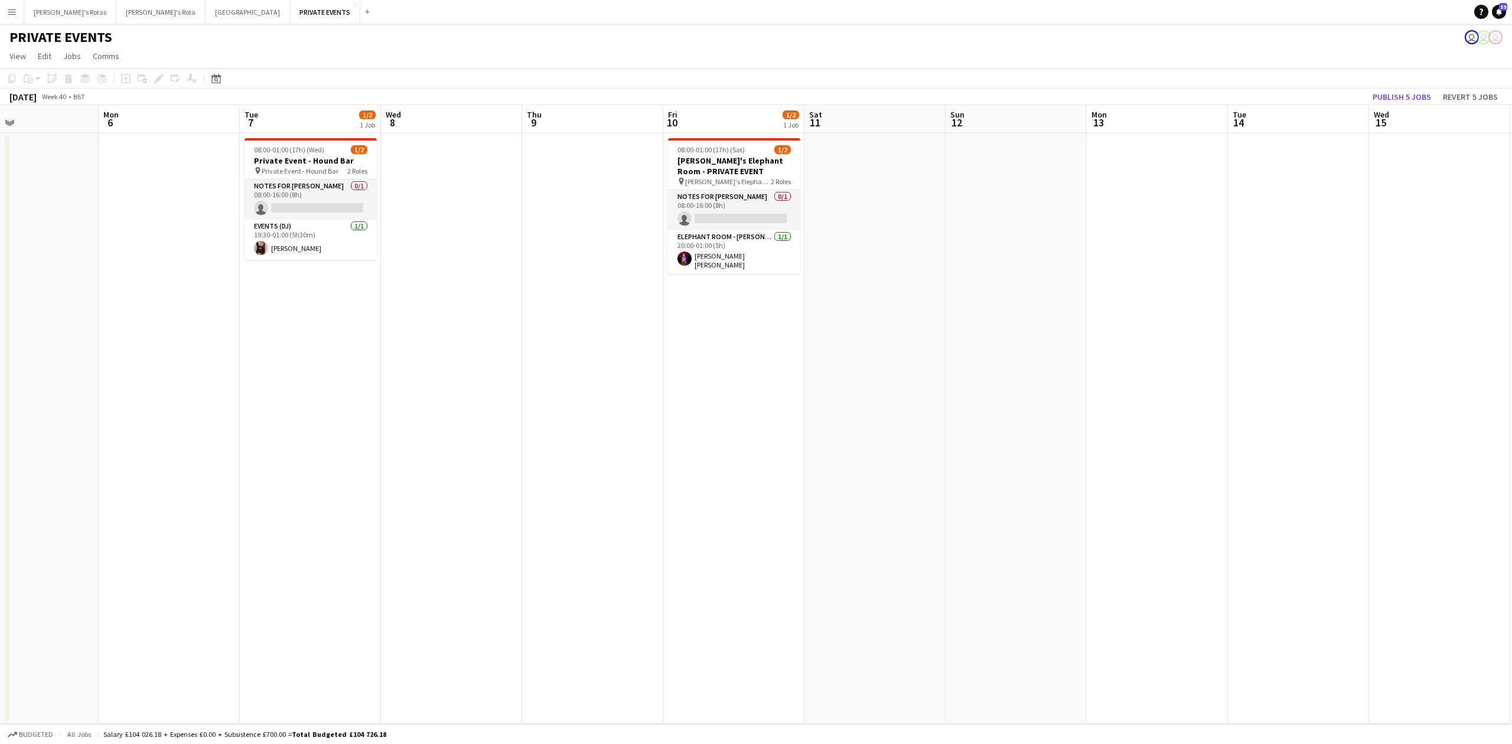
drag, startPoint x: 885, startPoint y: 353, endPoint x: 873, endPoint y: 280, distance: 74.2
click at [863, 322] on app-calendar-viewport "Thu 2 Fri 3 Sat 4 Sun 5 Mon 6 Tue 7 1/2 1 Job Wed 8 Thu 9 Fri 10 1/2 1 Job Sat …" at bounding box center [756, 414] width 1512 height 619
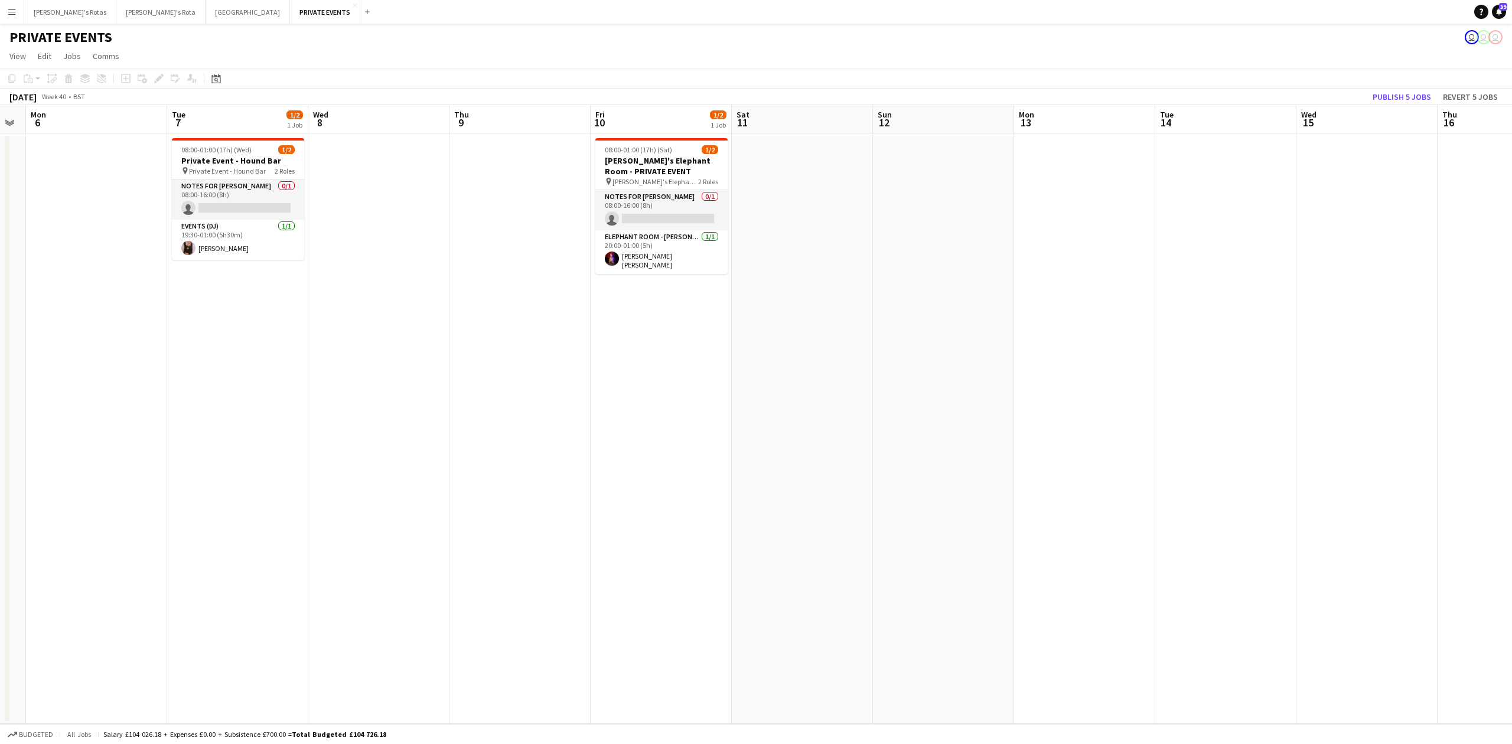
click at [761, 166] on app-date-cell at bounding box center [802, 429] width 141 height 591
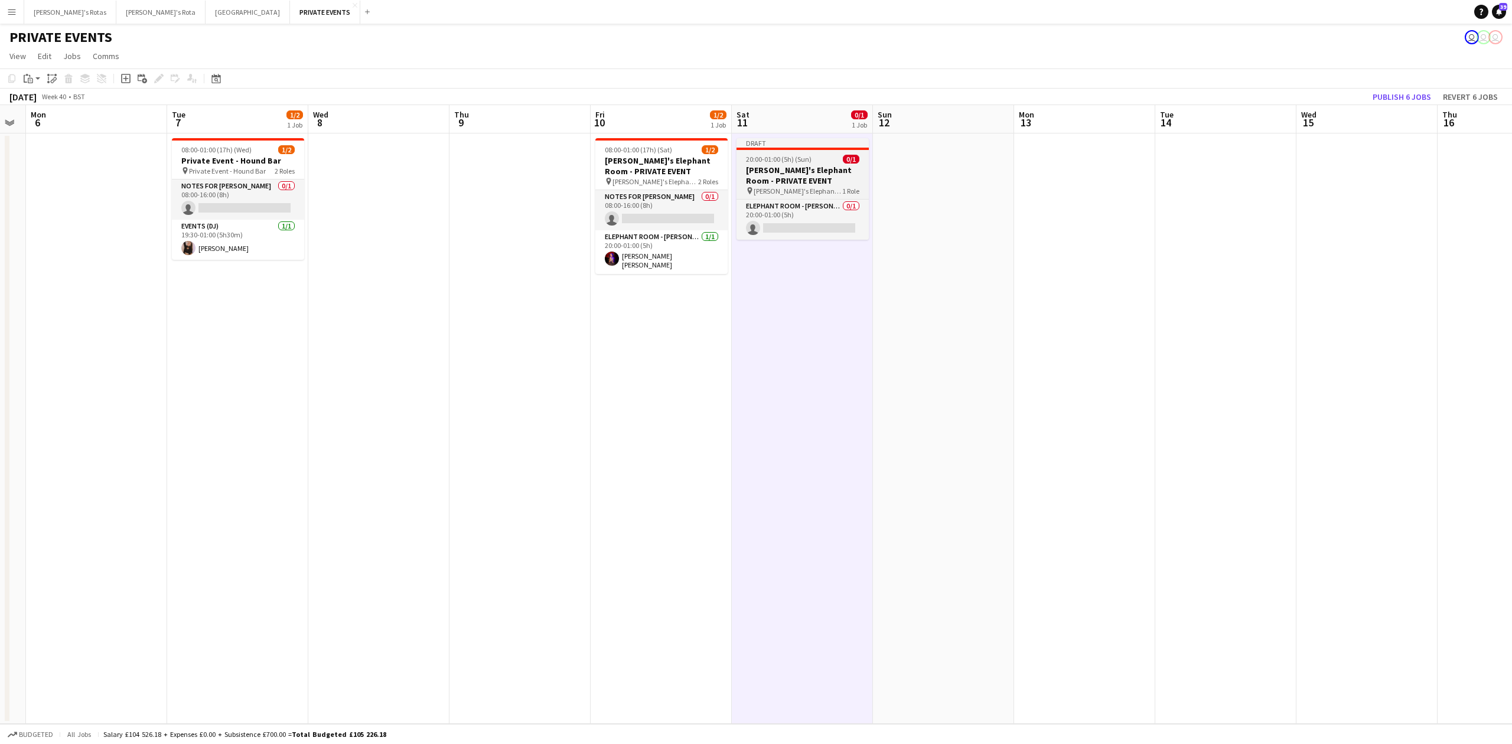
click at [783, 166] on h3 "[PERSON_NAME]'s Elephant Room - PRIVATE EVENT" at bounding box center [803, 175] width 132 height 21
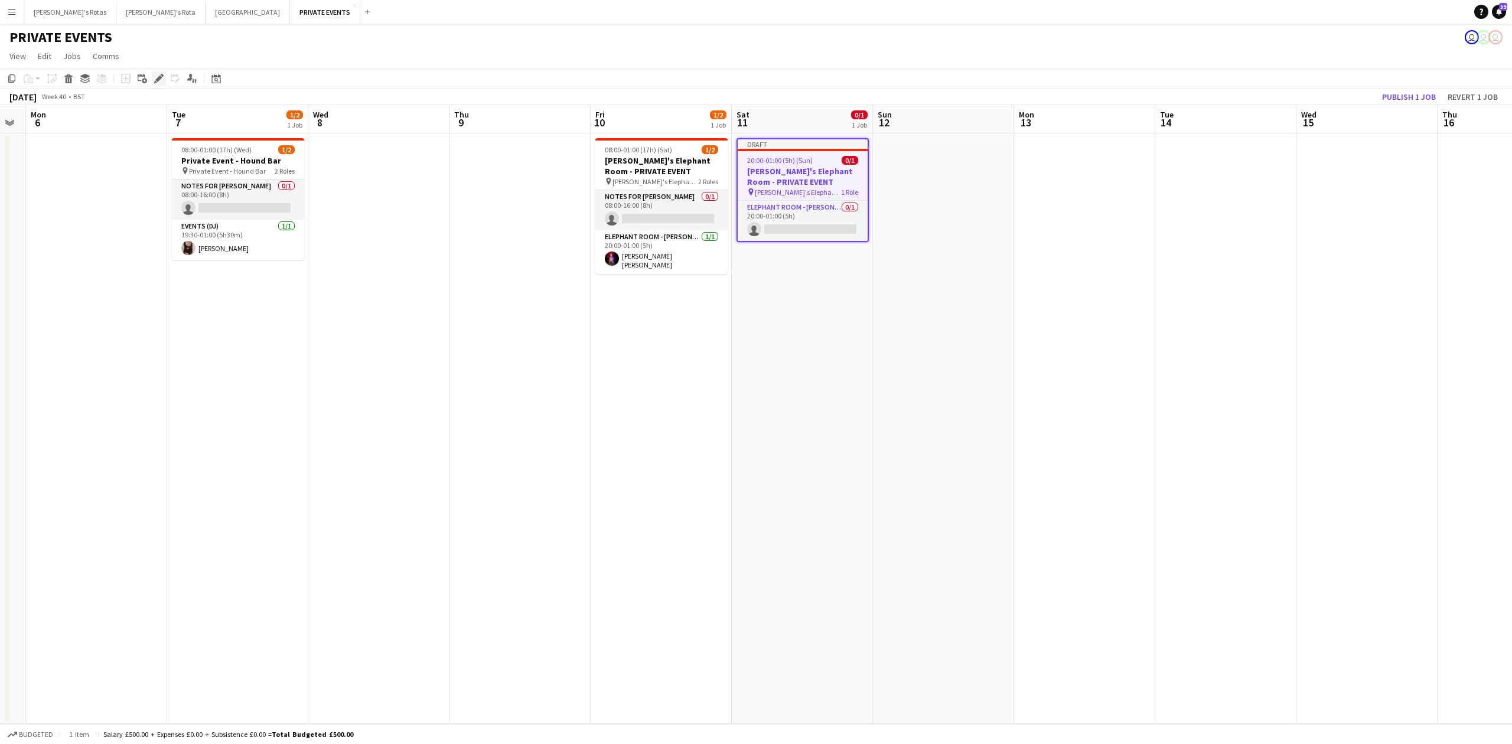
click at [161, 79] on icon "Edit" at bounding box center [158, 78] width 9 height 9
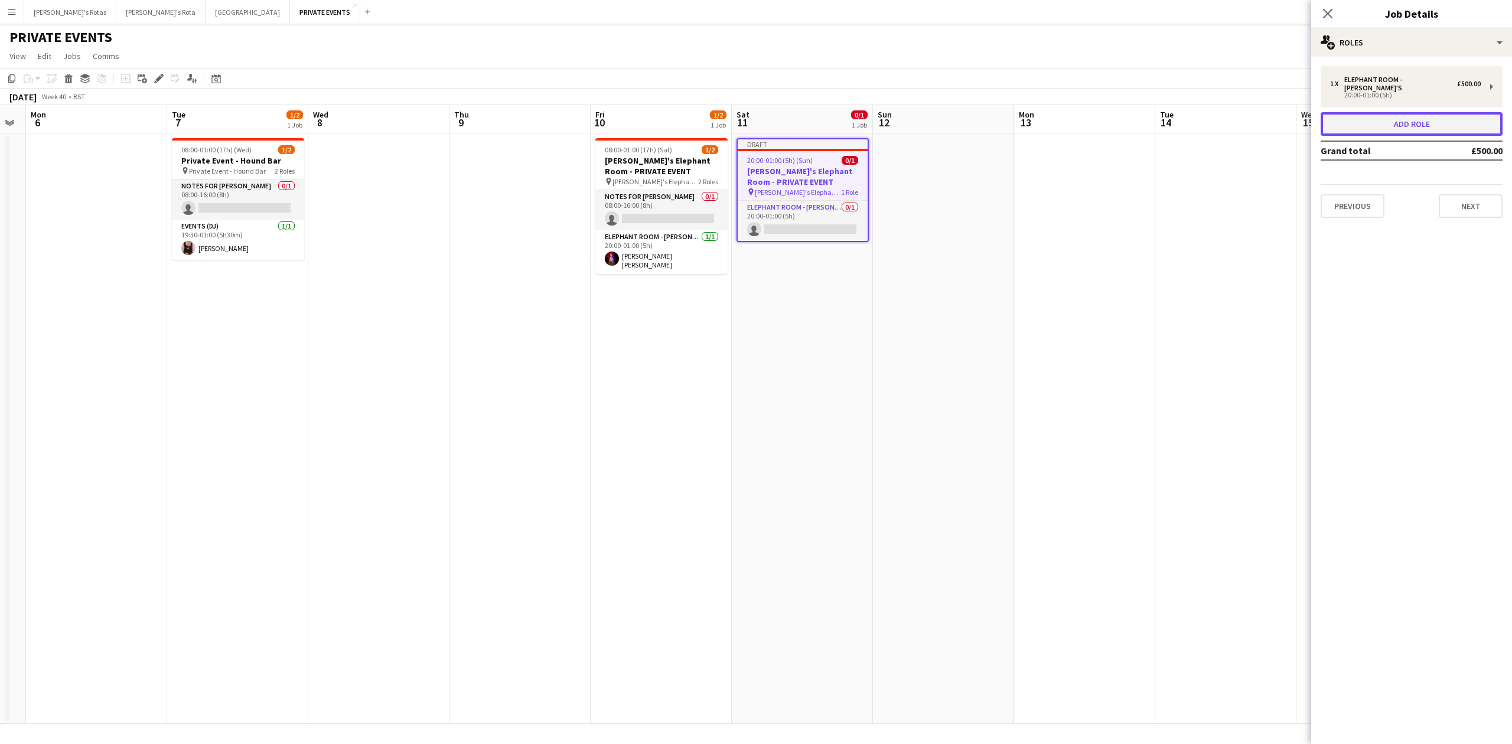
click at [1391, 118] on button "Add role" at bounding box center [1412, 124] width 182 height 24
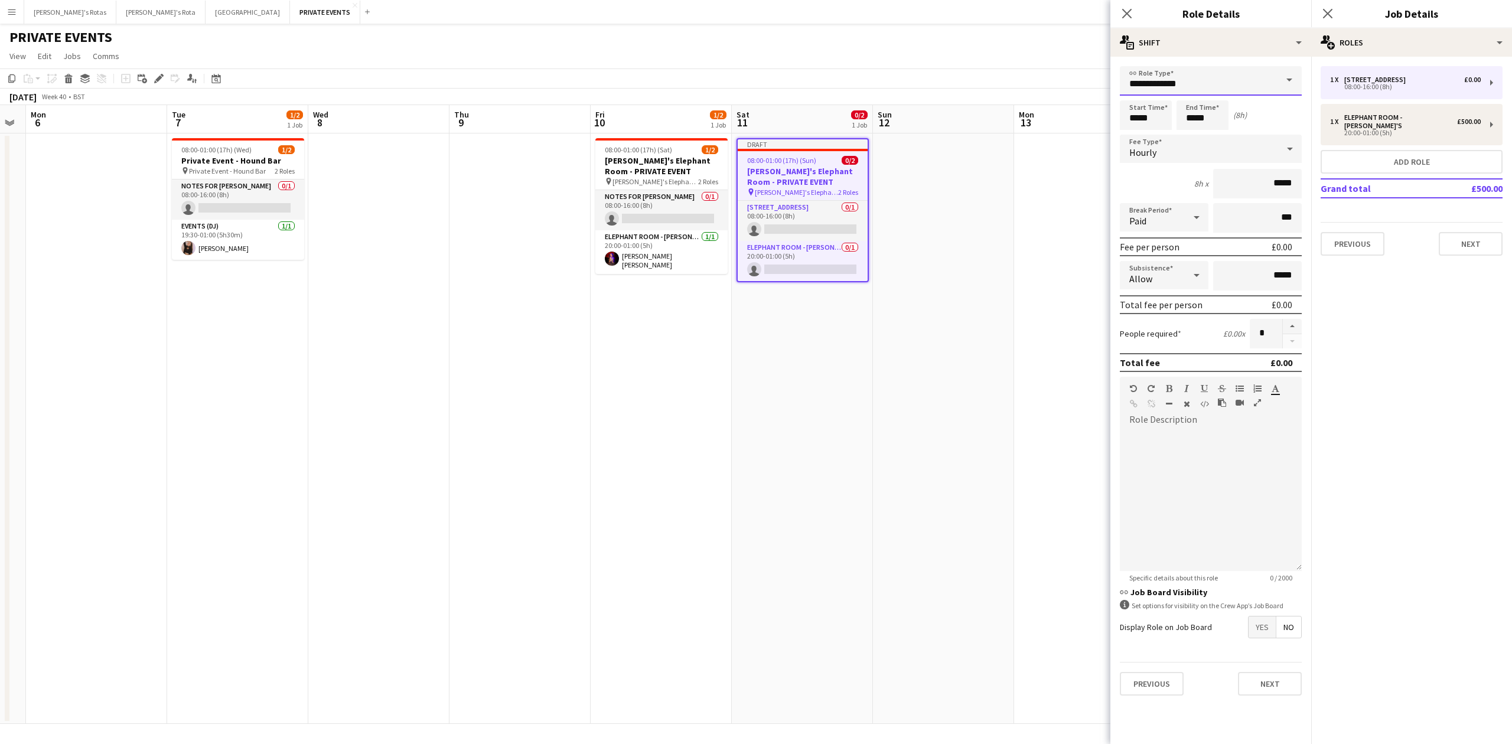
click at [1193, 84] on input "**********" at bounding box center [1211, 81] width 182 height 30
click at [1162, 117] on mat-option "Notes for [PERSON_NAME]" at bounding box center [1211, 111] width 182 height 28
type input "**********"
click at [1175, 440] on div at bounding box center [1211, 501] width 182 height 142
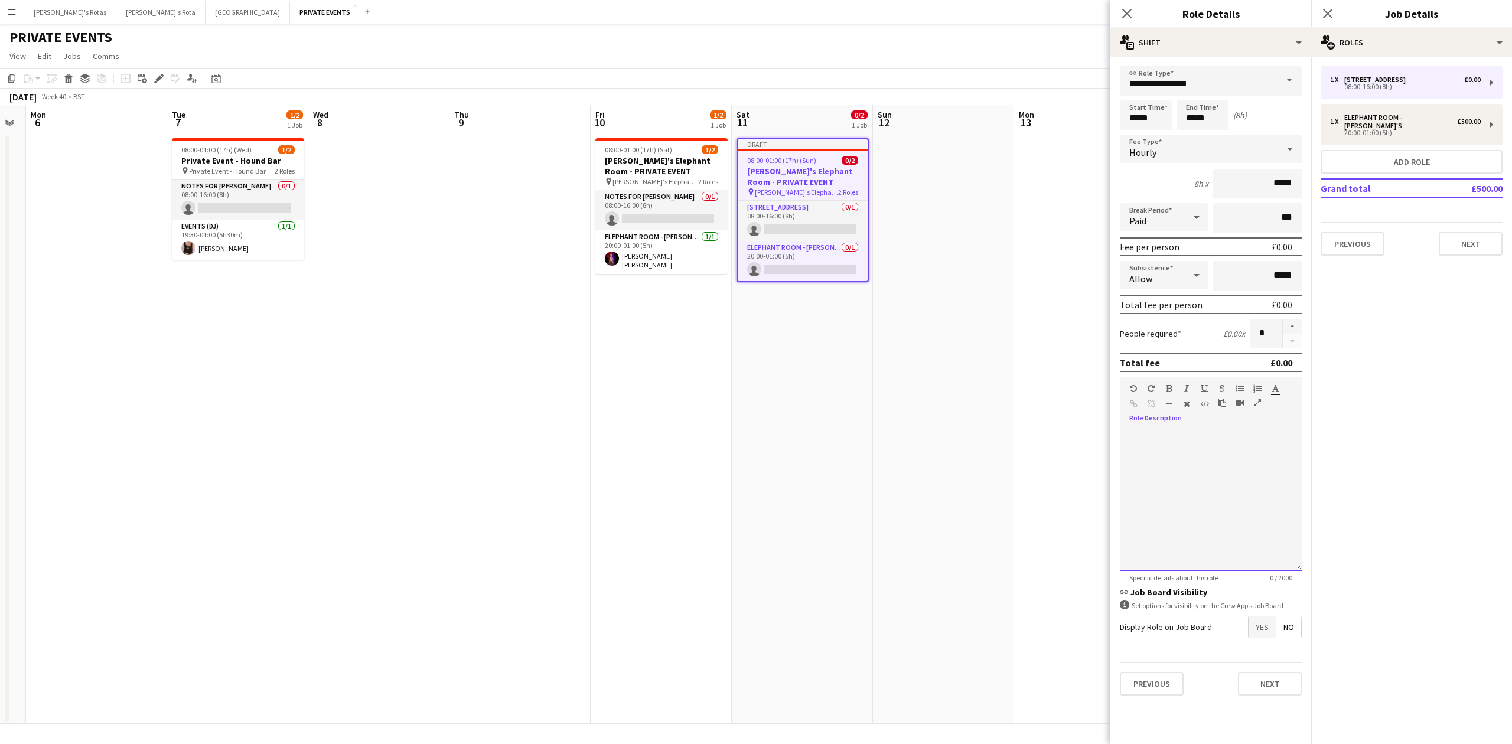
paste div
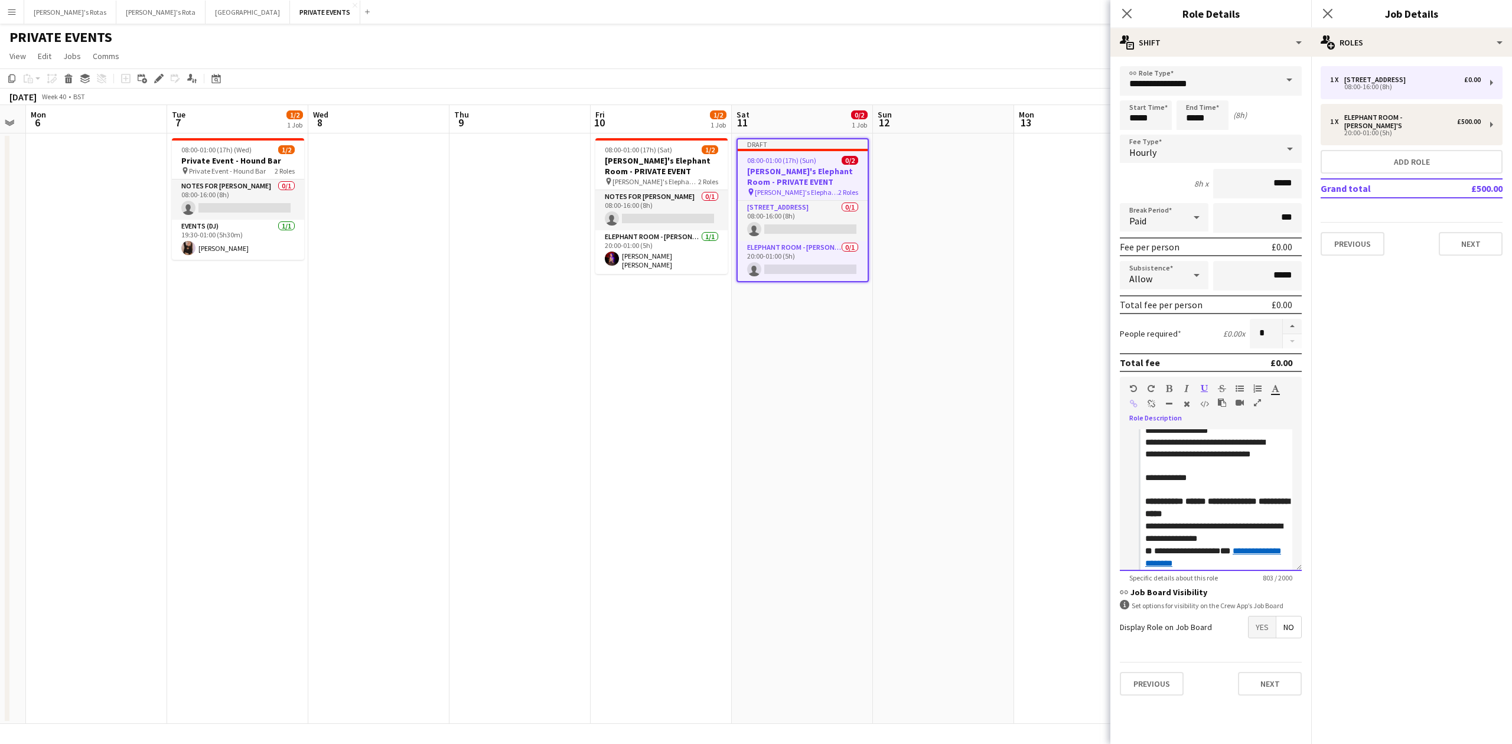
scroll to position [0, 0]
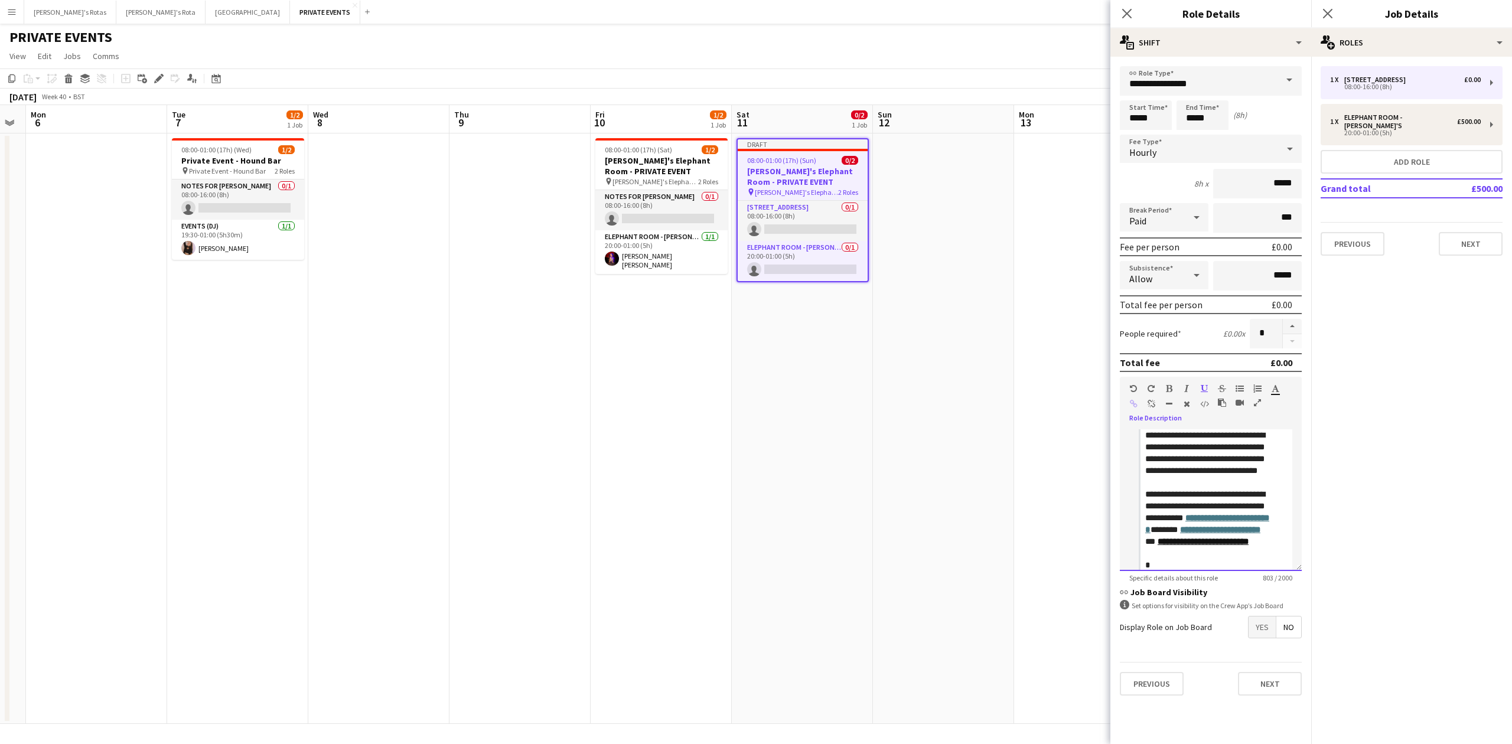
drag, startPoint x: 1140, startPoint y: 435, endPoint x: 1146, endPoint y: 438, distance: 7.1
click at [1141, 436] on blockquote "**********" at bounding box center [1216, 650] width 154 height 441
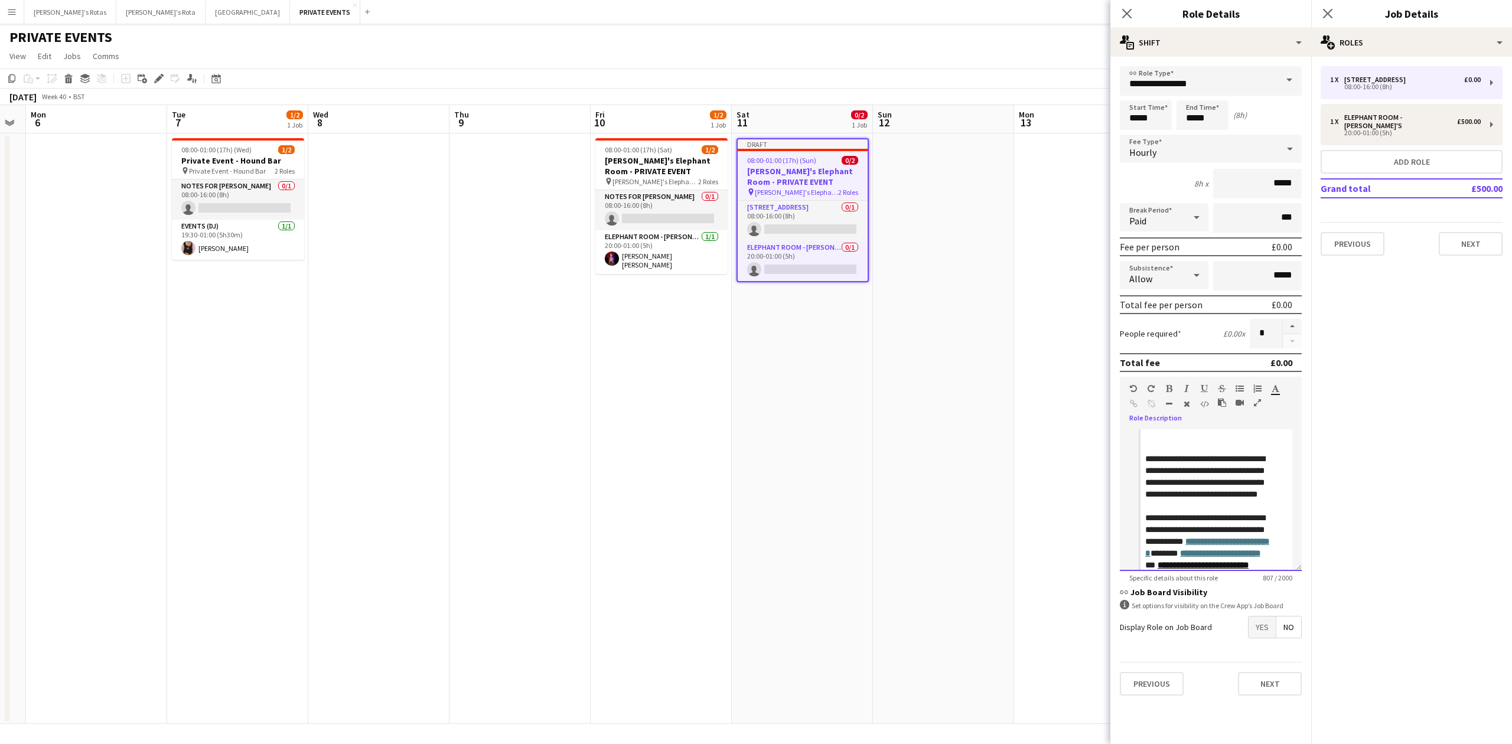
click at [1146, 438] on div at bounding box center [1219, 436] width 147 height 12
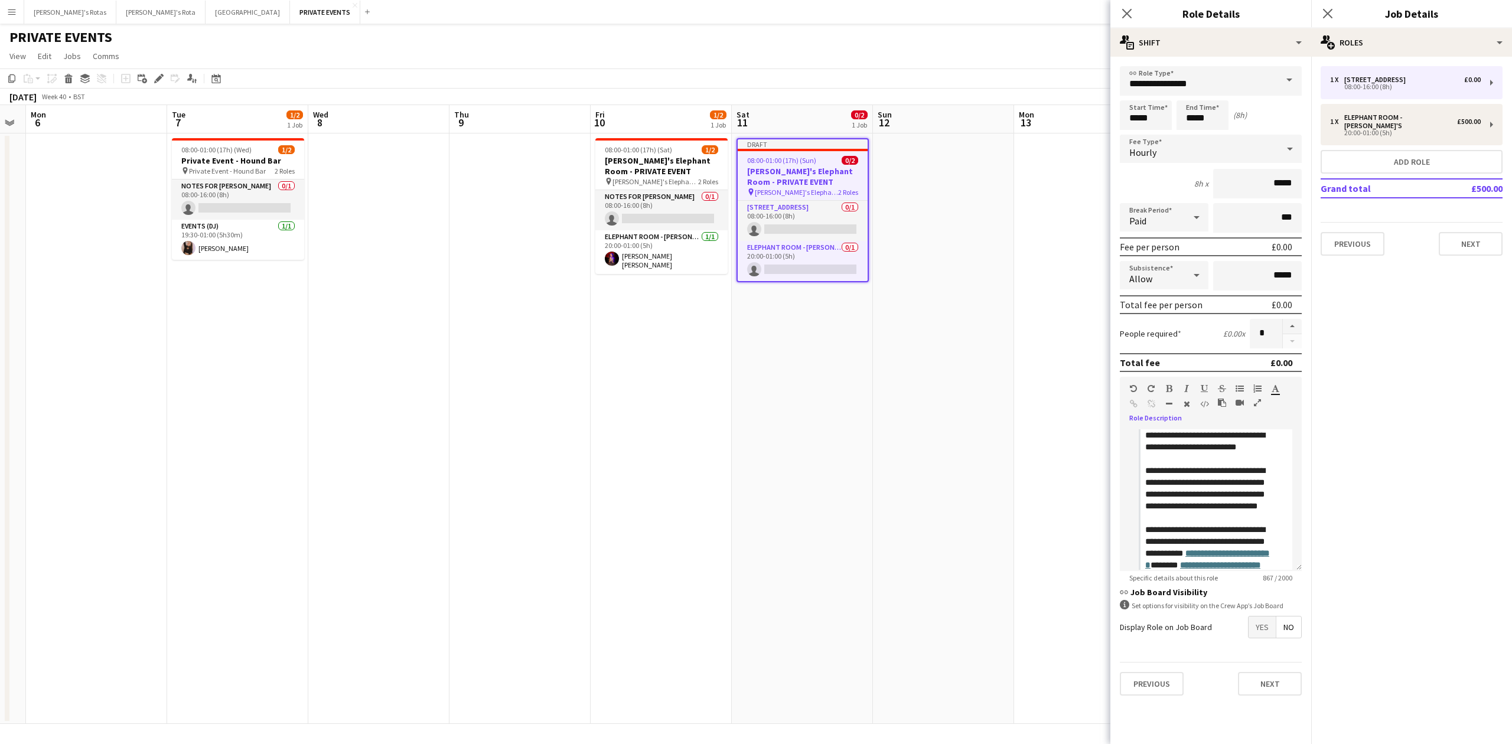
click at [1485, 246] on div "1 x [STREET_ADDRESS] £0.00 08:00-16:00 (8h) 1 x ELEPHANT ROOM - [PERSON_NAME]'S…" at bounding box center [1412, 161] width 201 height 209
click at [1485, 244] on button "Next" at bounding box center [1471, 244] width 64 height 24
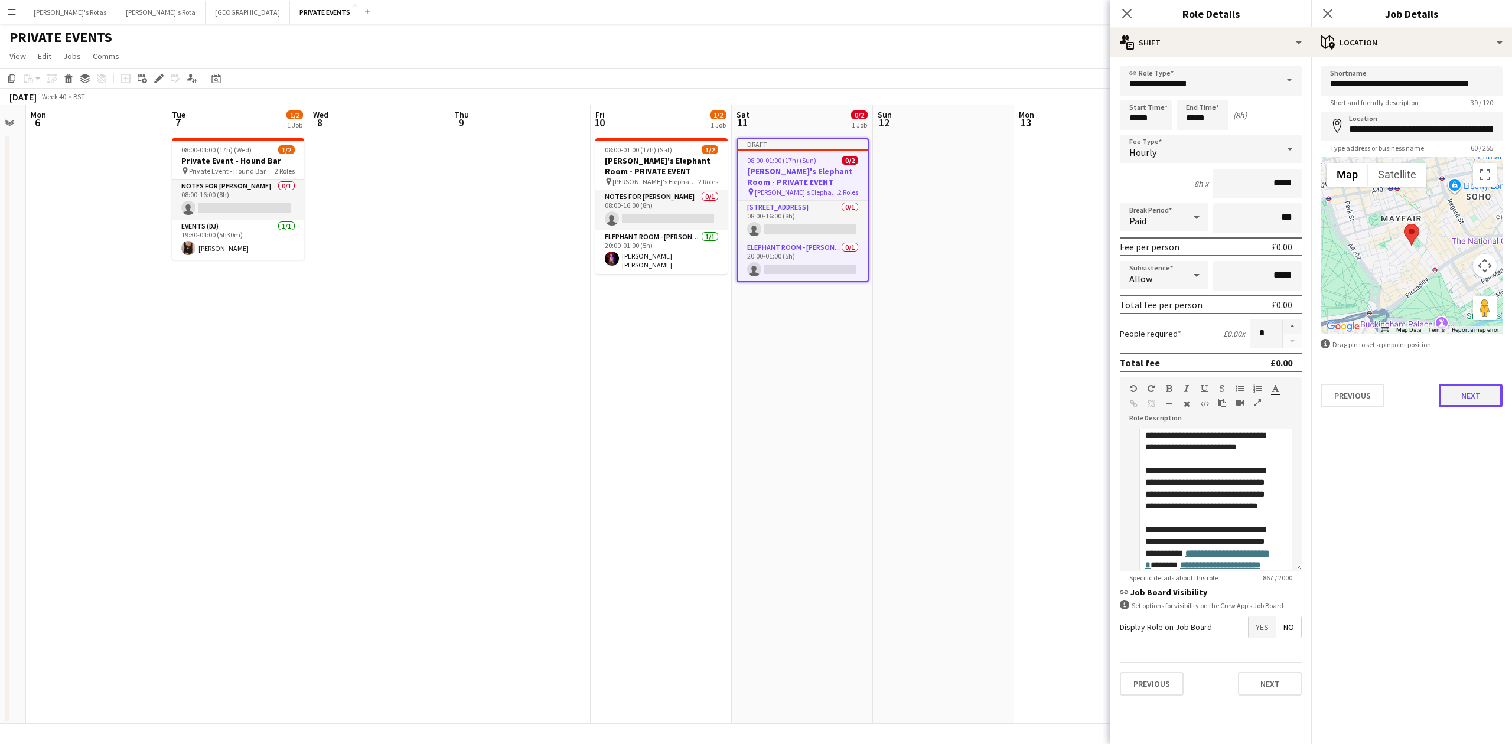
drag, startPoint x: 1459, startPoint y: 389, endPoint x: 1466, endPoint y: 391, distance: 7.3
click at [1459, 390] on button "Next" at bounding box center [1471, 396] width 64 height 24
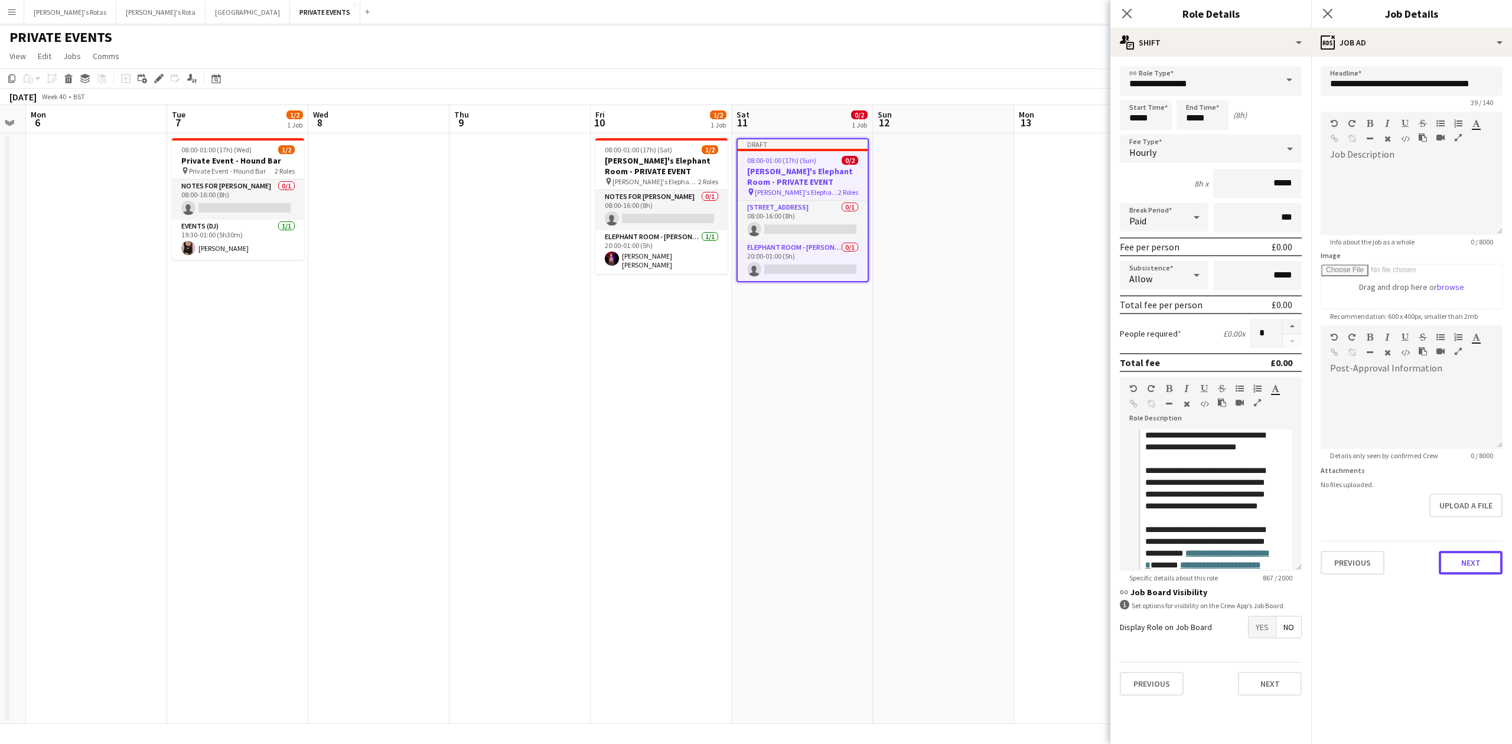
click at [1489, 564] on button "Next" at bounding box center [1471, 563] width 64 height 24
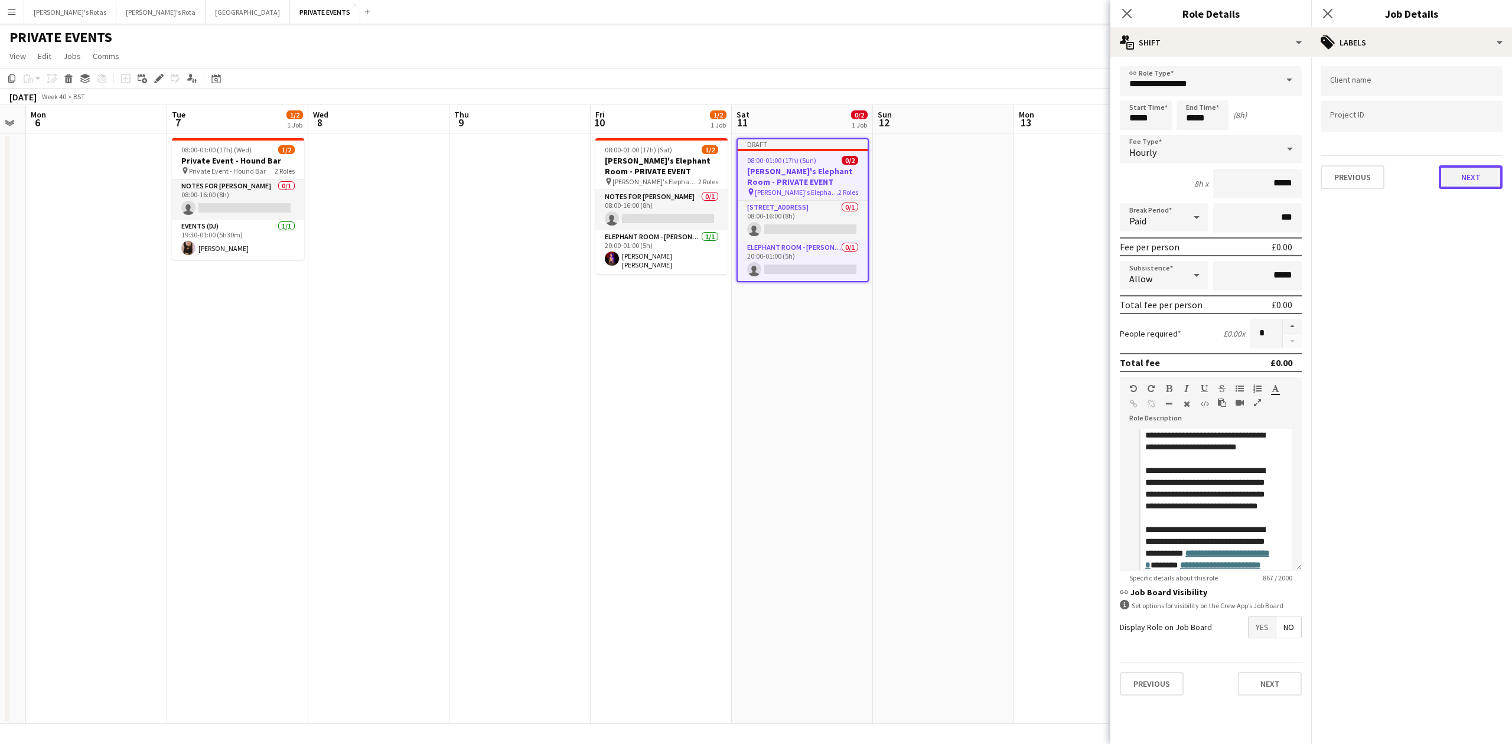
click at [1468, 173] on button "Next" at bounding box center [1471, 177] width 64 height 24
drag, startPoint x: 1473, startPoint y: 124, endPoint x: 1478, endPoint y: 168, distance: 44.0
click at [1473, 128] on button "Next" at bounding box center [1471, 122] width 64 height 24
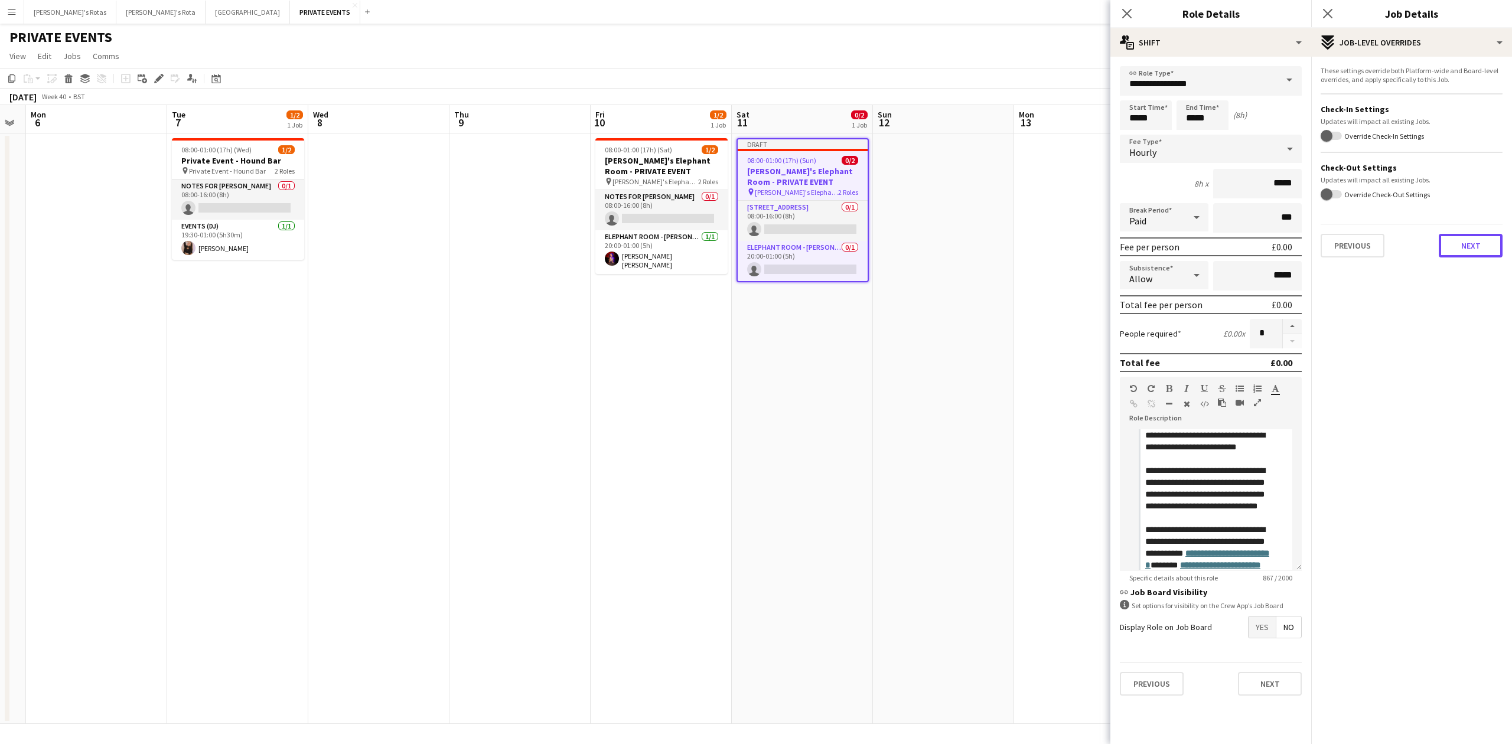
drag, startPoint x: 1470, startPoint y: 245, endPoint x: 1473, endPoint y: 251, distance: 6.9
click at [1471, 248] on button "Next" at bounding box center [1471, 246] width 64 height 24
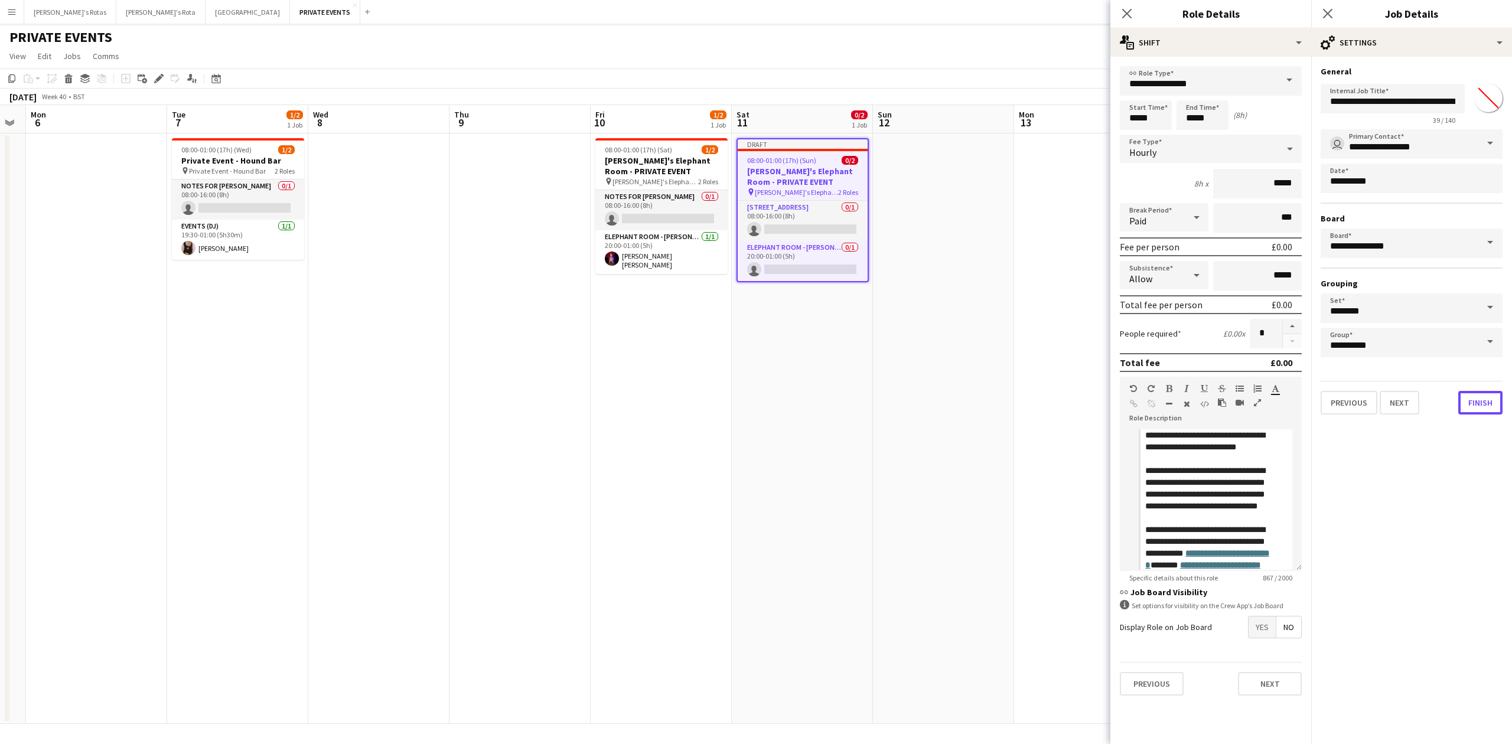
drag, startPoint x: 1482, startPoint y: 404, endPoint x: 1433, endPoint y: 374, distance: 57.6
click at [1482, 405] on button "Finish" at bounding box center [1481, 403] width 44 height 24
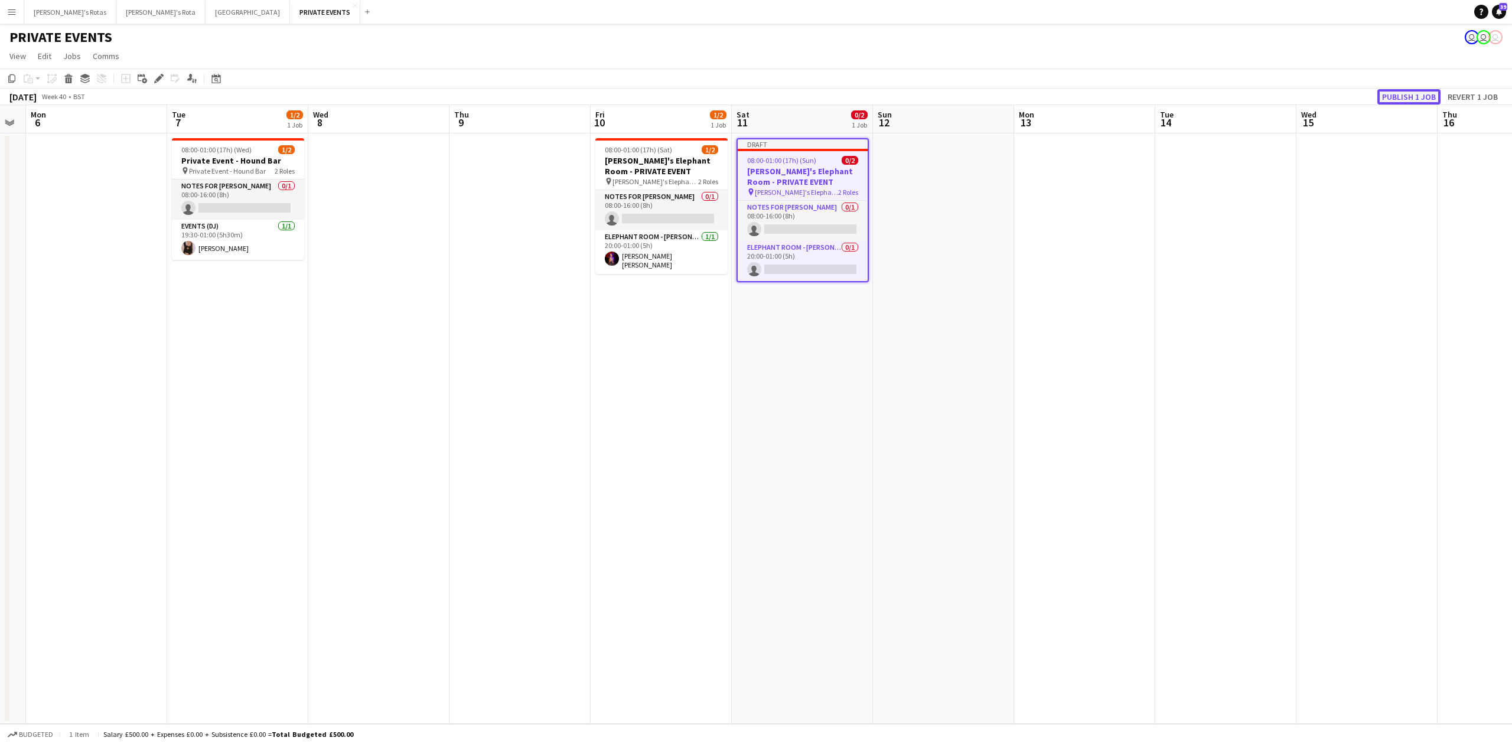
click at [1404, 98] on button "Publish 1 job" at bounding box center [1409, 96] width 63 height 15
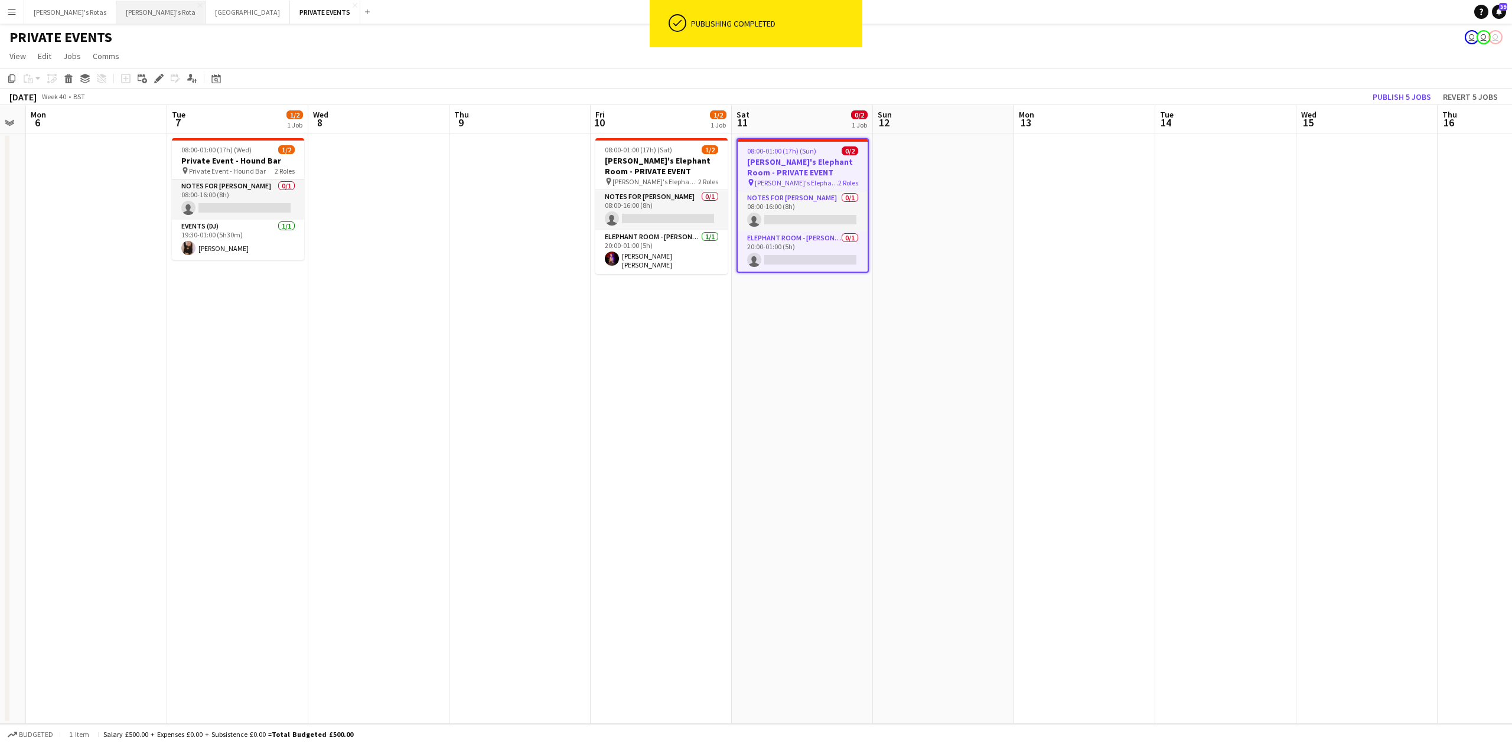
click at [116, 14] on button "[PERSON_NAME]'s Rota Close" at bounding box center [160, 12] width 89 height 23
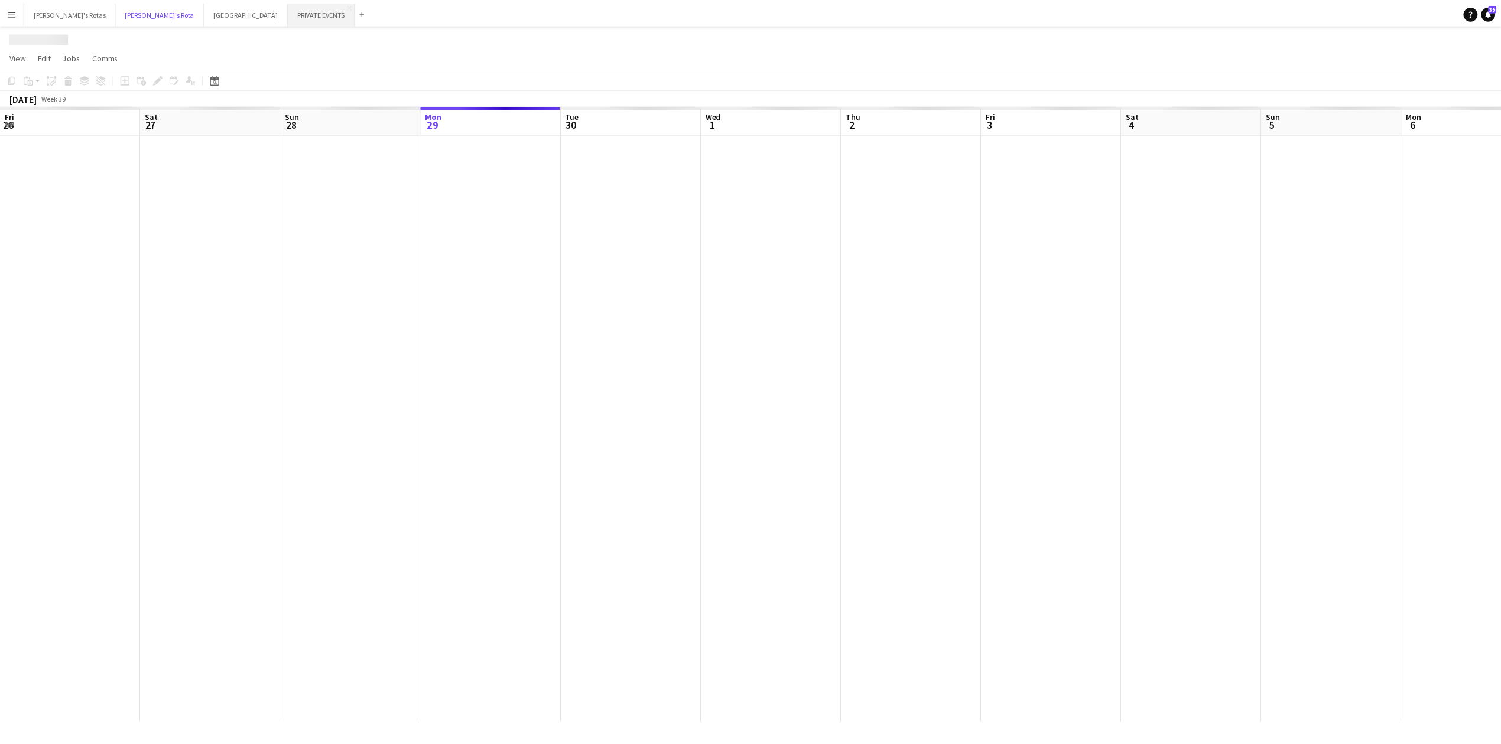
scroll to position [0, 282]
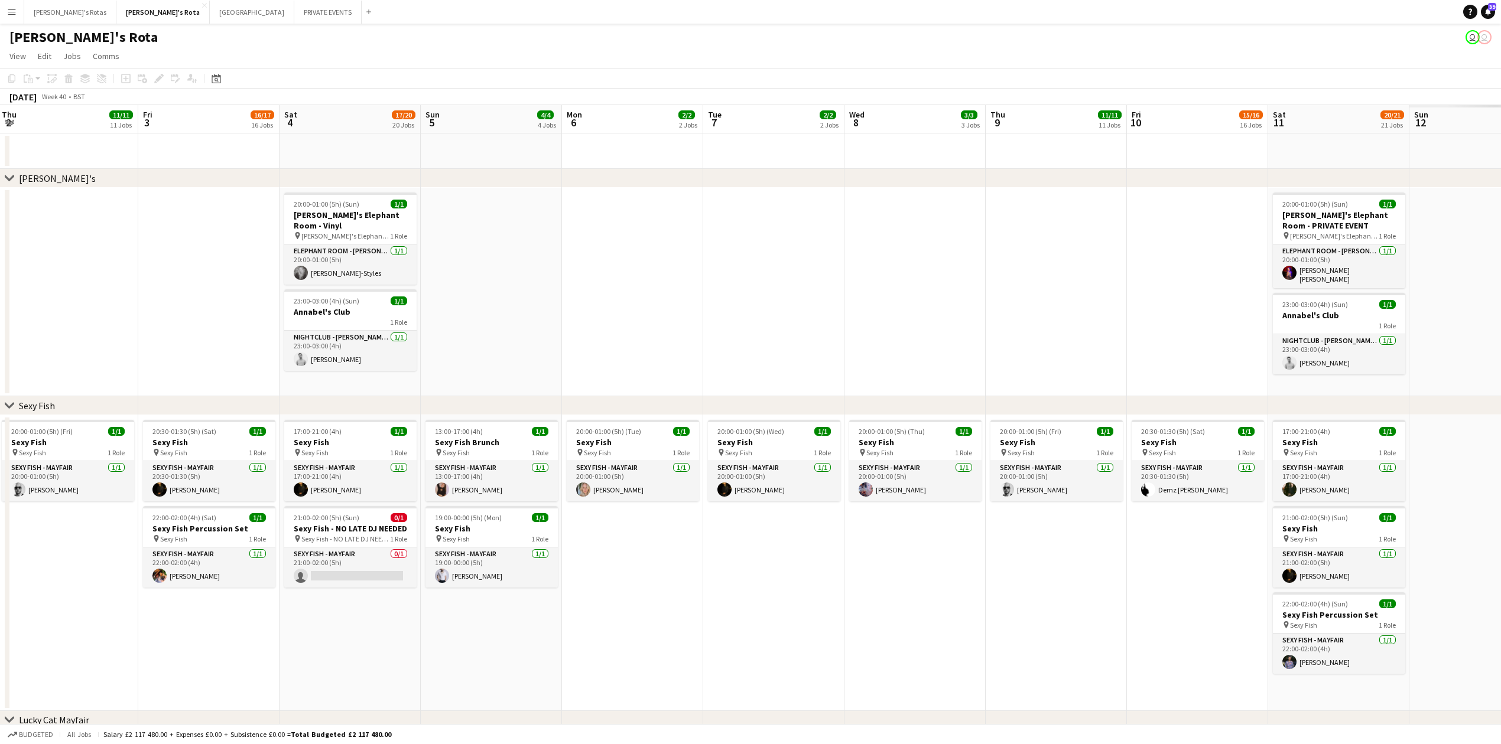
drag, startPoint x: 1007, startPoint y: 248, endPoint x: 345, endPoint y: 254, distance: 661.7
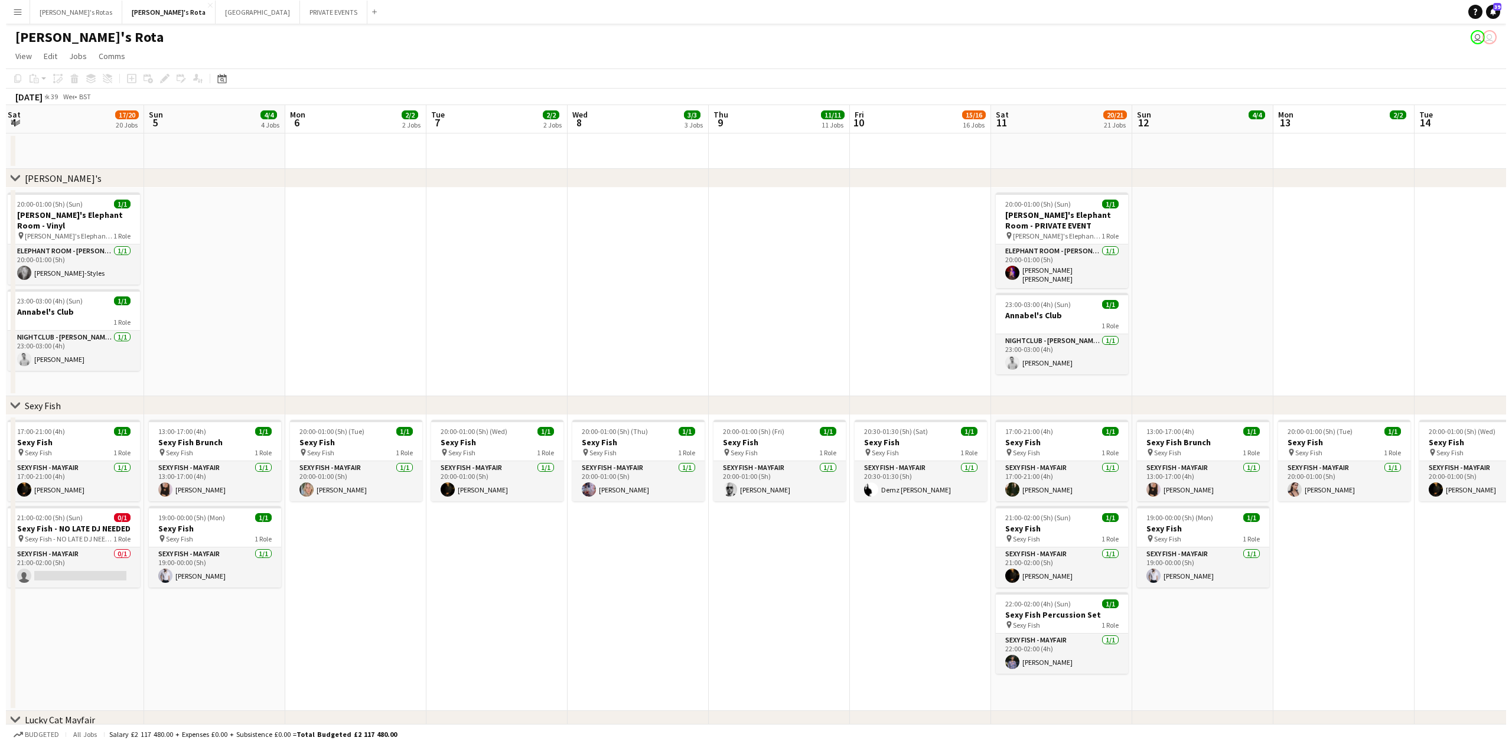
scroll to position [0, 468]
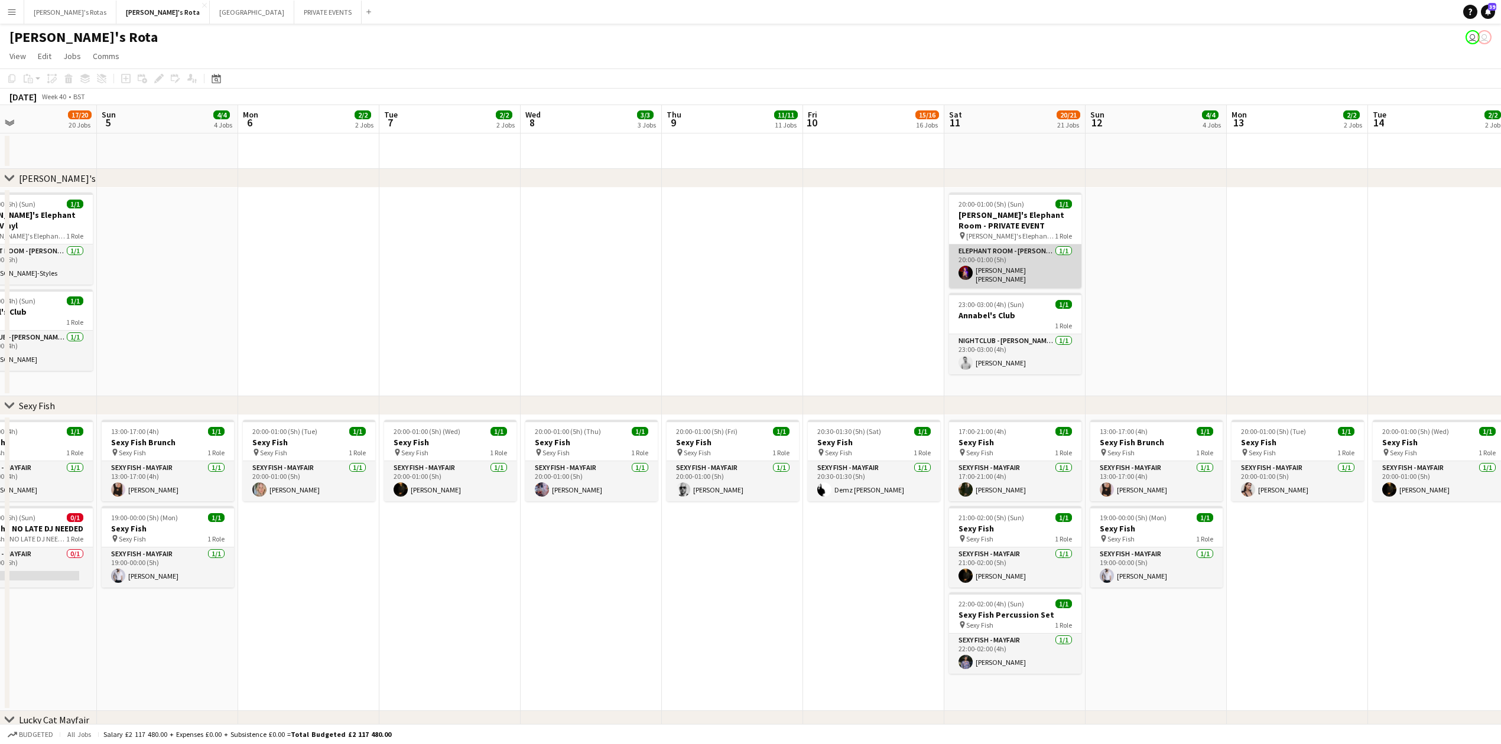
click at [1011, 261] on app-card-role "ELEPHANT ROOM - [PERSON_NAME]'S [DATE] 20:00-01:00 (5h) [PERSON_NAME] [PERSON_N…" at bounding box center [1015, 267] width 132 height 44
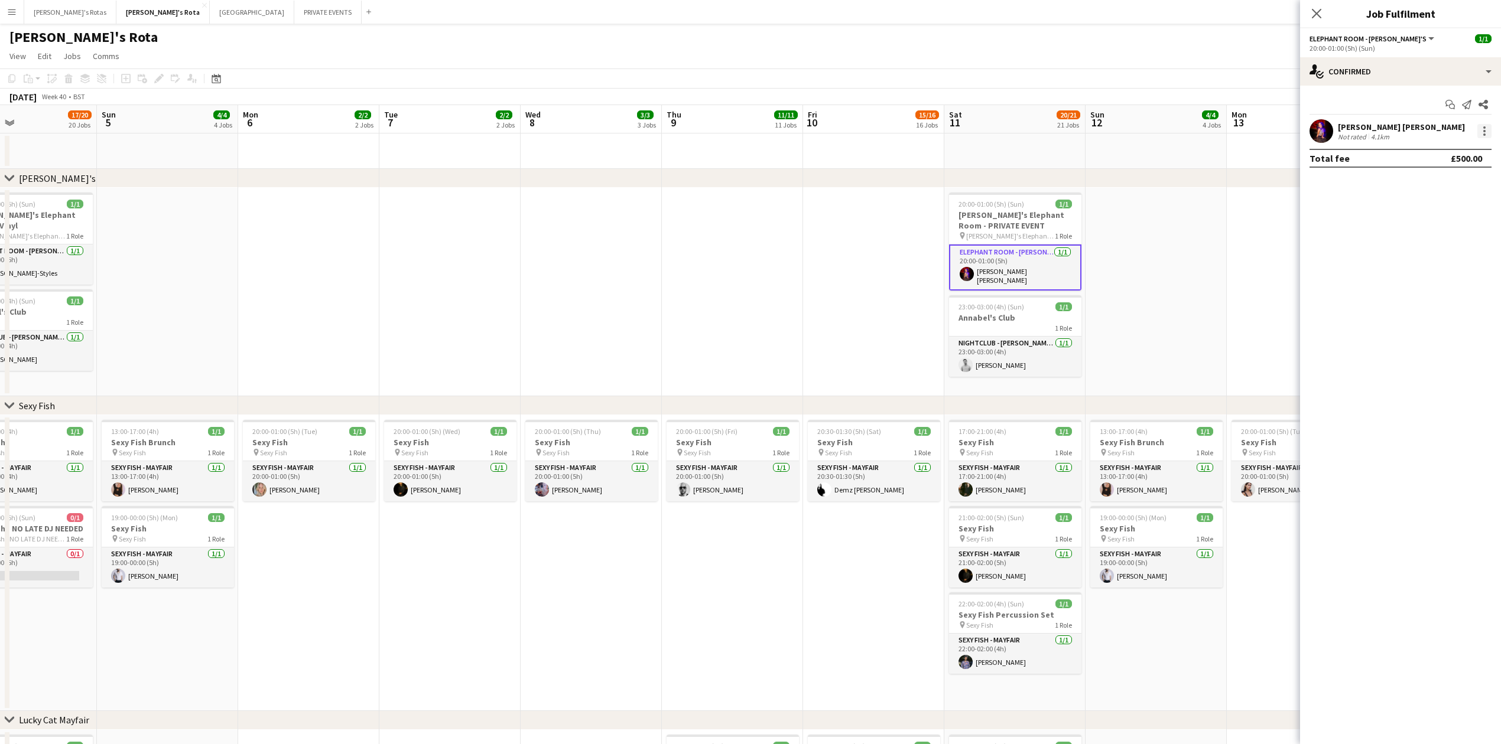
click at [1486, 128] on div at bounding box center [1484, 131] width 14 height 14
drag, startPoint x: 1442, startPoint y: 263, endPoint x: 1427, endPoint y: 242, distance: 25.1
click at [1440, 263] on span "Remove" at bounding box center [1425, 266] width 35 height 10
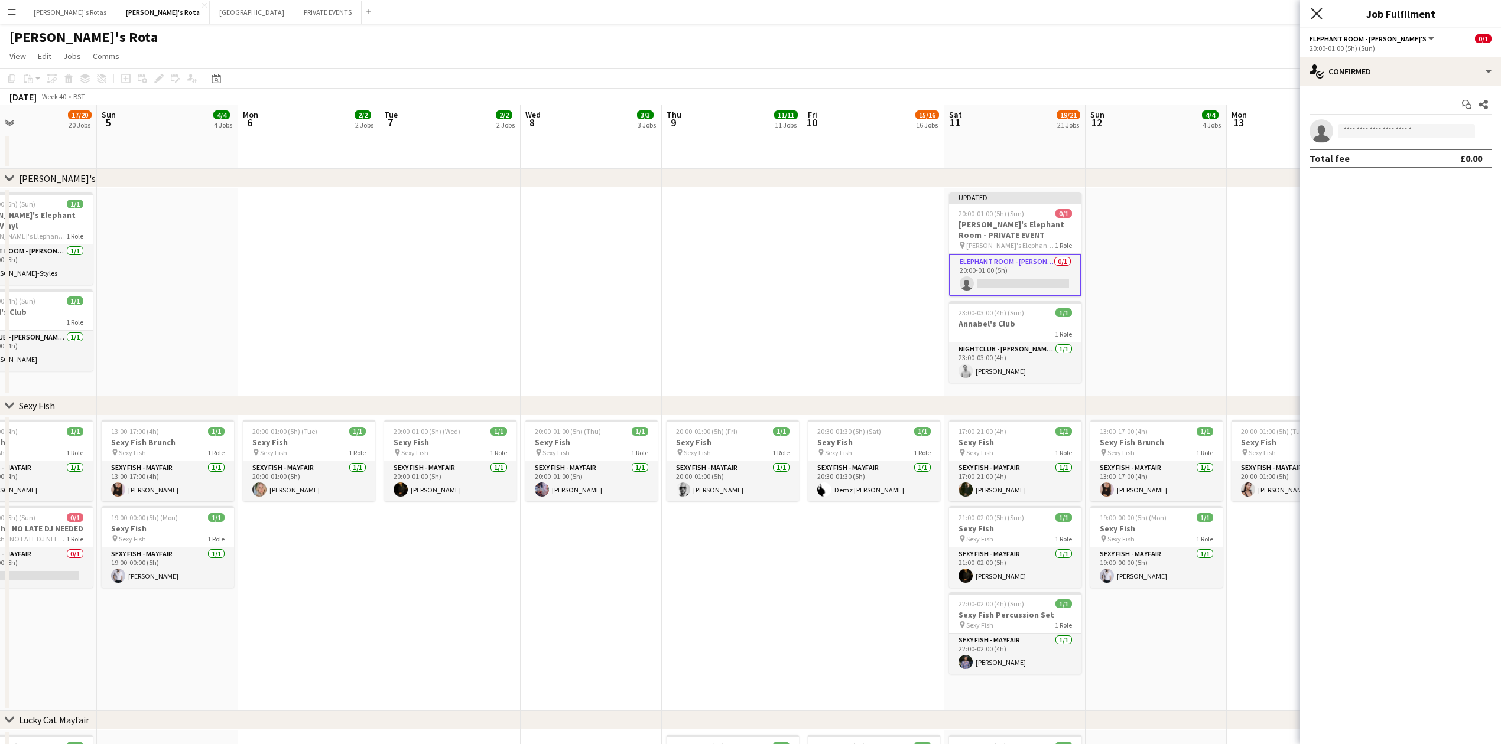
click at [1319, 15] on icon at bounding box center [1315, 13] width 11 height 11
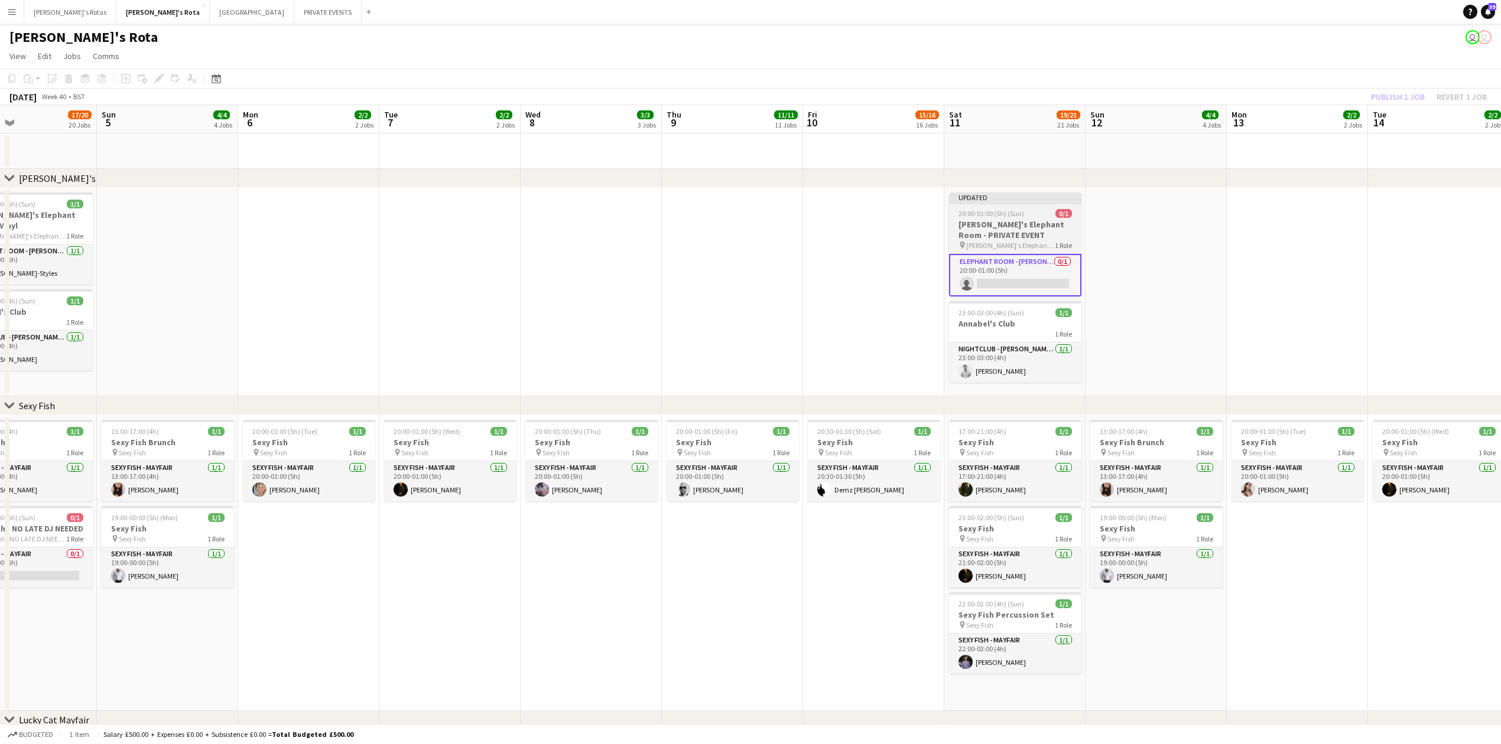
click at [981, 211] on span "20:00-01:00 (5h) (Sun)" at bounding box center [991, 213] width 66 height 9
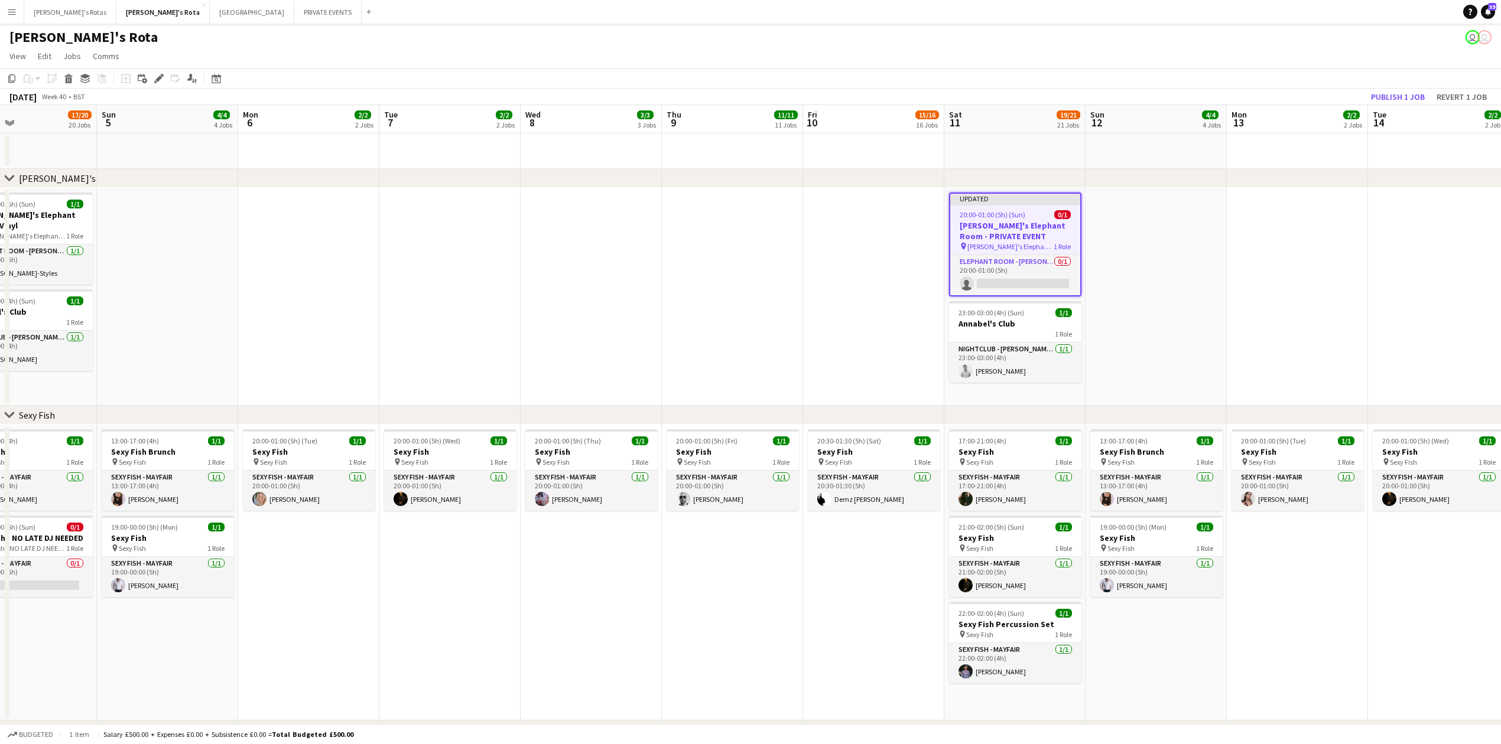
click at [1390, 86] on app-toolbar "Copy Paste Paste Ctrl+V Paste with crew Ctrl+Shift+V Paste linked Job [GEOGRAPH…" at bounding box center [750, 79] width 1501 height 20
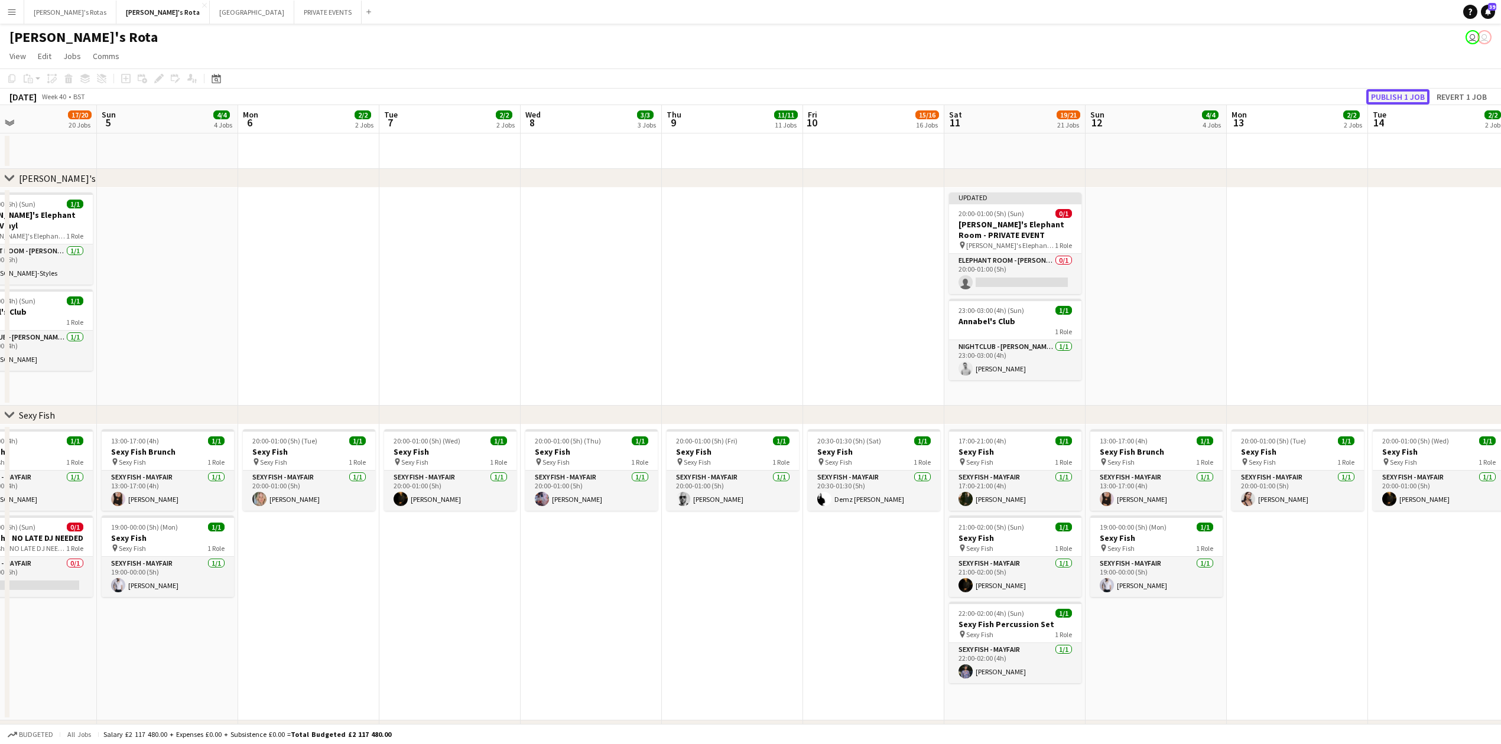
click at [1398, 95] on button "Publish 1 job" at bounding box center [1397, 96] width 63 height 15
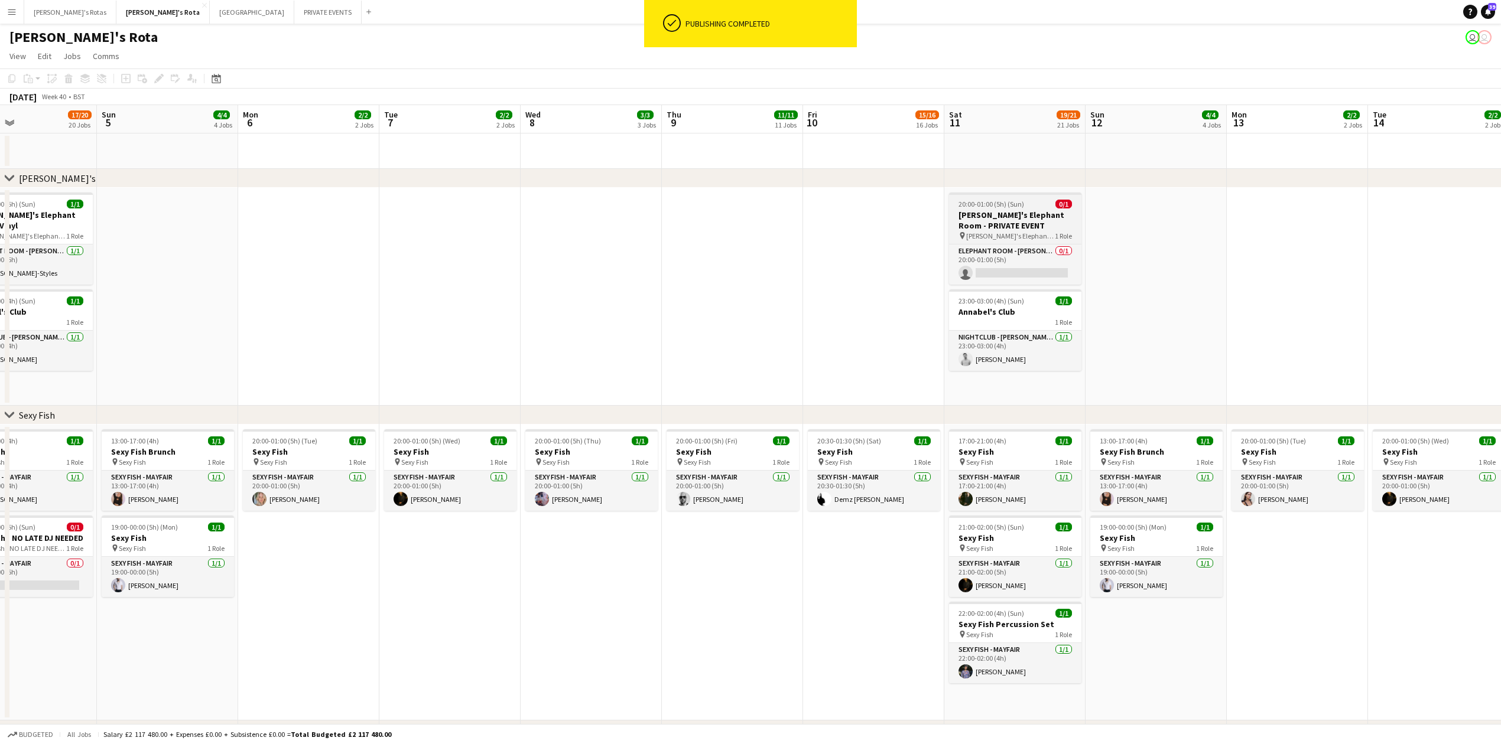
click at [1006, 212] on h3 "[PERSON_NAME]'s Elephant Room - PRIVATE EVENT" at bounding box center [1015, 220] width 132 height 21
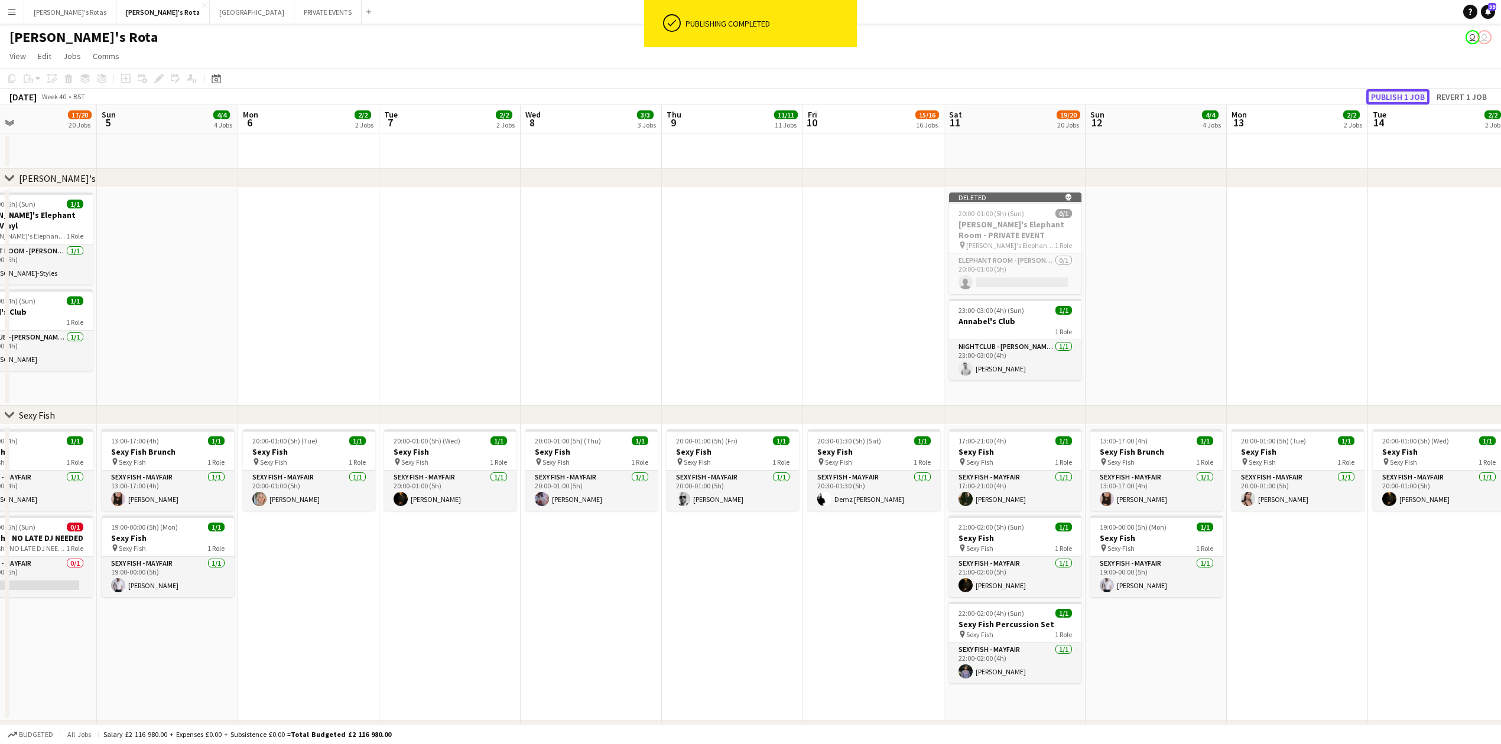
click at [1388, 90] on button "Publish 1 job" at bounding box center [1397, 96] width 63 height 15
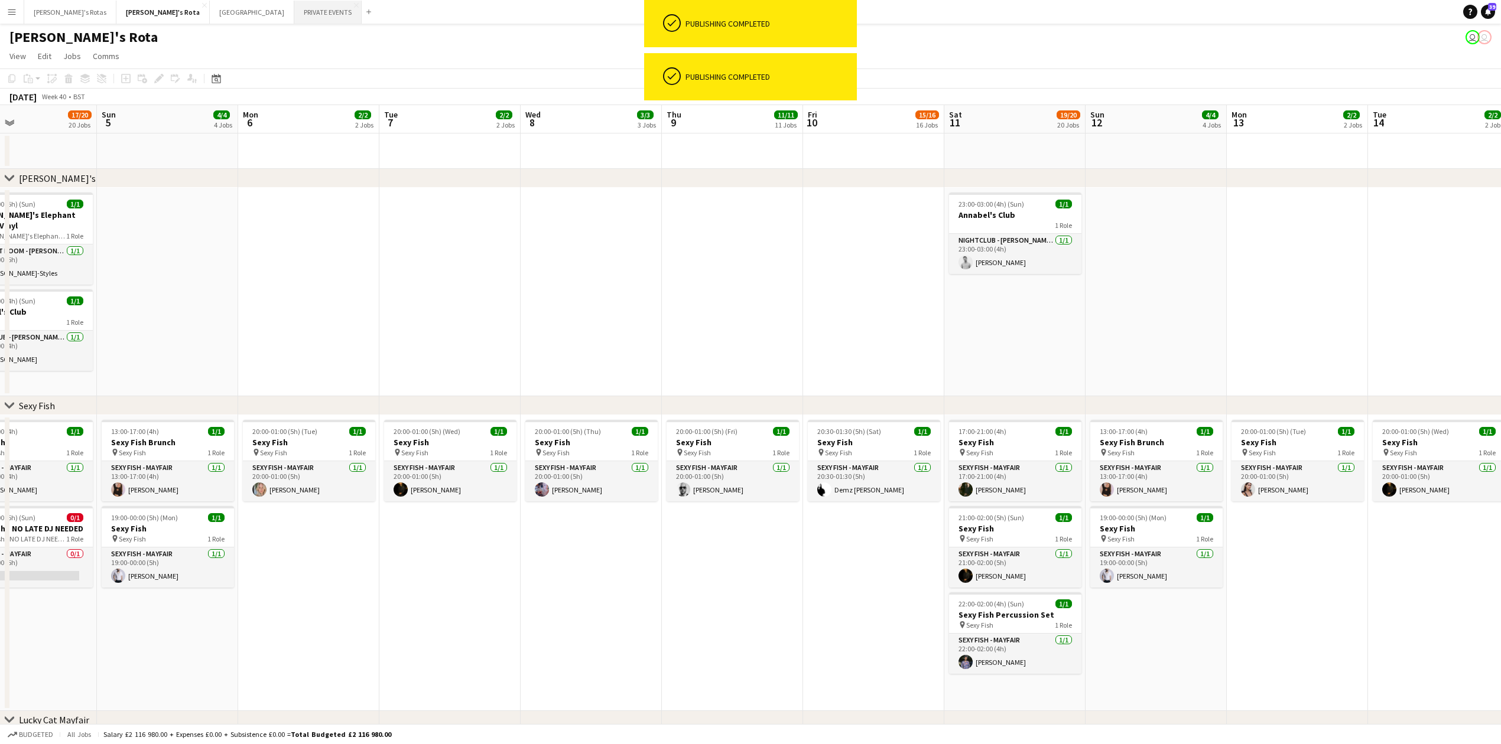
click at [294, 14] on button "PRIVATE EVENTS Close" at bounding box center [327, 12] width 67 height 23
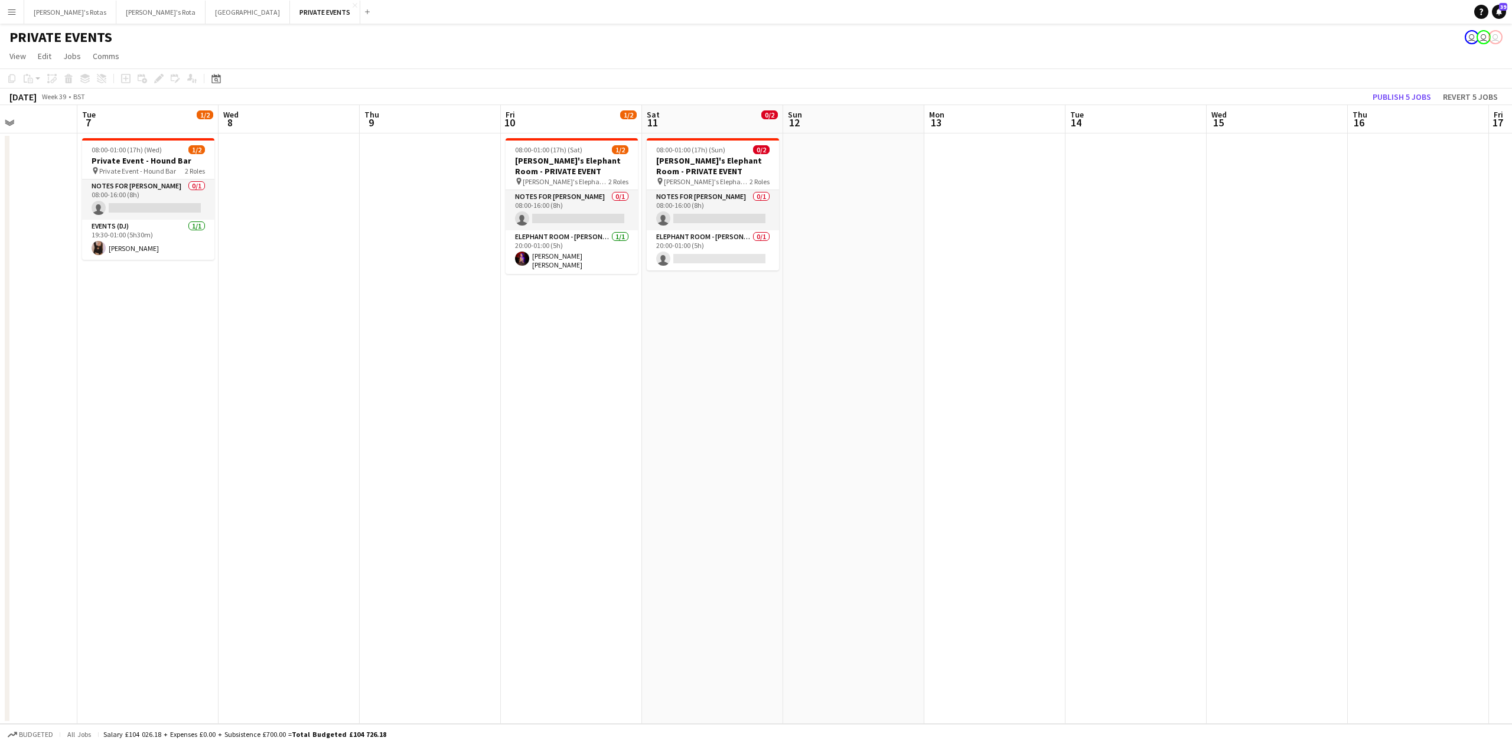
drag, startPoint x: 1281, startPoint y: 364, endPoint x: 98, endPoint y: 495, distance: 1190.6
click at [98, 495] on app-calendar-viewport "Fri 3 Sat 4 Sun 5 Mon 6 Tue 7 1/2 1 Job Wed 8 Thu 9 Fri 10 1/2 1 Job Sat 11 0/2…" at bounding box center [756, 414] width 1512 height 619
click at [696, 248] on app-card-role "ELEPHANT ROOM - [PERSON_NAME]'S 0/1 20:00-01:00 (5h) single-neutral-actions" at bounding box center [711, 250] width 132 height 40
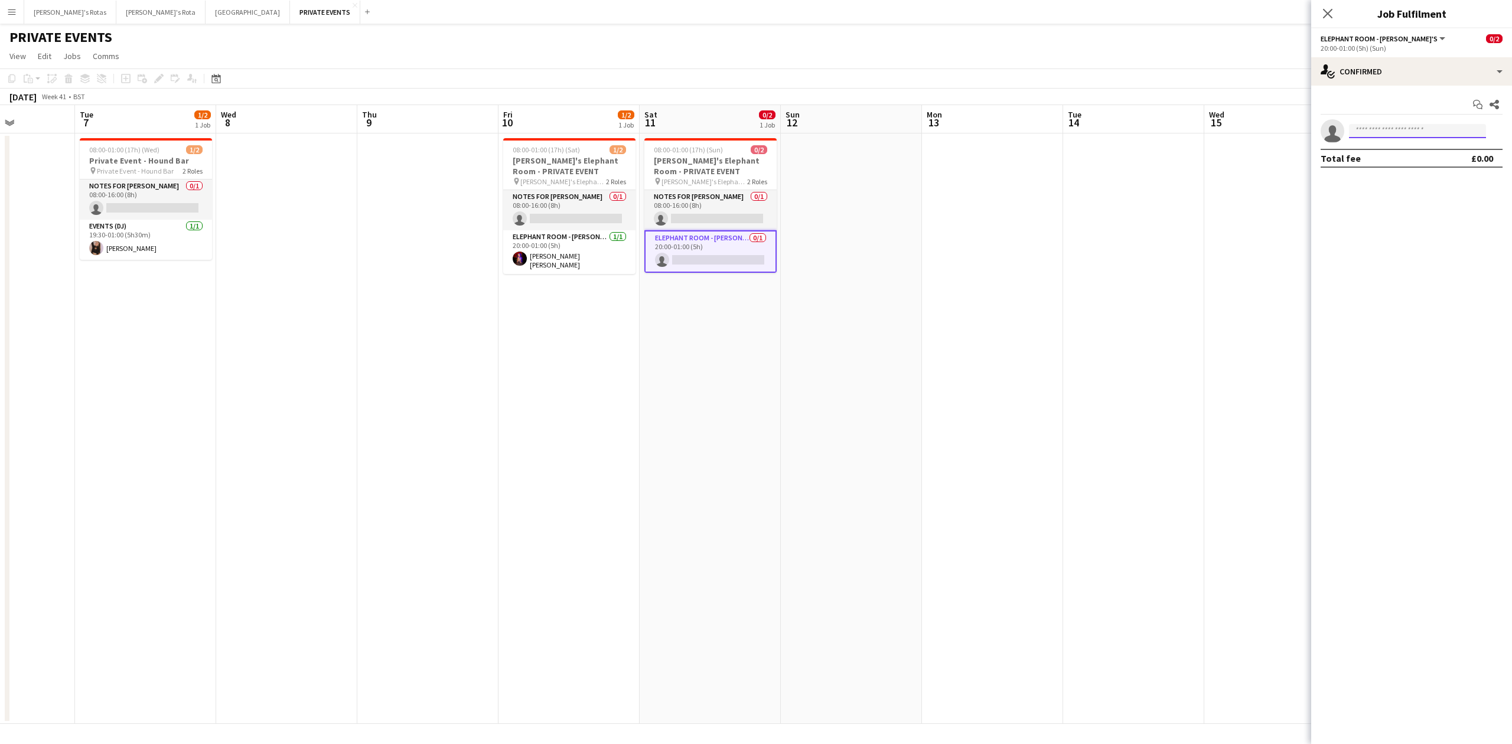
click at [1382, 131] on input at bounding box center [1417, 131] width 137 height 14
type input "*****"
click at [1388, 164] on span "[PHONE_NUMBER]" at bounding box center [1418, 166] width 118 height 9
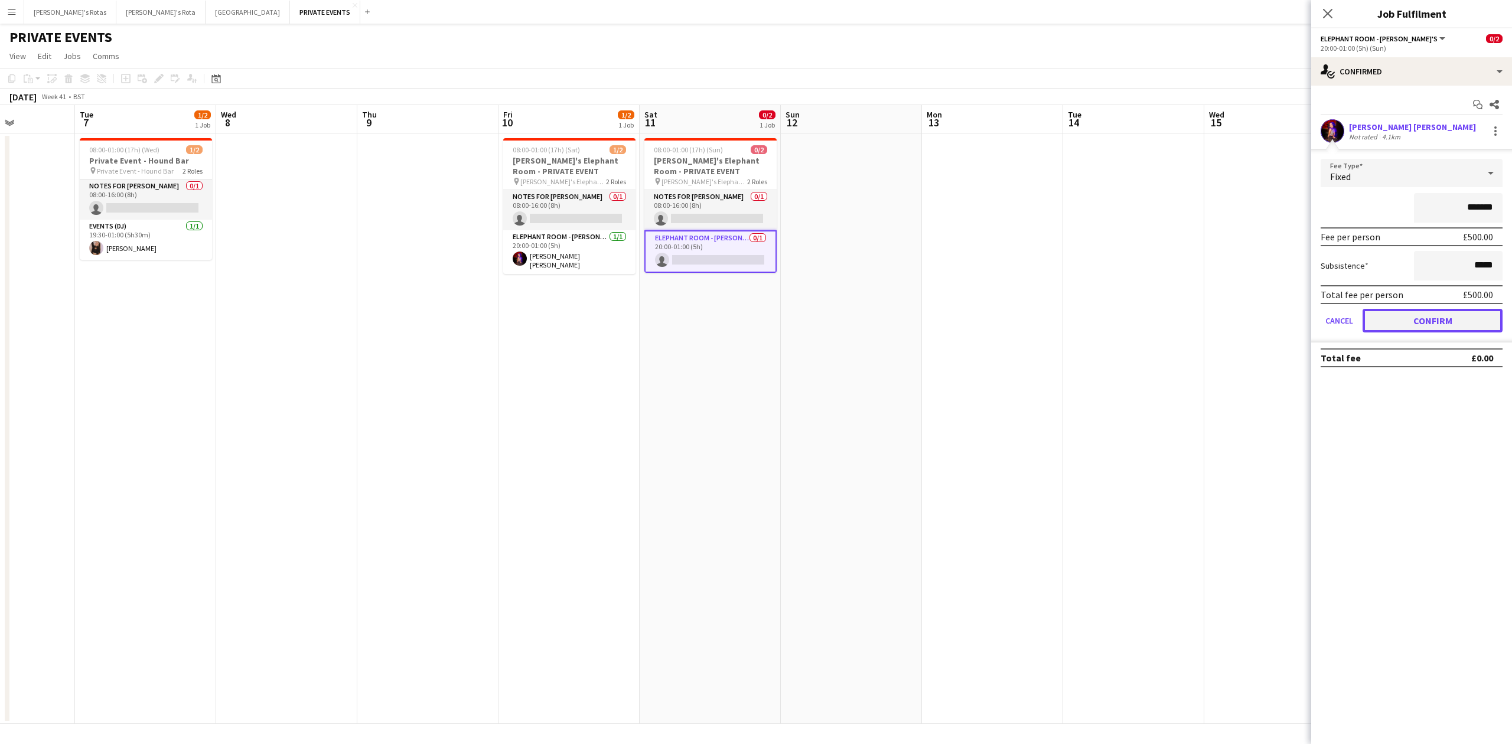
click at [1451, 311] on button "Confirm" at bounding box center [1433, 321] width 140 height 24
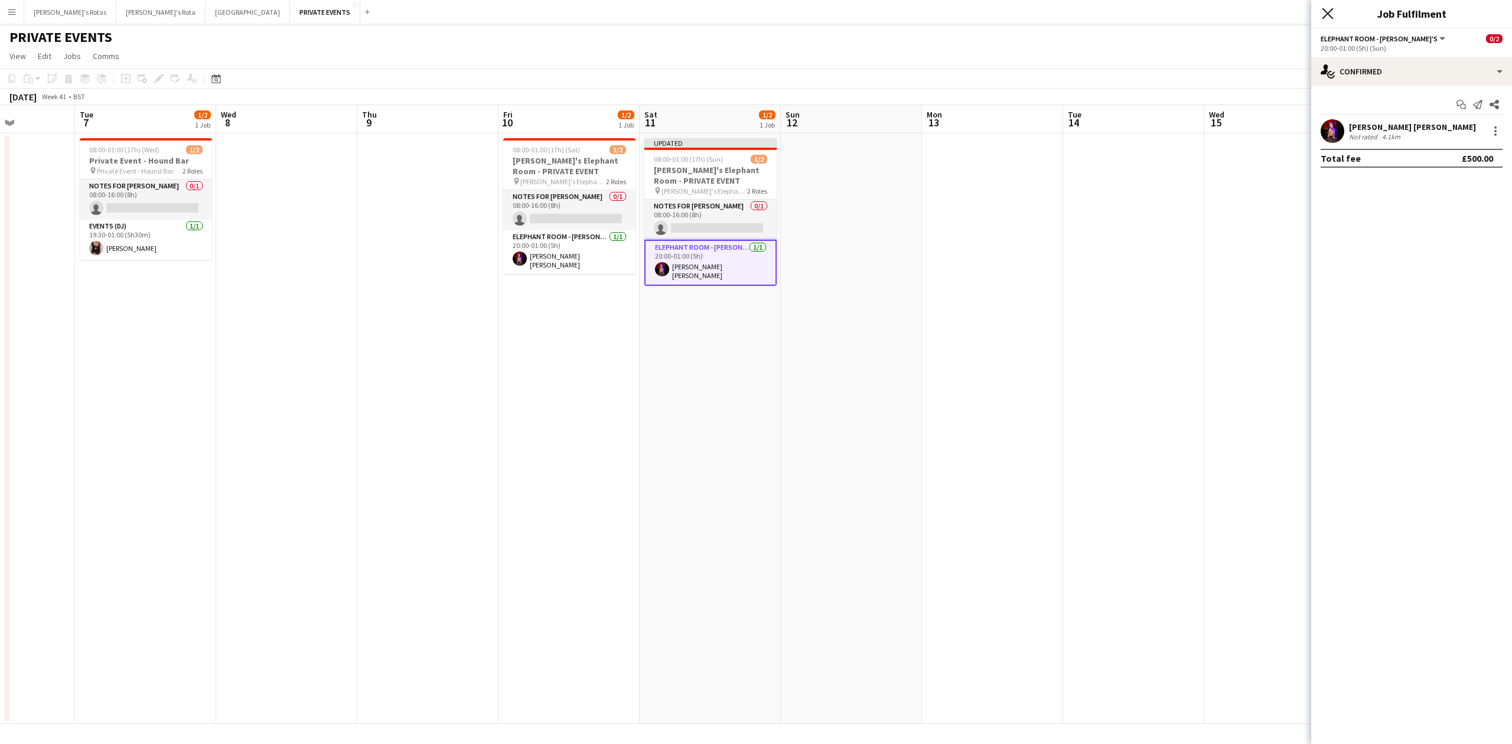
click at [1329, 17] on icon at bounding box center [1327, 13] width 11 height 11
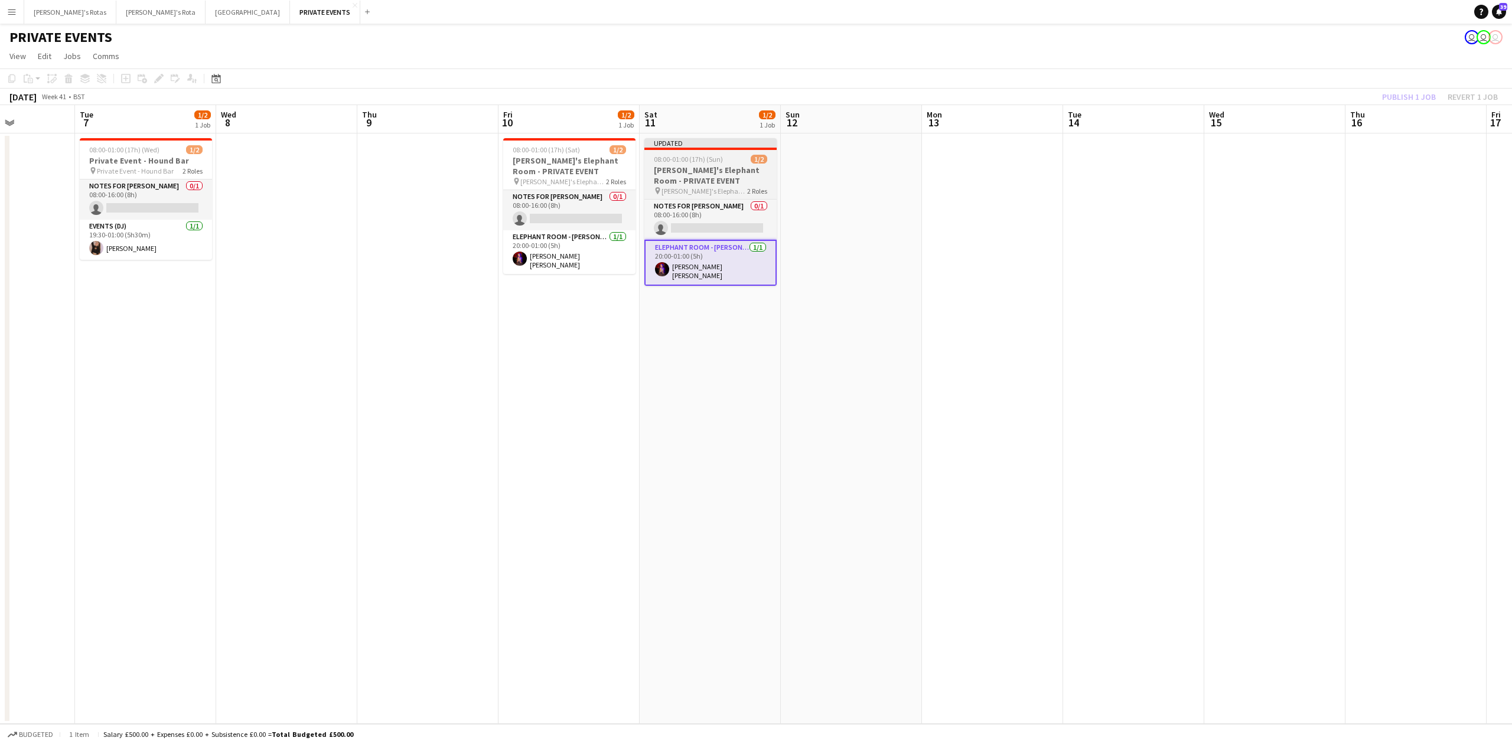
click at [711, 166] on h3 "[PERSON_NAME]'s Elephant Room - PRIVATE EVENT" at bounding box center [711, 175] width 132 height 21
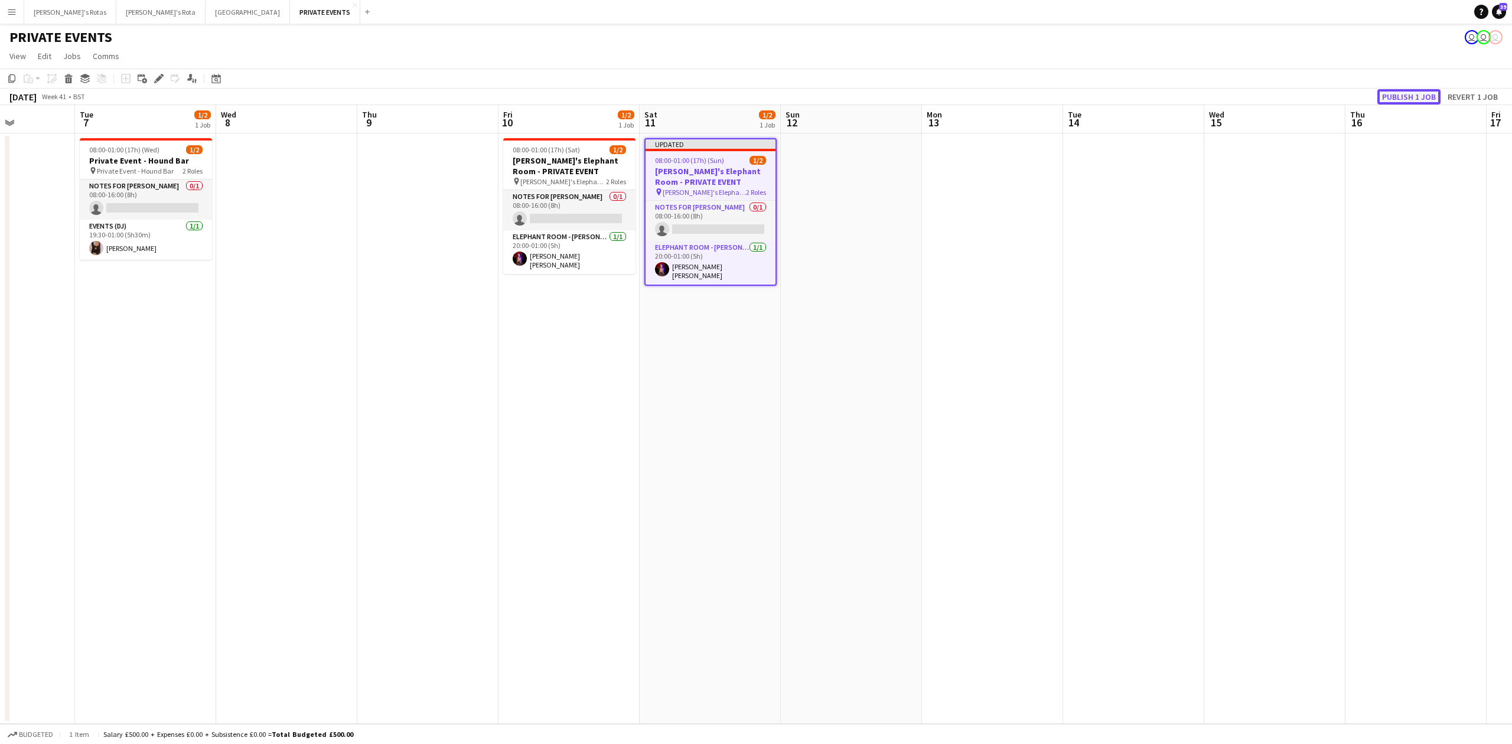
click at [1404, 93] on button "Publish 1 job" at bounding box center [1409, 96] width 63 height 15
drag, startPoint x: 564, startPoint y: 418, endPoint x: 557, endPoint y: 424, distance: 8.9
click at [559, 423] on app-calendar-viewport "Fri 3 Sat 4 Sun 5 Mon 6 Tue 7 1/2 1 Job Wed 8 Thu 9 Fri 10 1/2 1 Job Sat 11 1/2…" at bounding box center [756, 414] width 1512 height 619
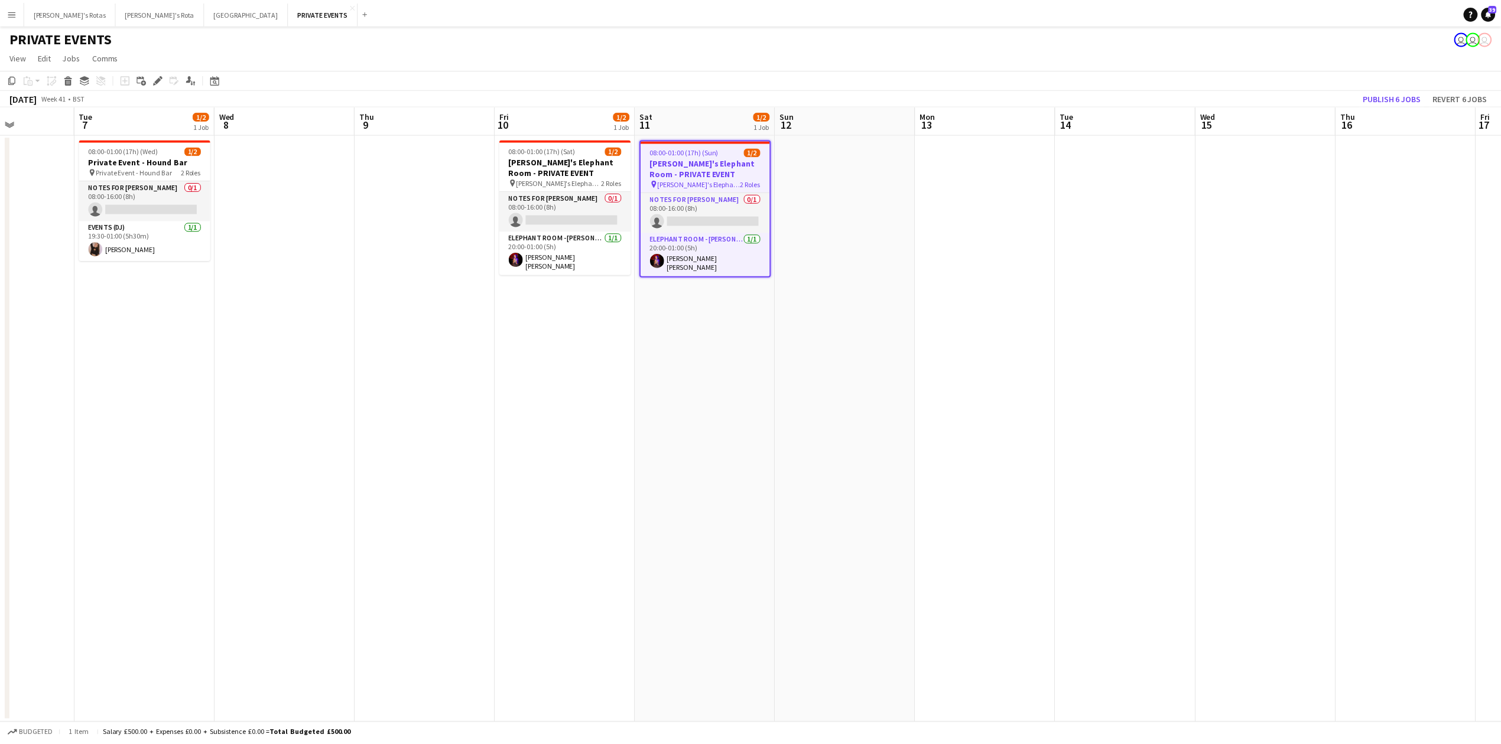
scroll to position [0, 495]
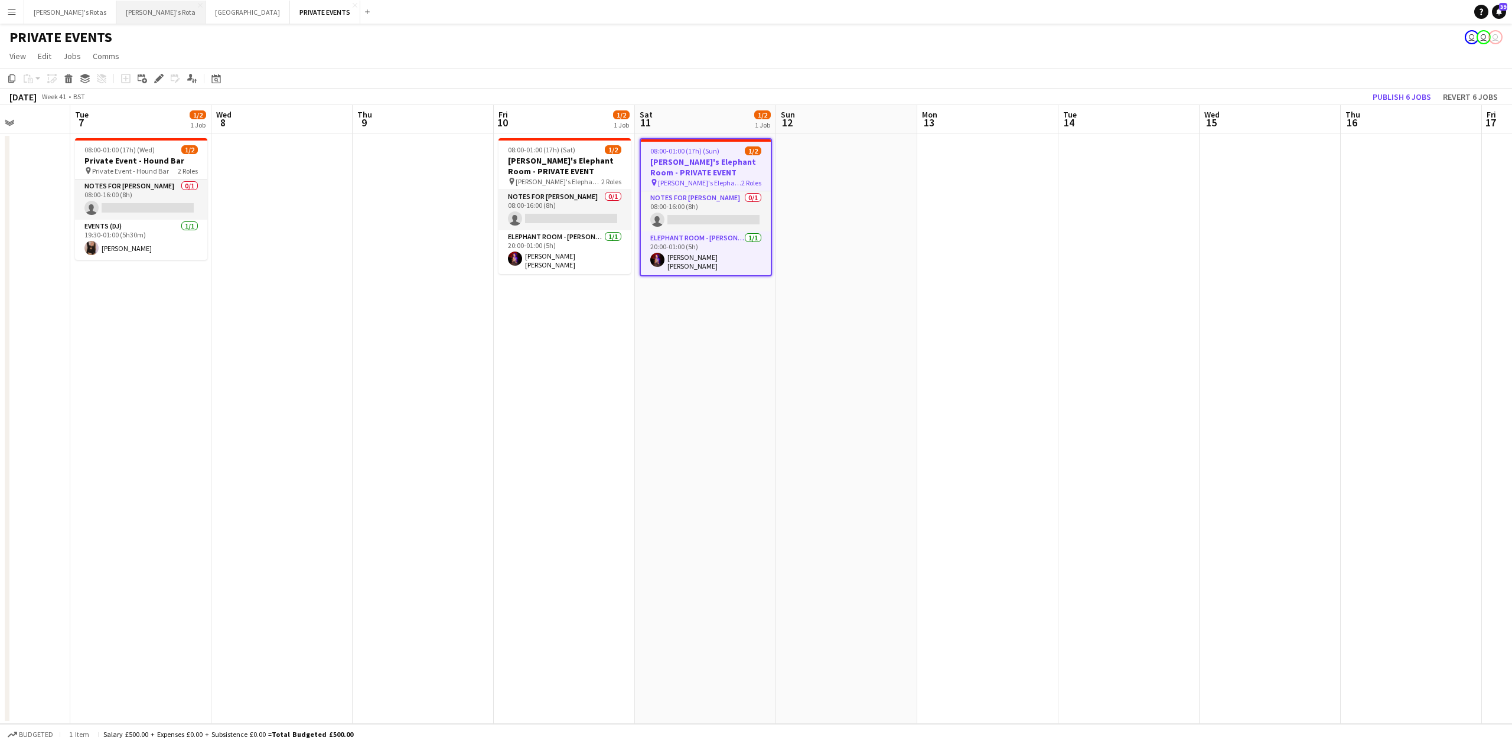
click at [116, 14] on button "[PERSON_NAME]'s Rota Close" at bounding box center [160, 12] width 89 height 23
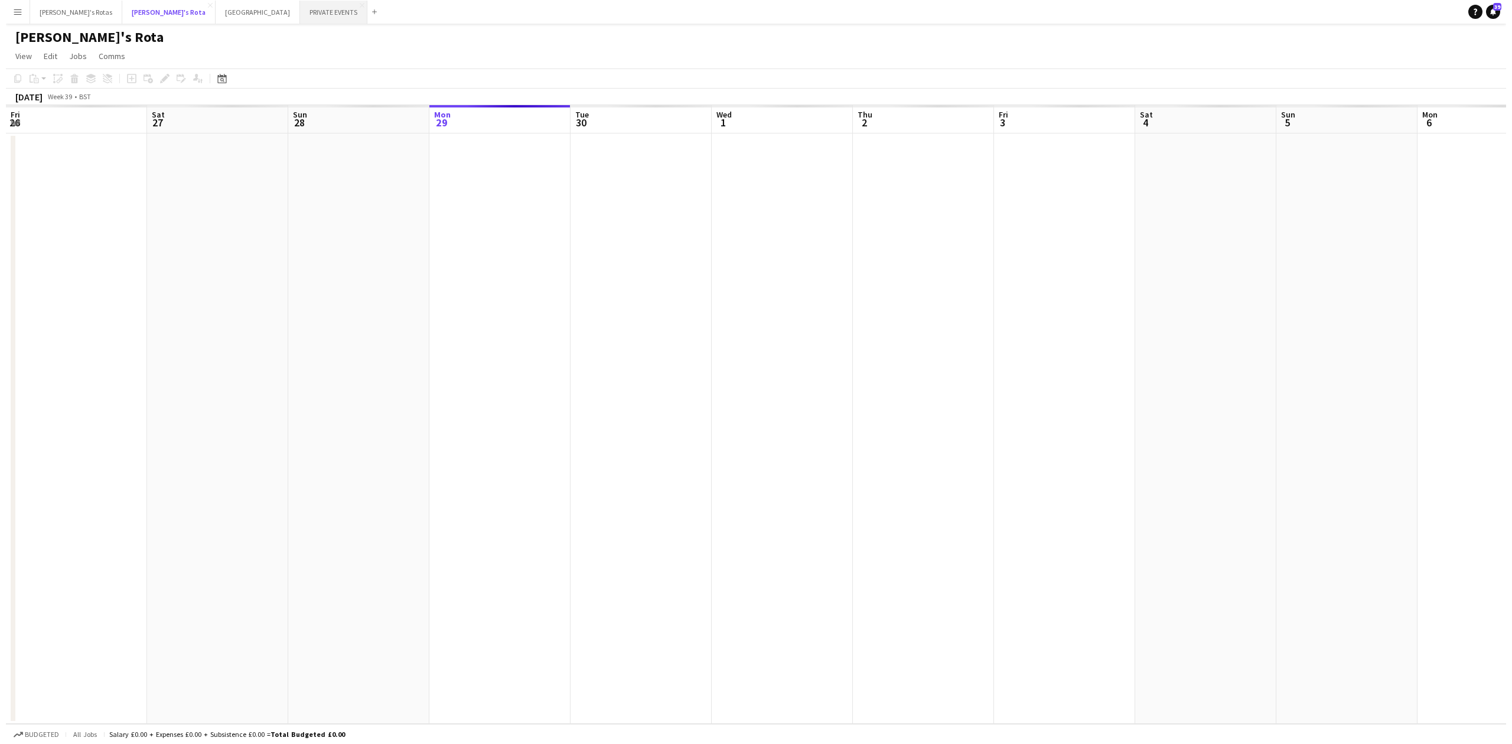
scroll to position [0, 282]
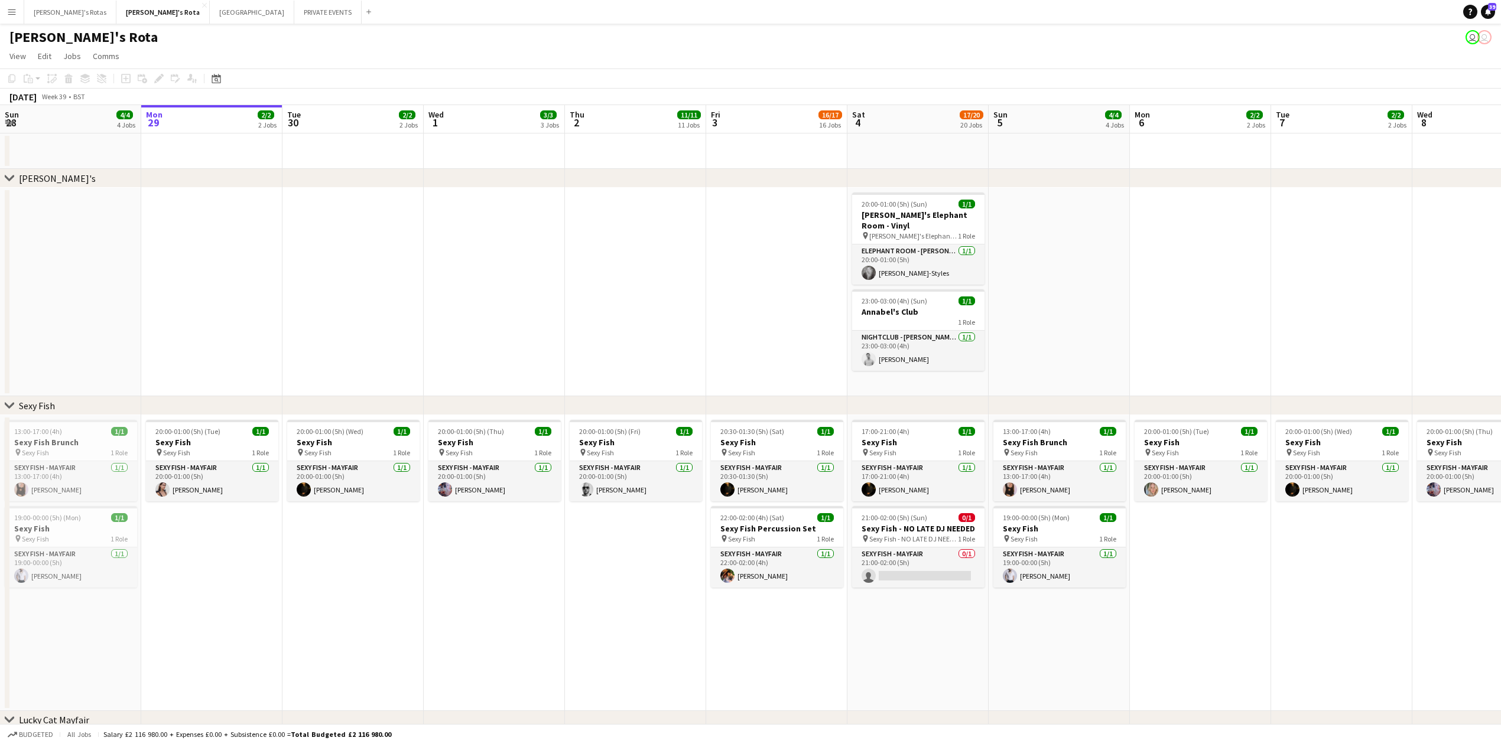
click at [692, 289] on app-date-cell at bounding box center [635, 292] width 141 height 209
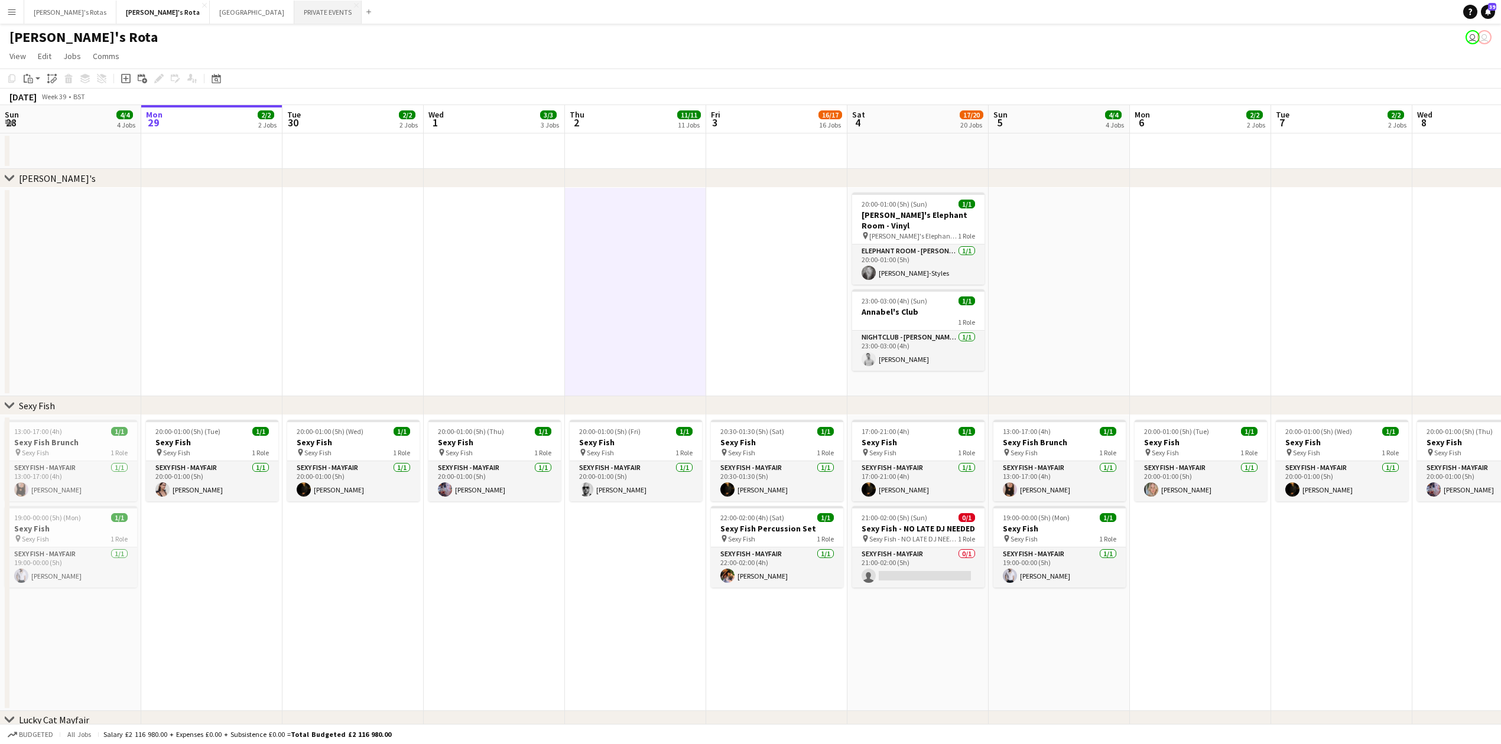
click at [294, 10] on button "PRIVATE EVENTS Close" at bounding box center [327, 12] width 67 height 23
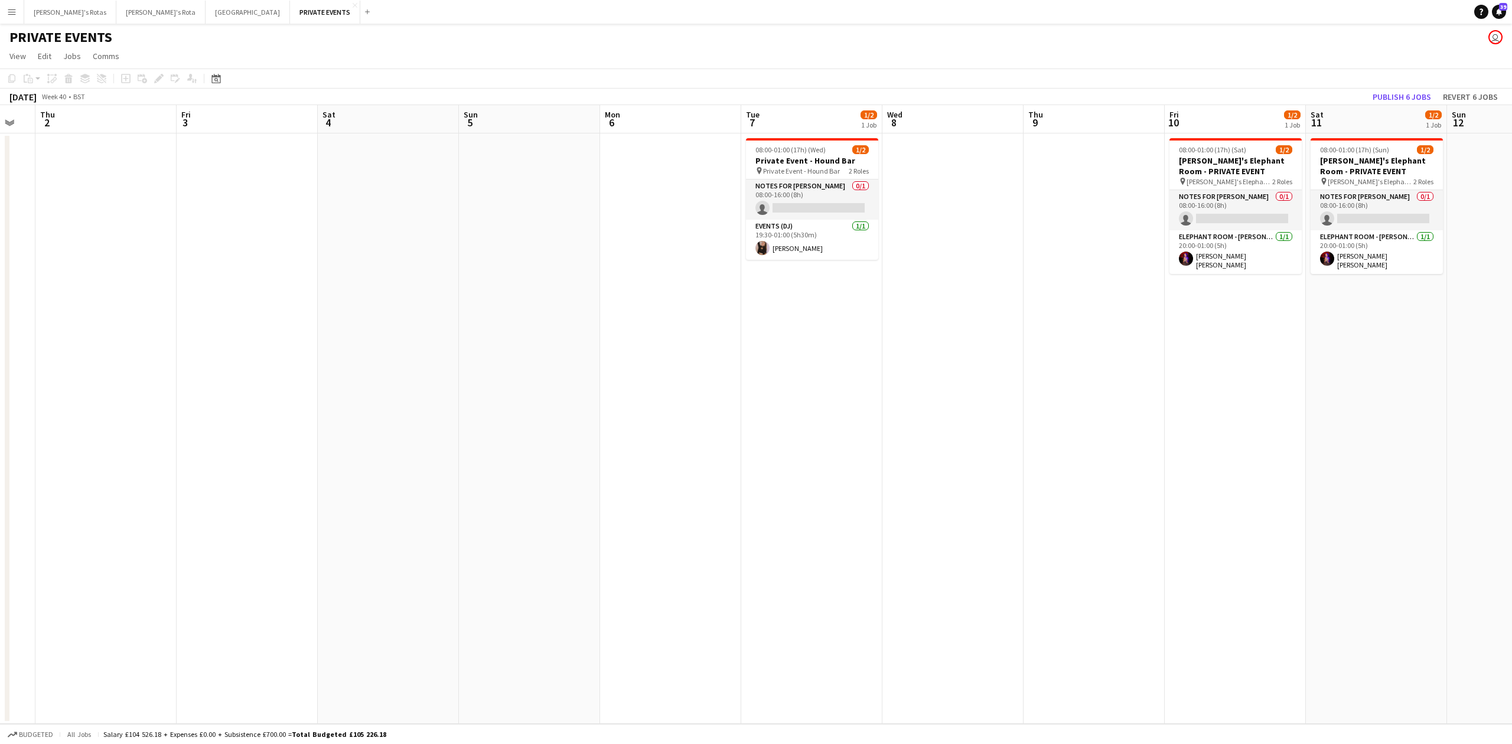
scroll to position [0, 459]
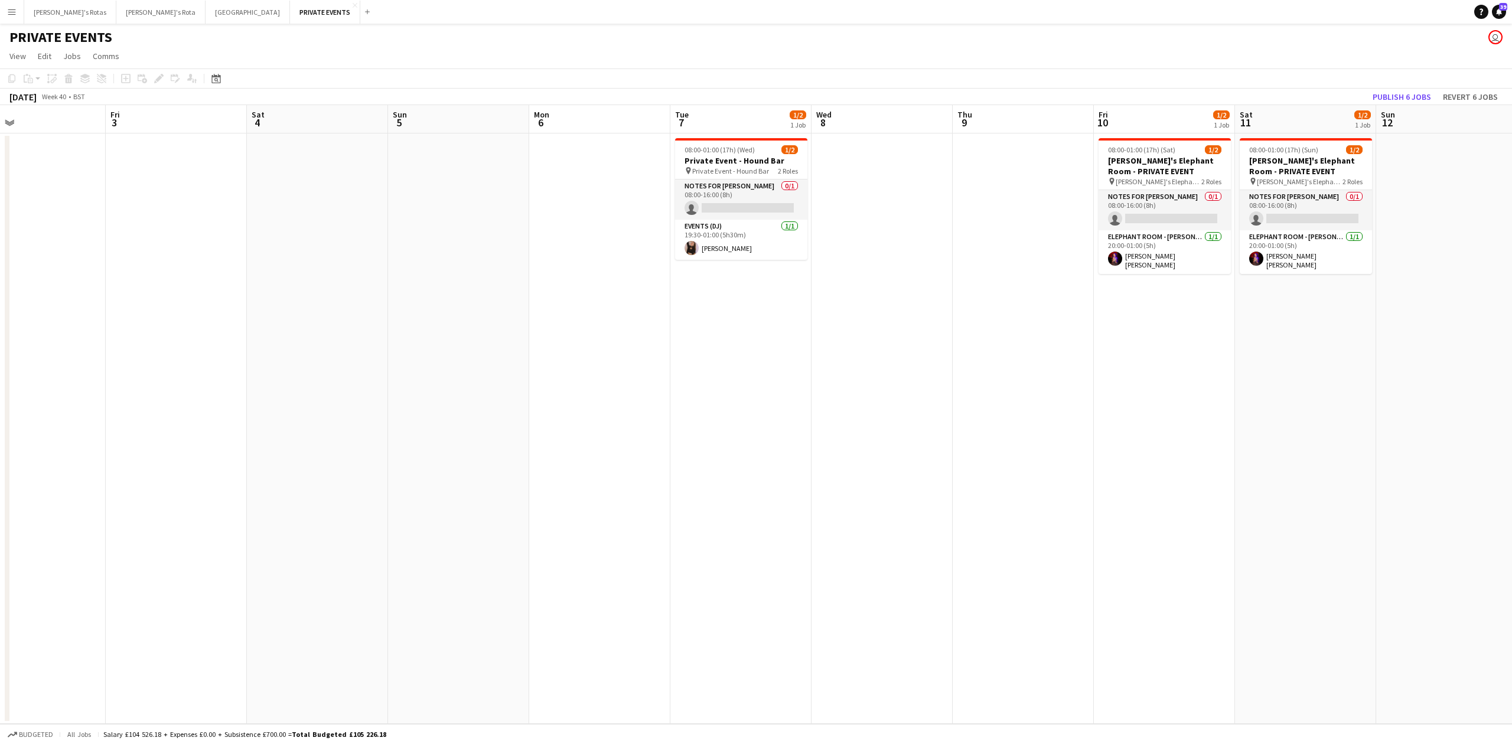
drag, startPoint x: 809, startPoint y: 273, endPoint x: 242, endPoint y: 314, distance: 568.7
click at [209, 314] on app-calendar-viewport "Mon 29 Tue 30 Wed 1 Thu 2 Fri 3 Sat 4 Sun 5 Mon 6 Tue 7 1/2 1 Job Wed 8 Thu 9 F…" at bounding box center [756, 414] width 1512 height 619
click at [744, 162] on h3 "Private Event - Hound Bar" at bounding box center [741, 160] width 132 height 11
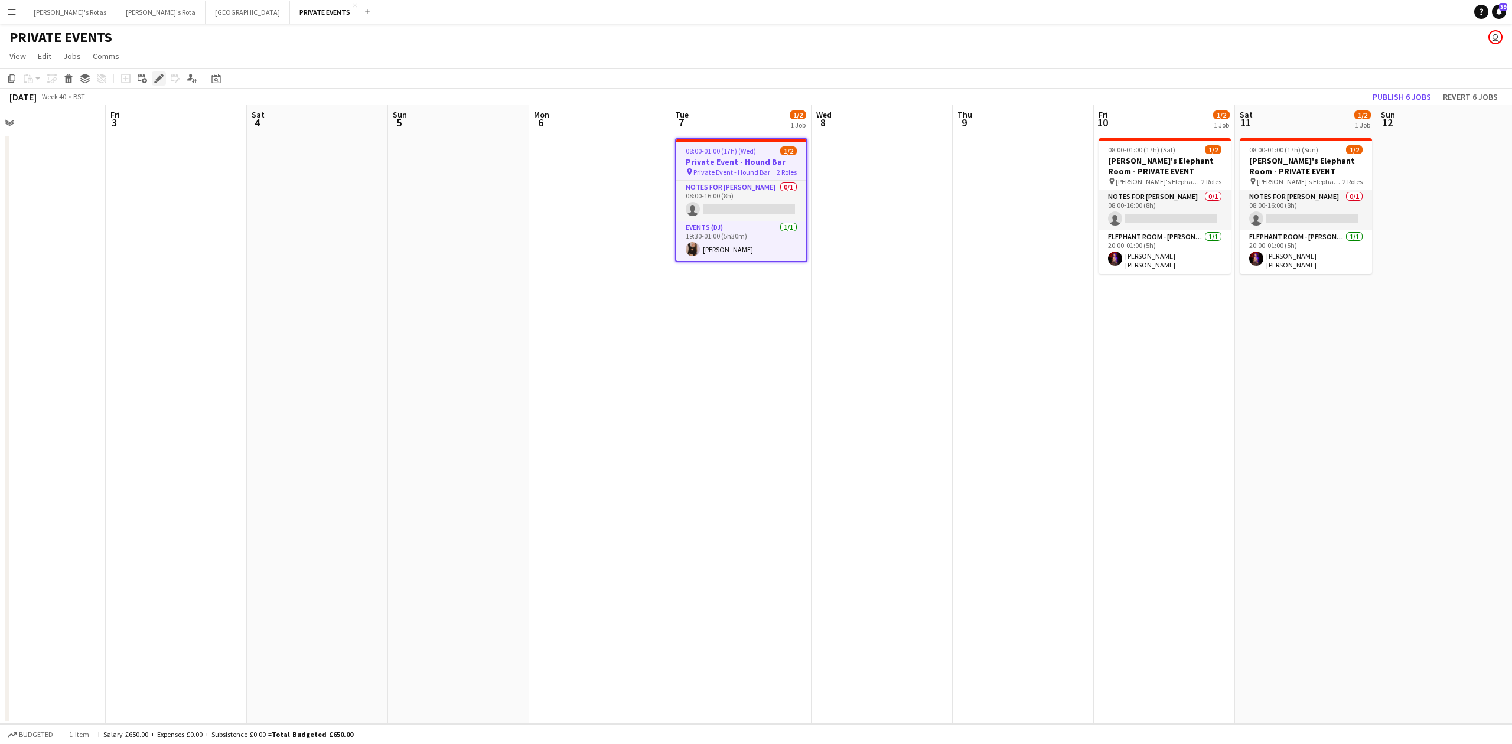
click at [158, 79] on icon at bounding box center [158, 79] width 6 height 6
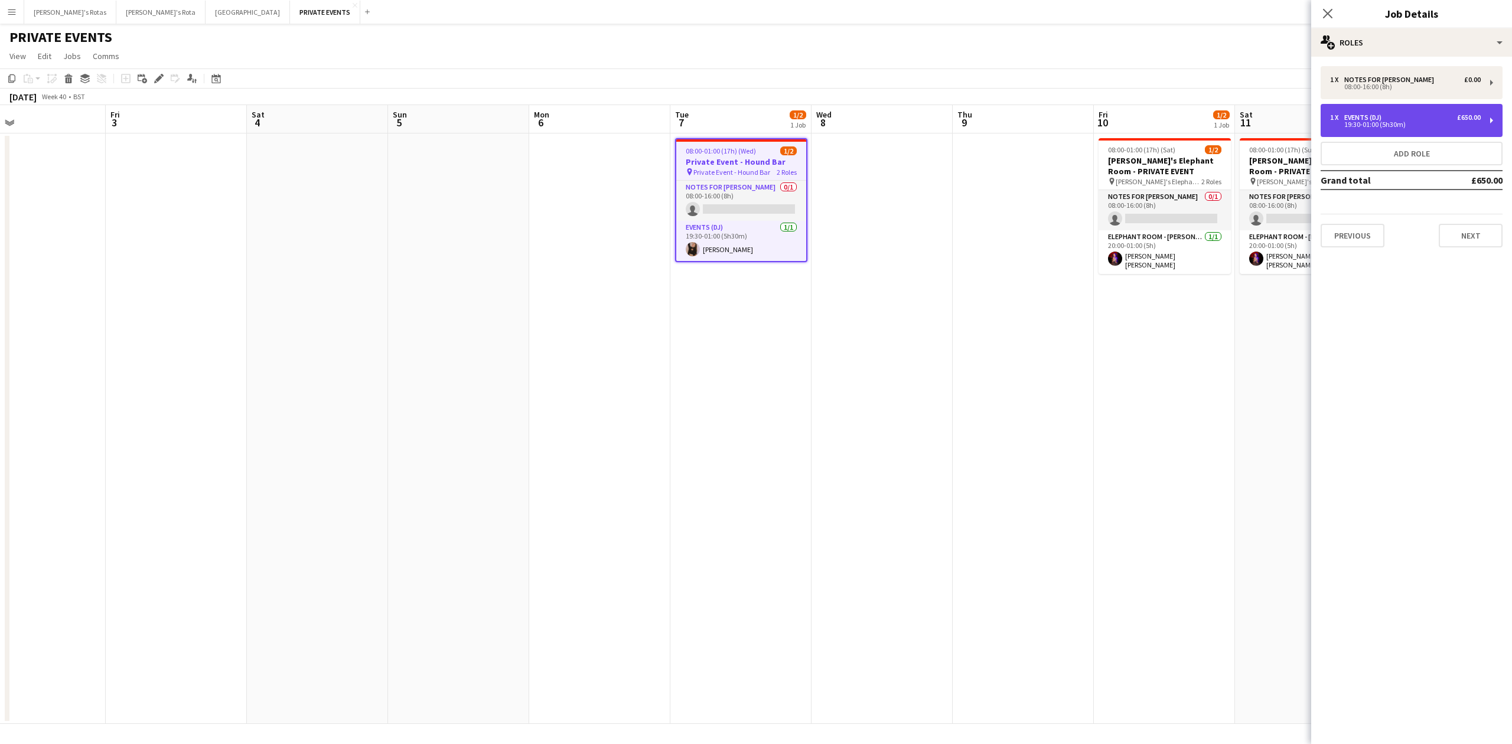
click at [1385, 118] on div "Events (DJ)" at bounding box center [1366, 117] width 42 height 8
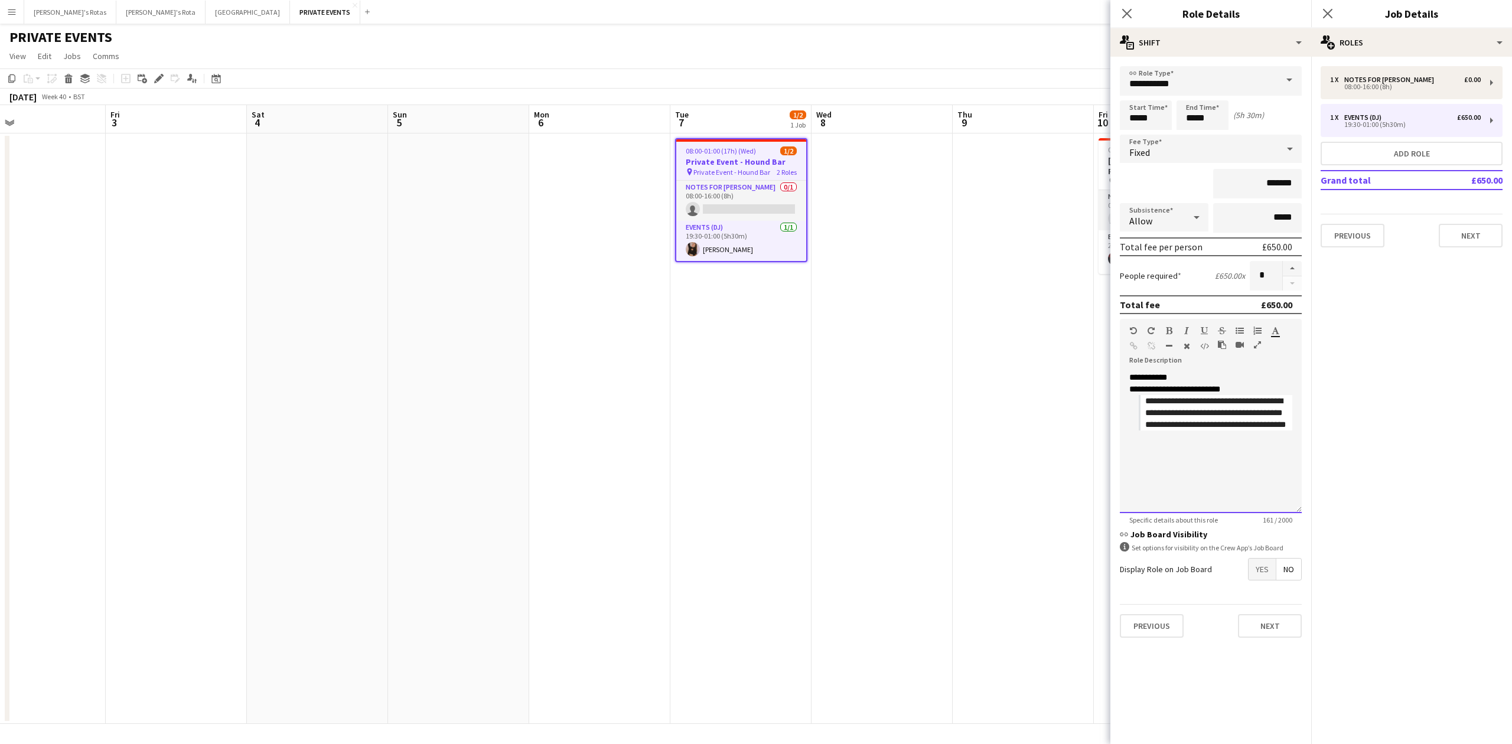
click at [1147, 428] on span "**********" at bounding box center [1216, 413] width 141 height 32
click at [1154, 452] on div "**********" at bounding box center [1211, 443] width 182 height 142
drag, startPoint x: 1130, startPoint y: 375, endPoint x: 1130, endPoint y: 383, distance: 8.3
click at [1130, 378] on span "**********" at bounding box center [1149, 377] width 38 height 8
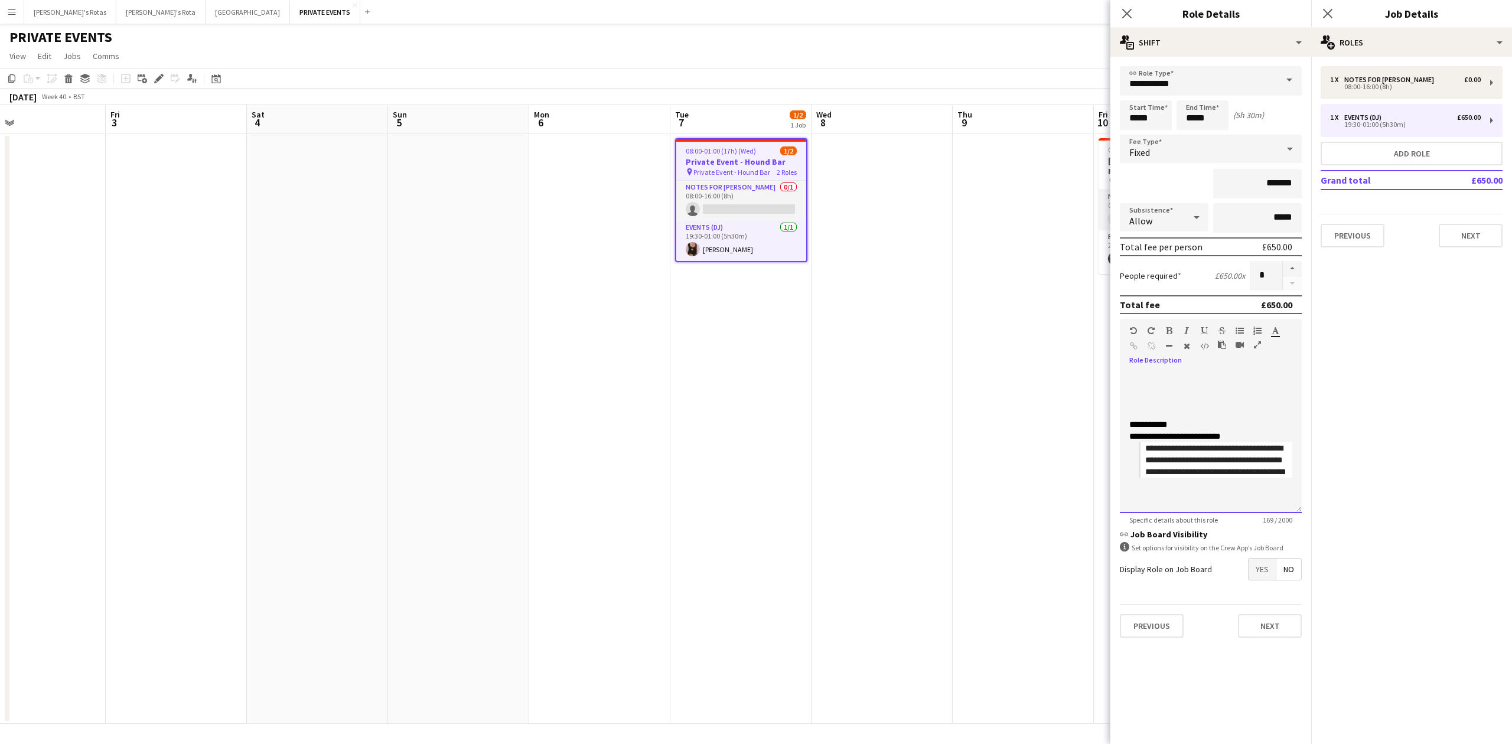
click at [1149, 384] on div at bounding box center [1211, 389] width 163 height 12
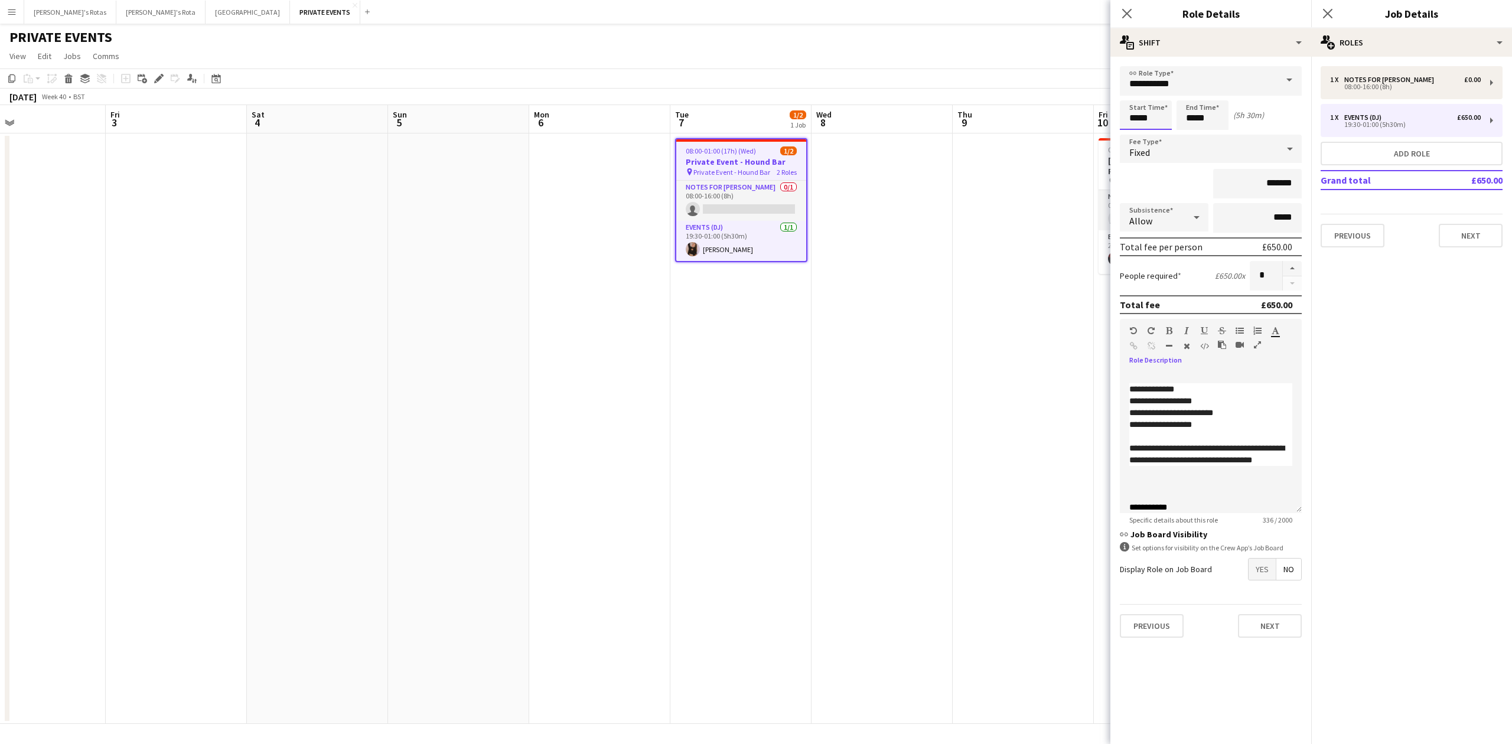
click at [1151, 116] on input "*****" at bounding box center [1146, 115] width 52 height 30
click at [1130, 138] on div at bounding box center [1135, 136] width 24 height 12
type input "*****"
click at [1159, 135] on div at bounding box center [1158, 136] width 24 height 12
click at [1465, 235] on button "Next" at bounding box center [1471, 236] width 64 height 24
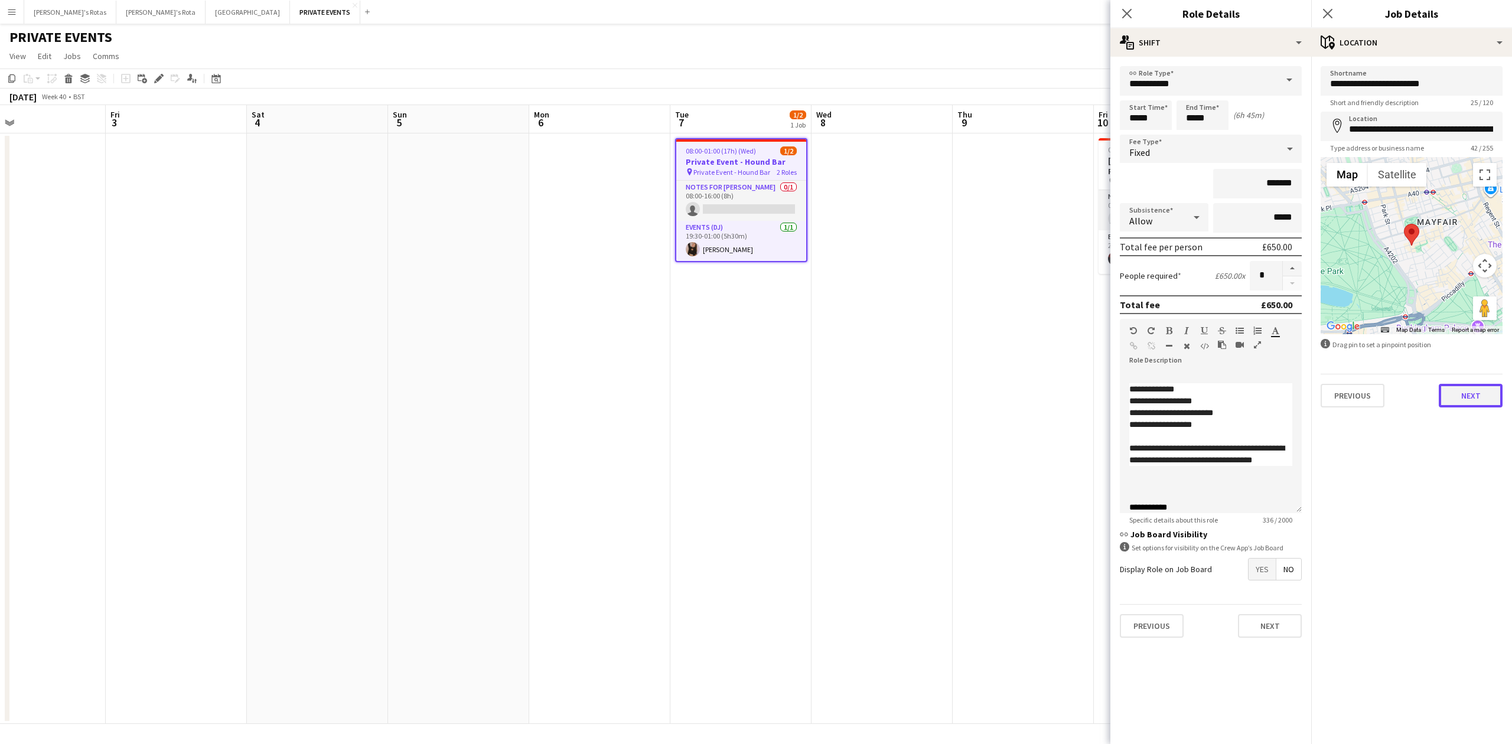
click at [1471, 402] on button "Next" at bounding box center [1471, 396] width 64 height 24
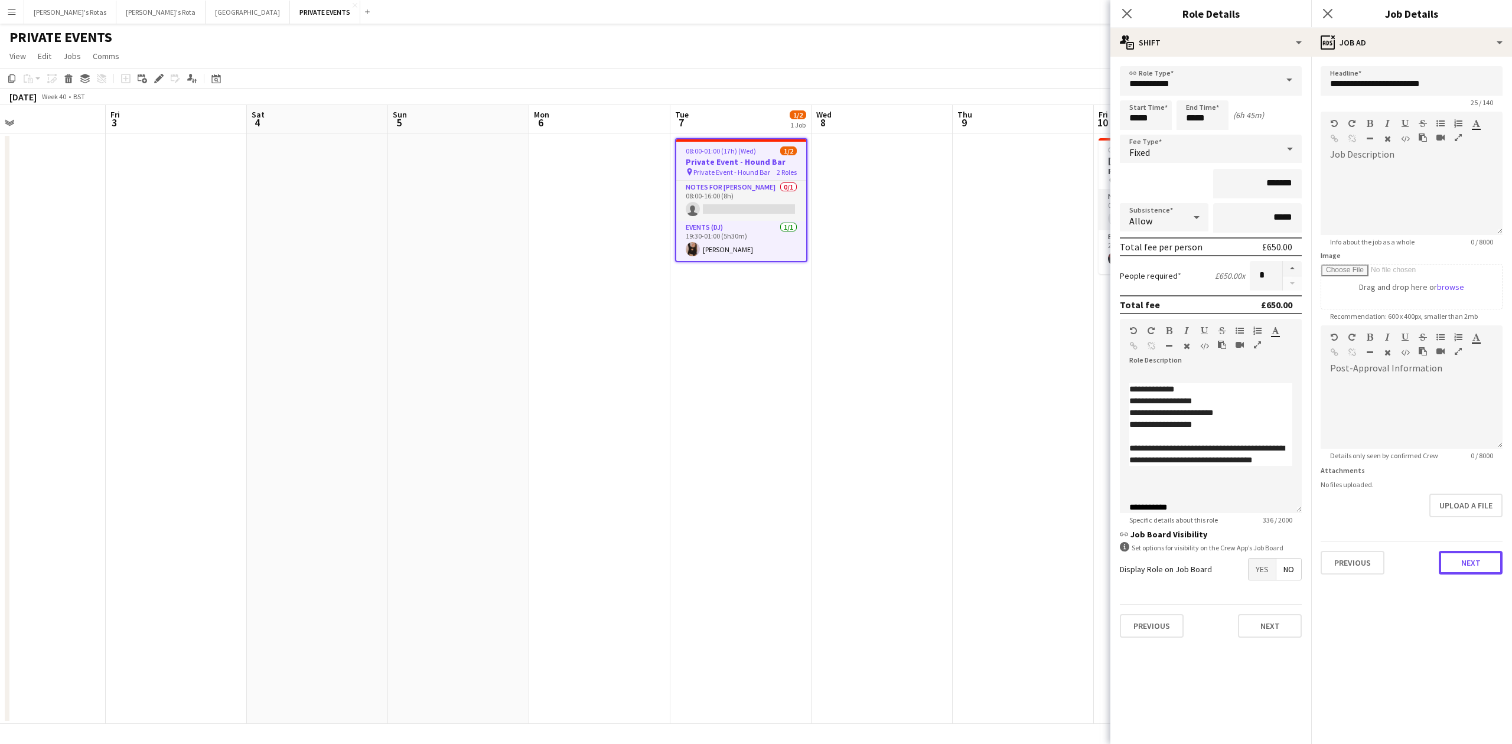
click at [1470, 562] on button "Next" at bounding box center [1471, 563] width 64 height 24
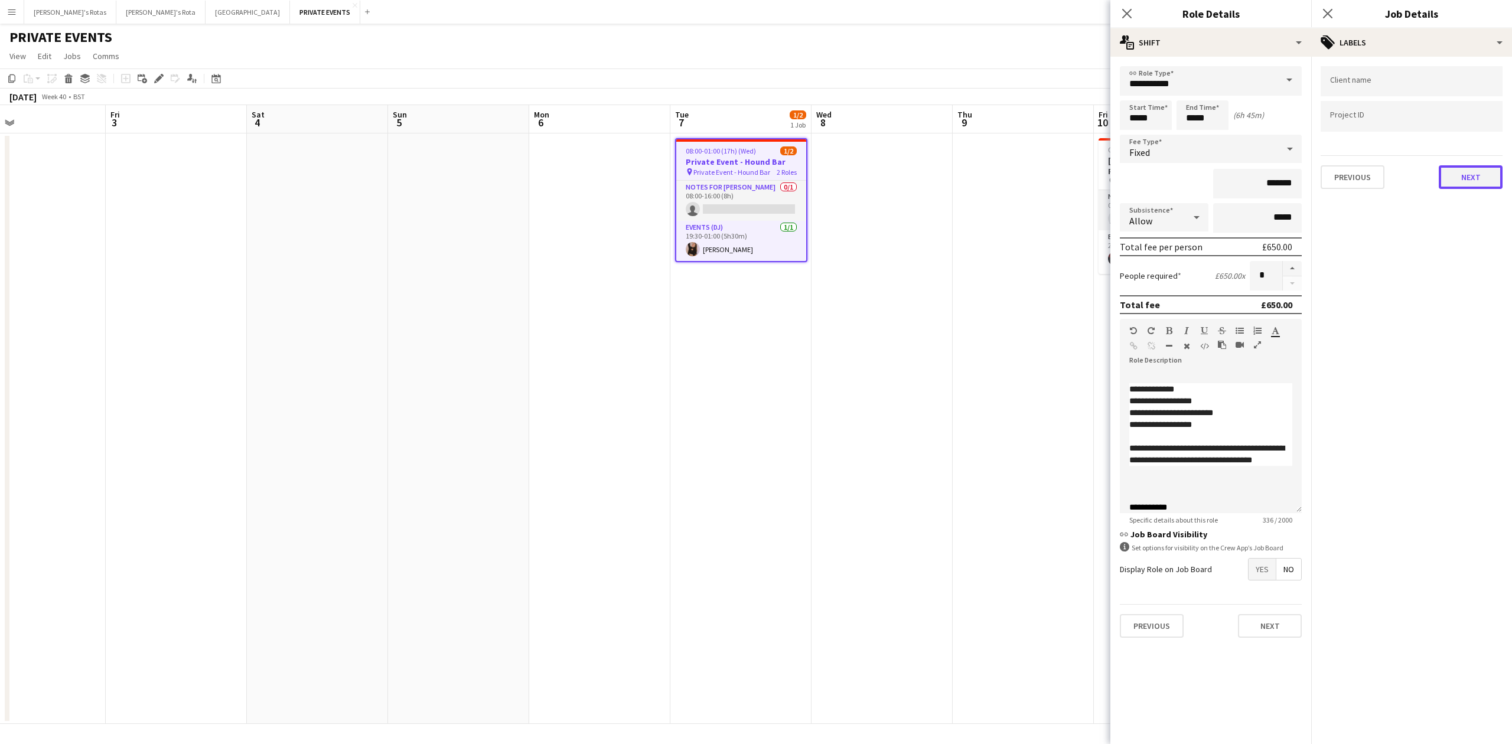
click at [1459, 185] on button "Next" at bounding box center [1471, 177] width 64 height 24
drag, startPoint x: 1472, startPoint y: 217, endPoint x: 1473, endPoint y: 235, distance: 17.2
click at [1472, 223] on button "Next" at bounding box center [1471, 228] width 64 height 24
click at [1473, 744] on mat-expansion-panel "pencil3 Settings" at bounding box center [1412, 744] width 201 height 0
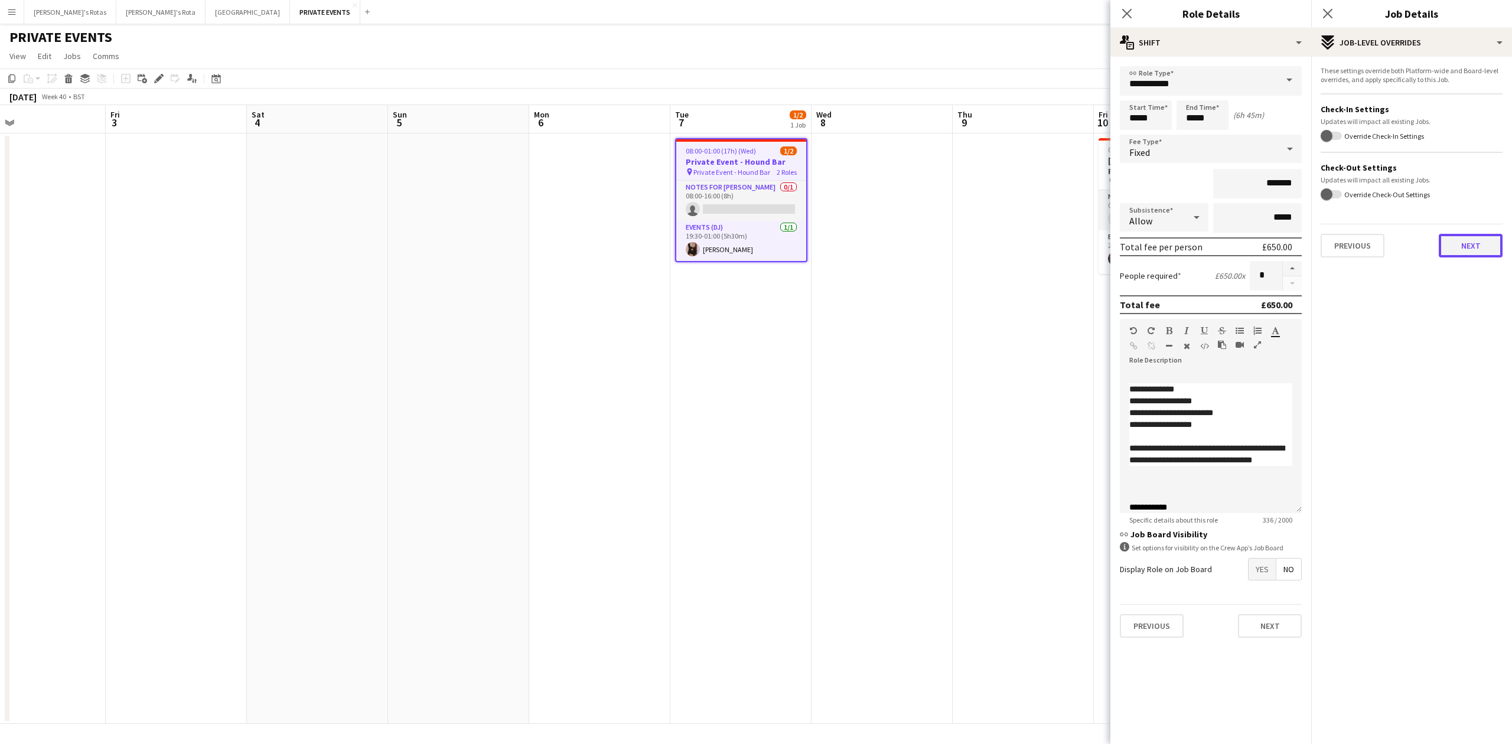
click at [1476, 237] on button "Next" at bounding box center [1471, 246] width 64 height 24
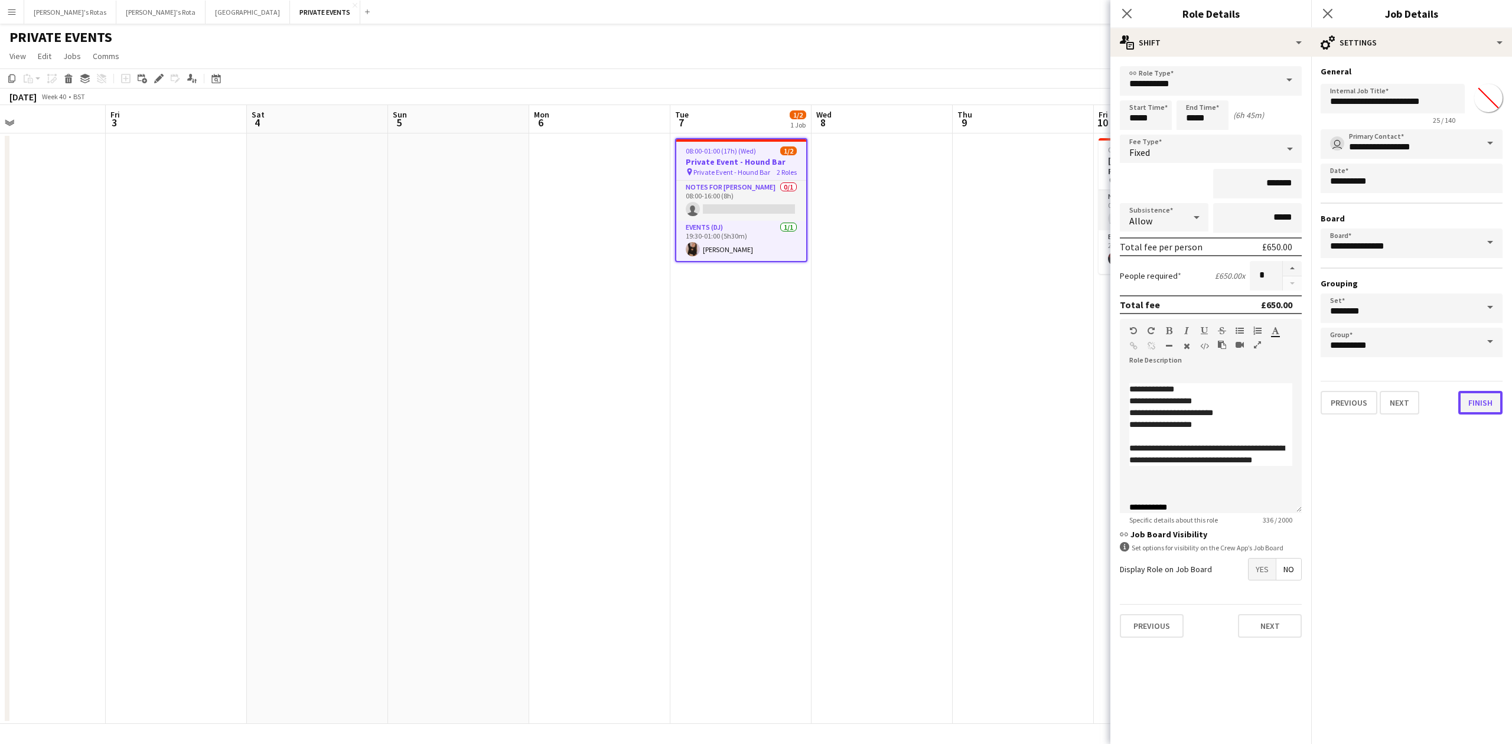
click at [1478, 401] on button "Finish" at bounding box center [1481, 403] width 44 height 24
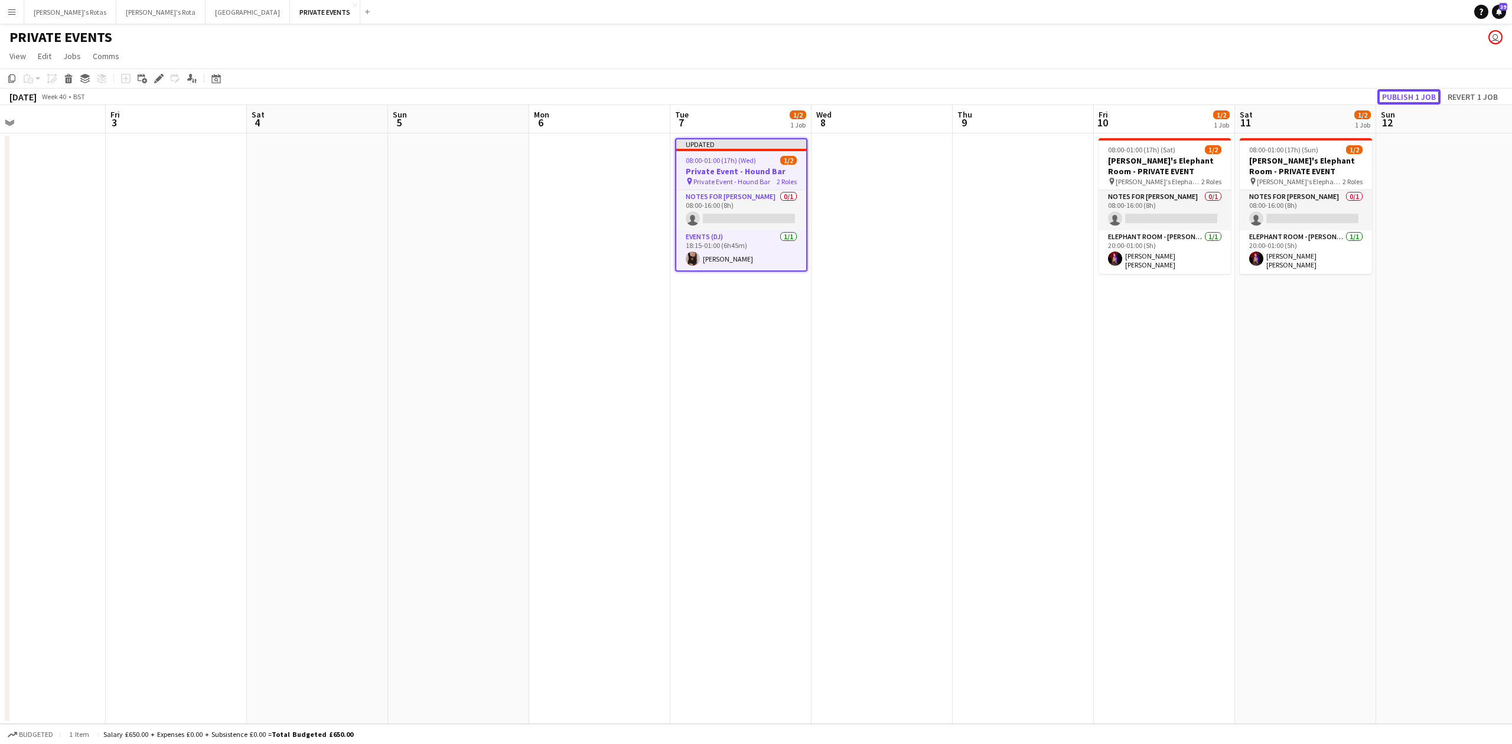
click at [1414, 97] on button "Publish 1 job" at bounding box center [1409, 96] width 63 height 15
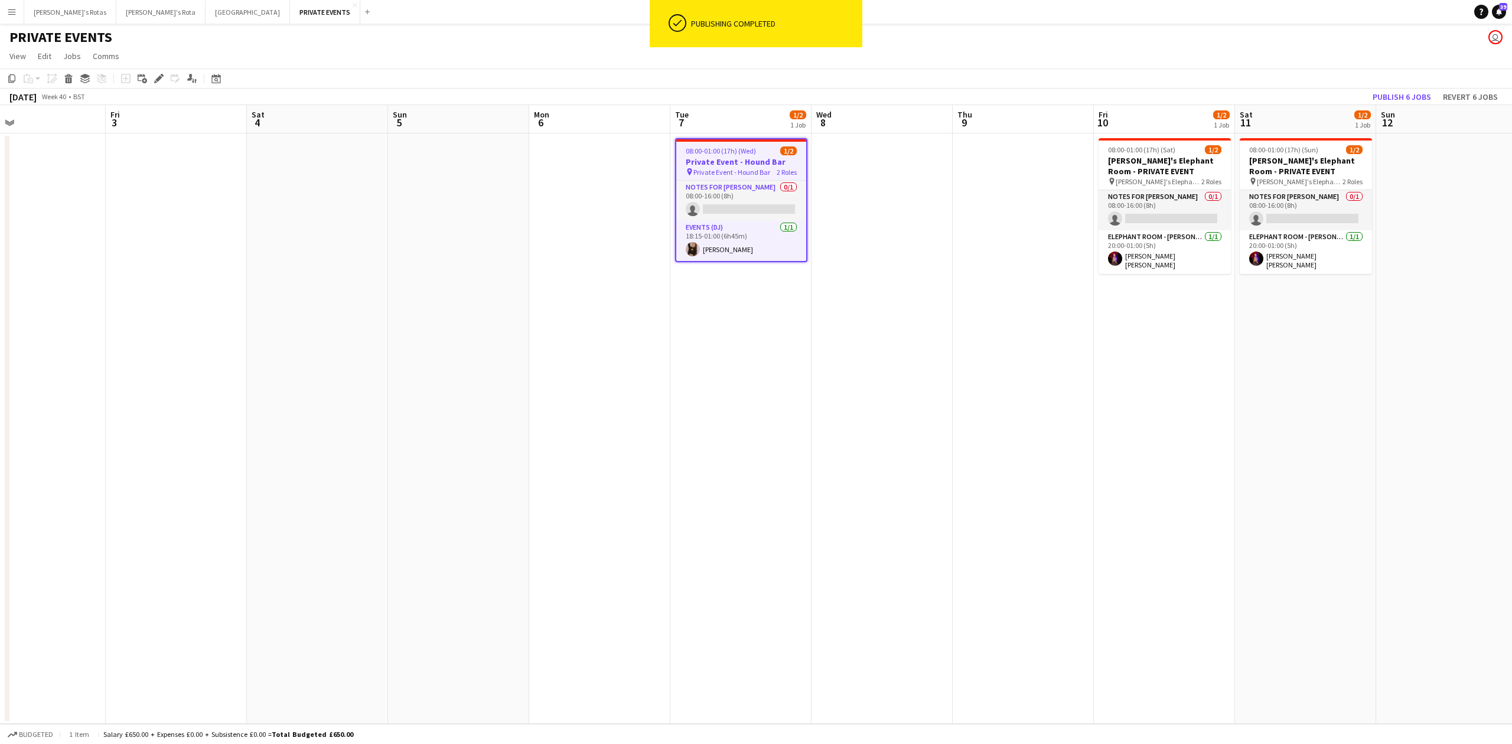
click at [754, 372] on app-date-cell "08:00-01:00 (17h) (Wed) 1/2 Private Event - [GEOGRAPHIC_DATA] pin Private Event…" at bounding box center [741, 429] width 141 height 591
